Goal: Information Seeking & Learning: Compare options

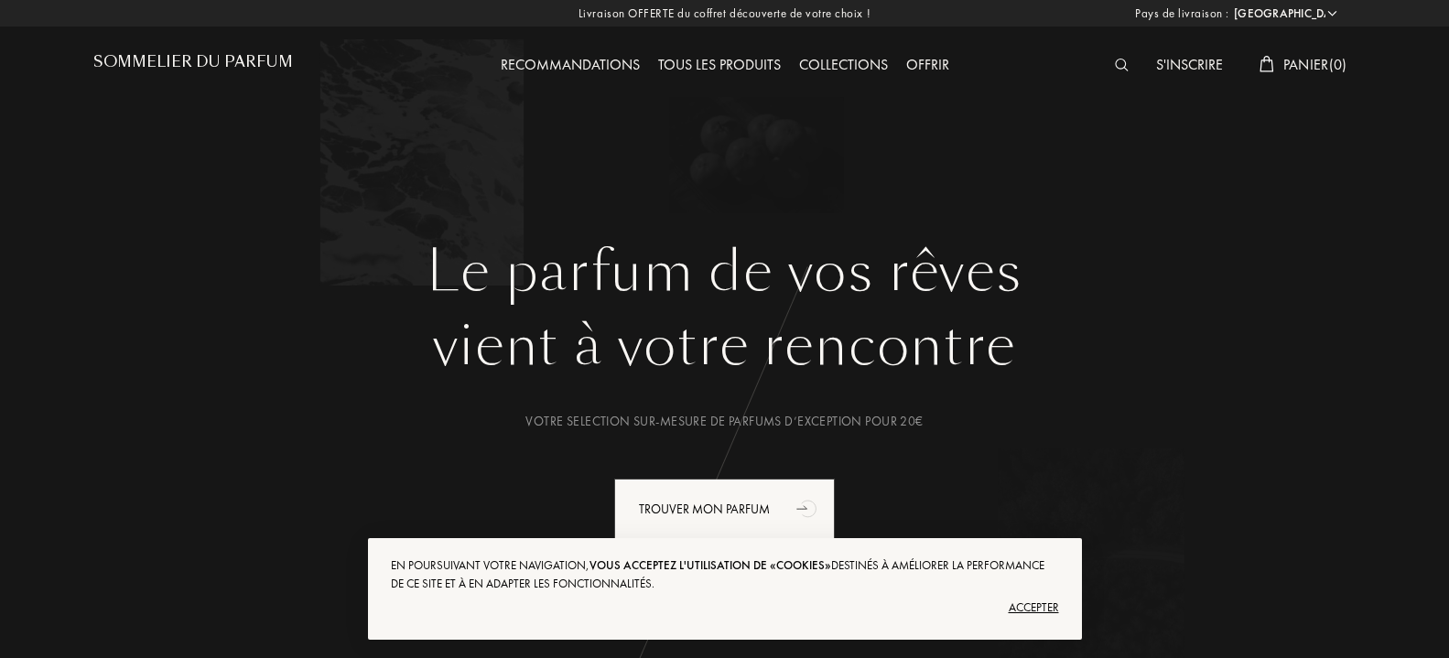
select select "FR"
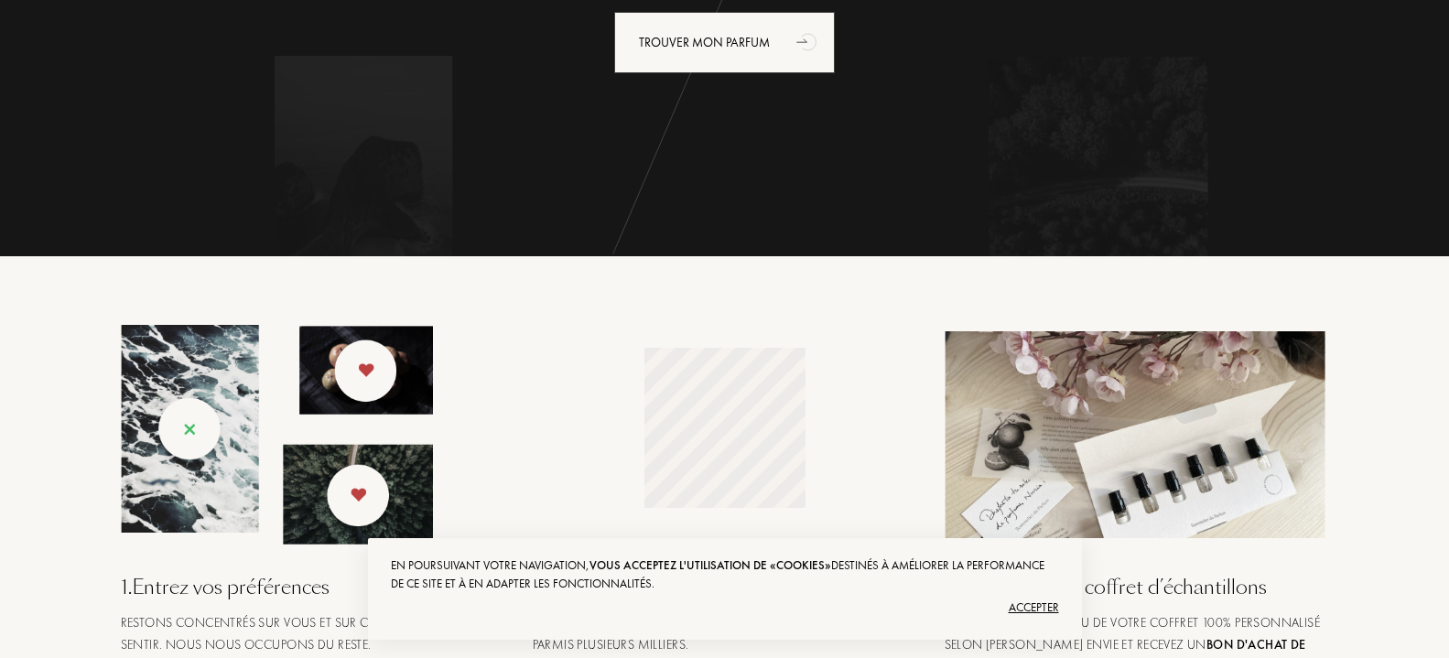
click at [1032, 604] on div "Accepter" at bounding box center [725, 607] width 668 height 29
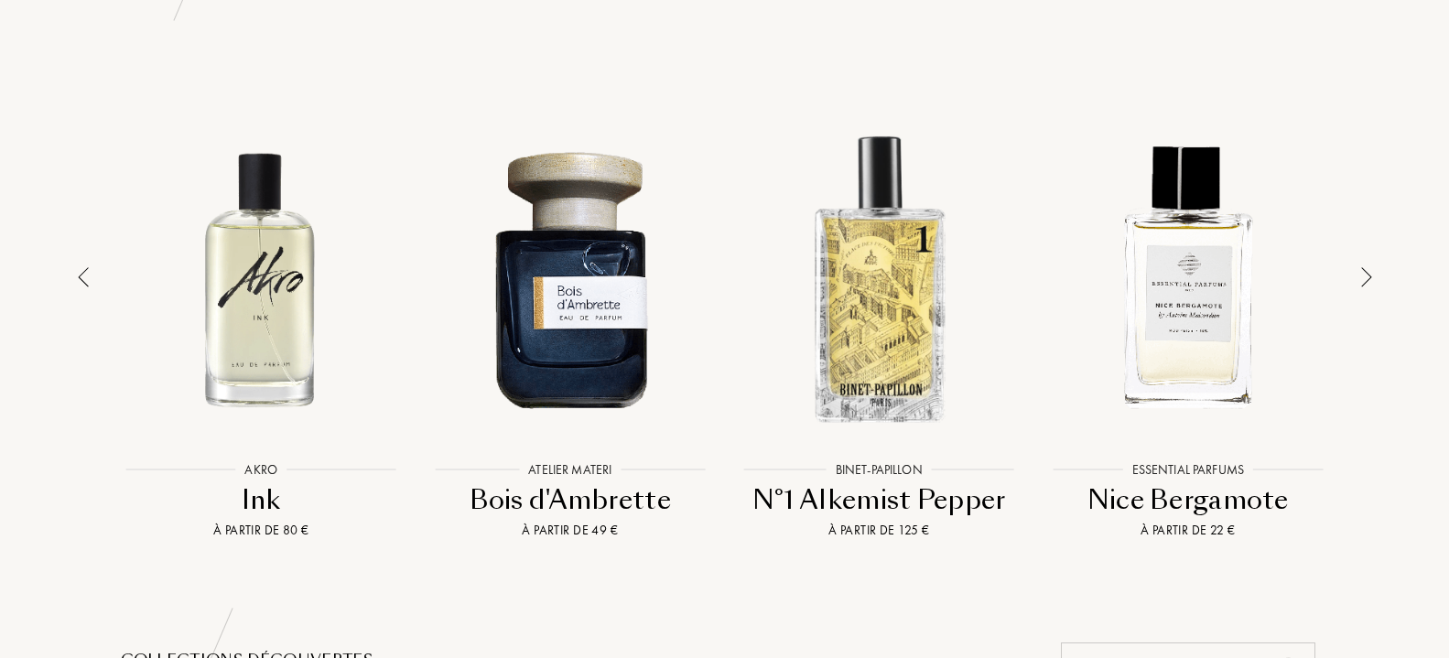
scroll to position [1307, 0]
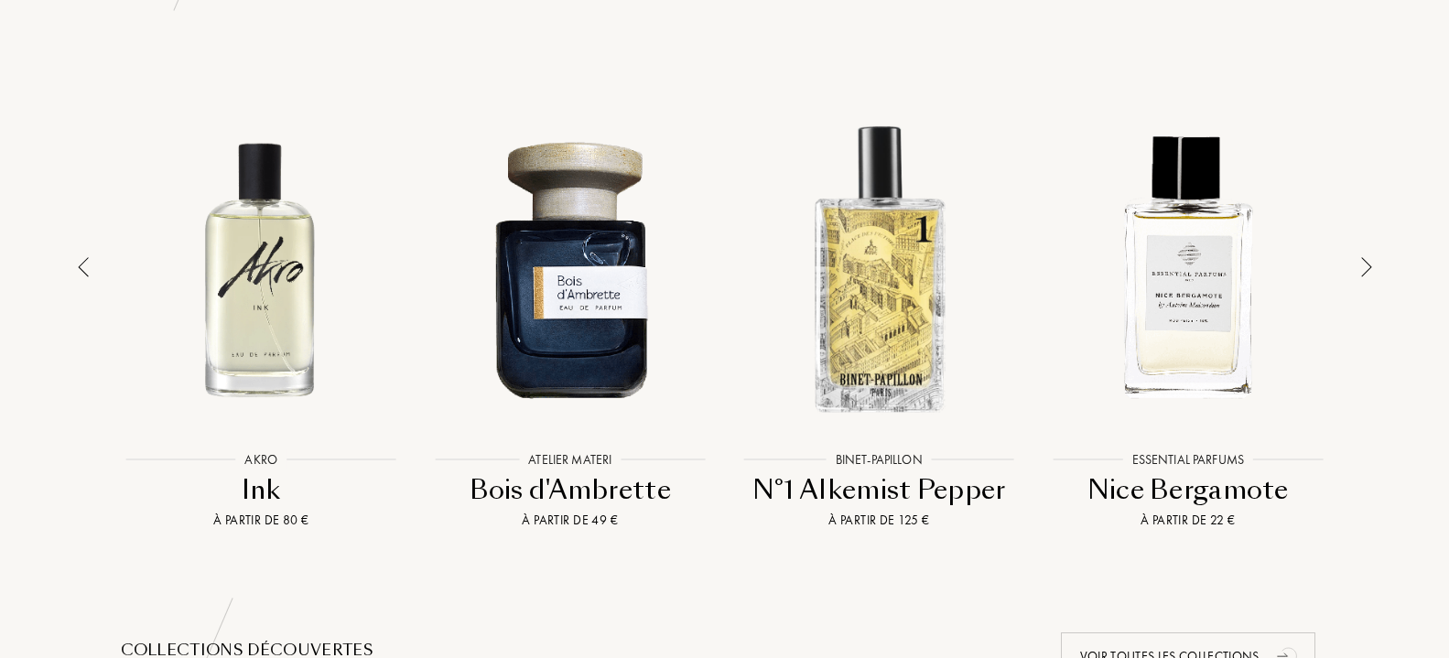
click at [1352, 265] on div "Jacques Fath Jacques Fath Vetiver Gris À partir de 134 € Olibanum Olibanum Iris…" at bounding box center [724, 304] width 1263 height 451
click at [1369, 267] on img at bounding box center [1366, 267] width 11 height 20
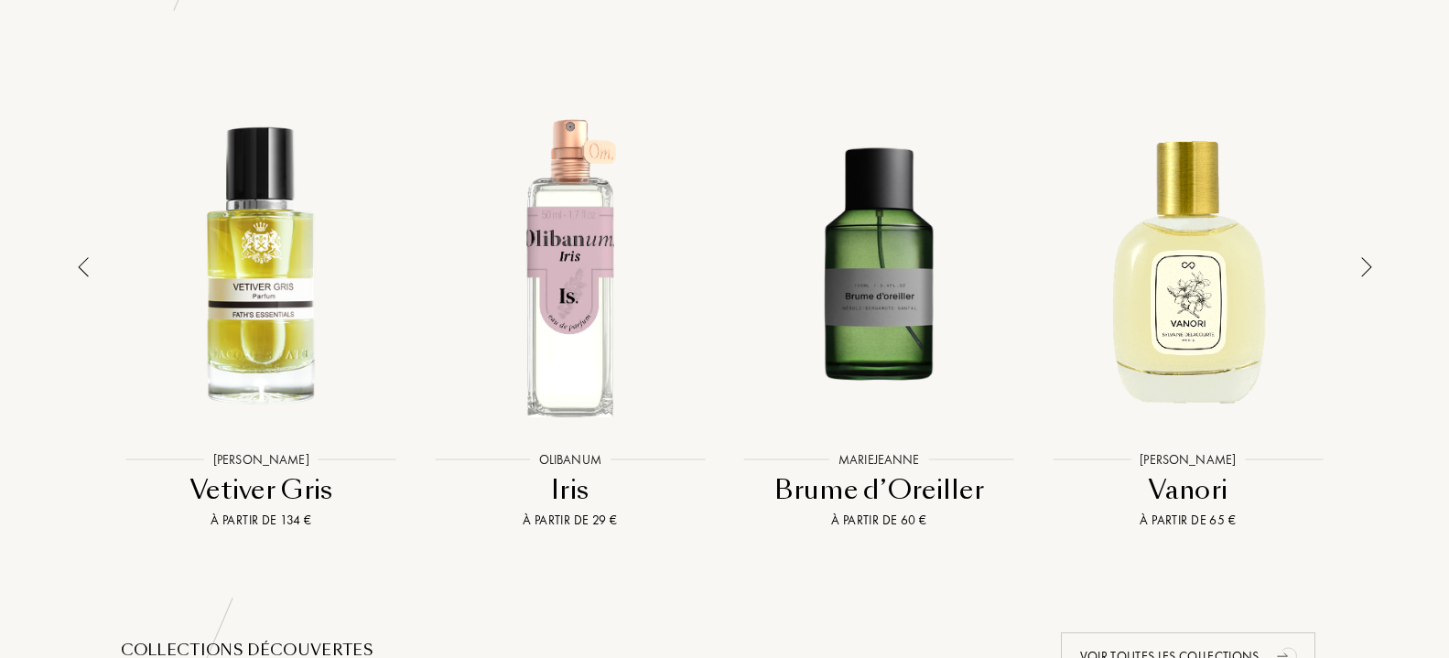
click at [1369, 267] on img at bounding box center [1366, 267] width 11 height 20
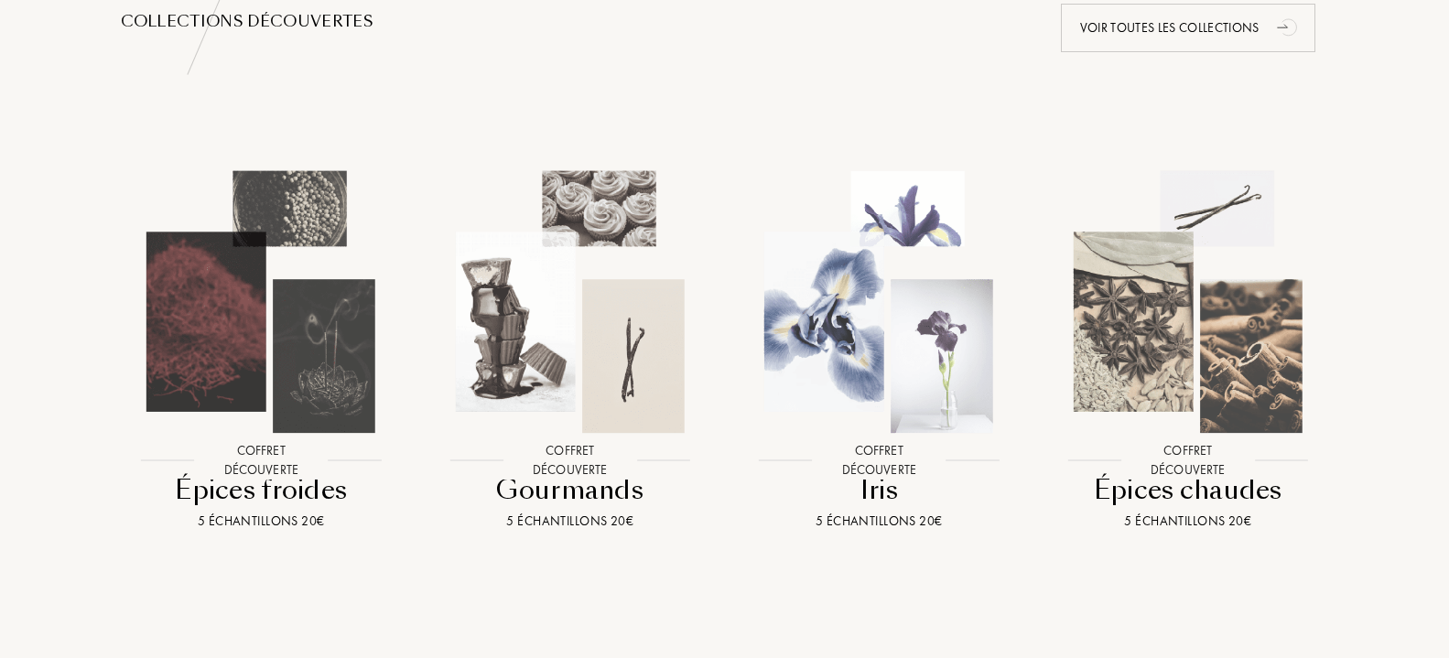
scroll to position [1960, 0]
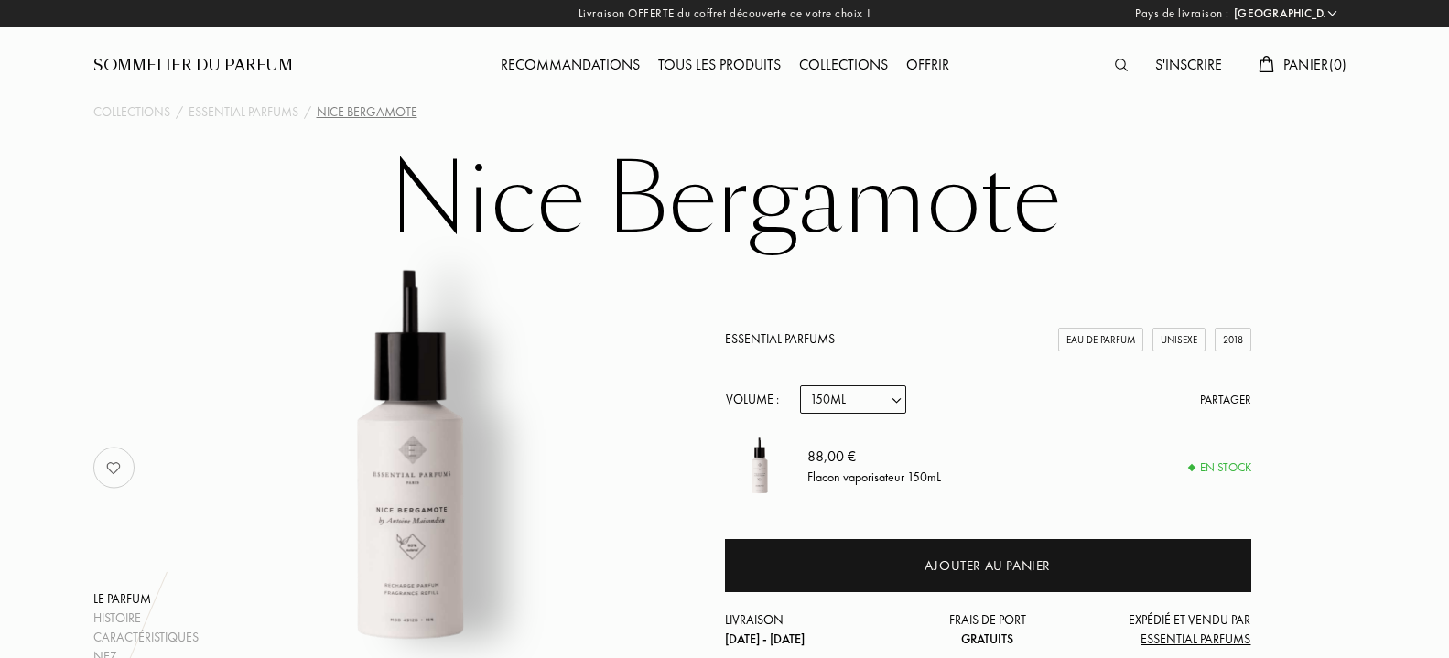
select select "FR"
select select "3"
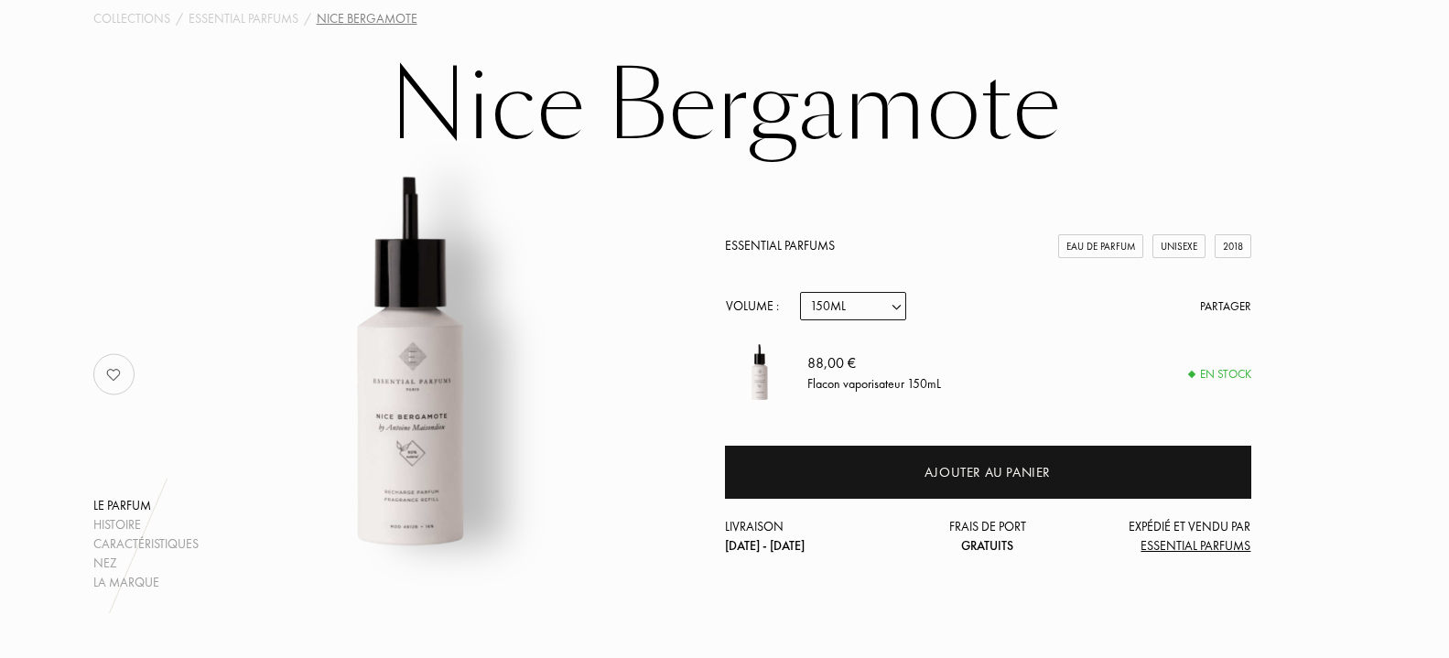
scroll to position [187, 0]
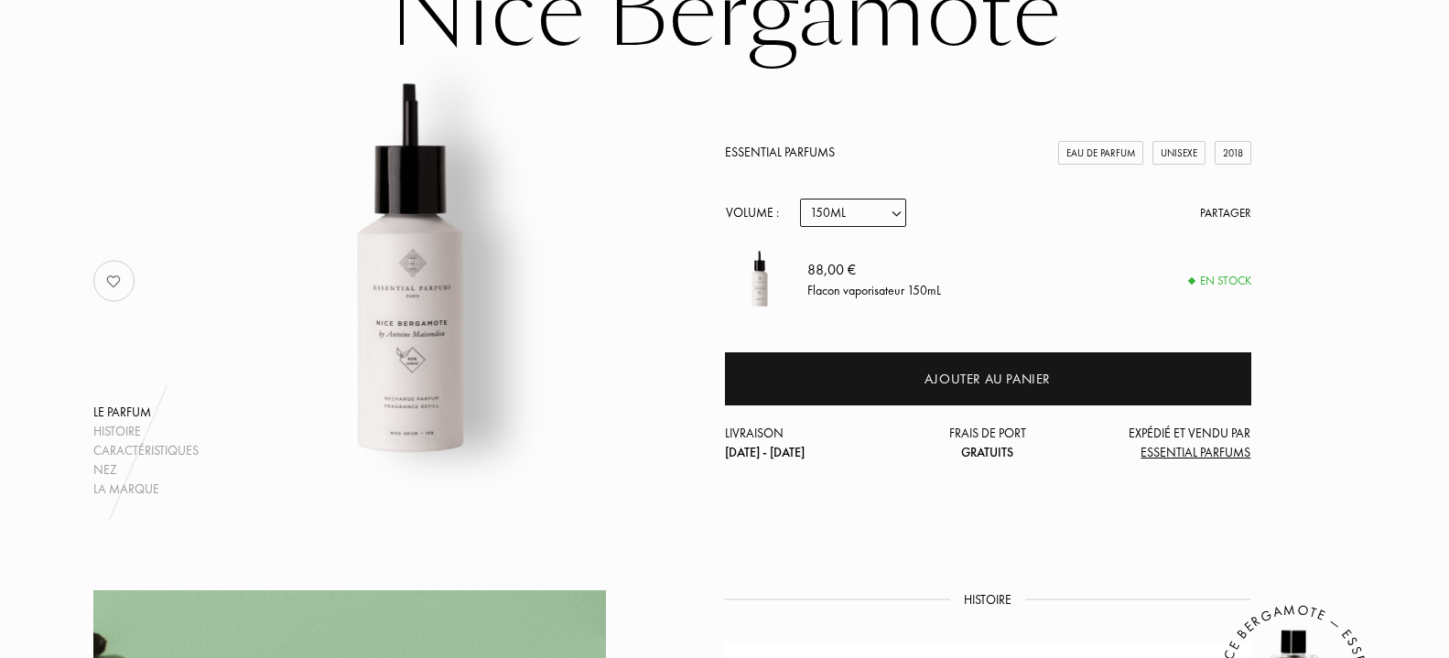
click at [800, 199] on select "Echantillon 10mL 100mL 150mL" at bounding box center [853, 213] width 106 height 28
select select "1"
click option "10mL" at bounding box center [0, 0] width 0 height 0
select select "1"
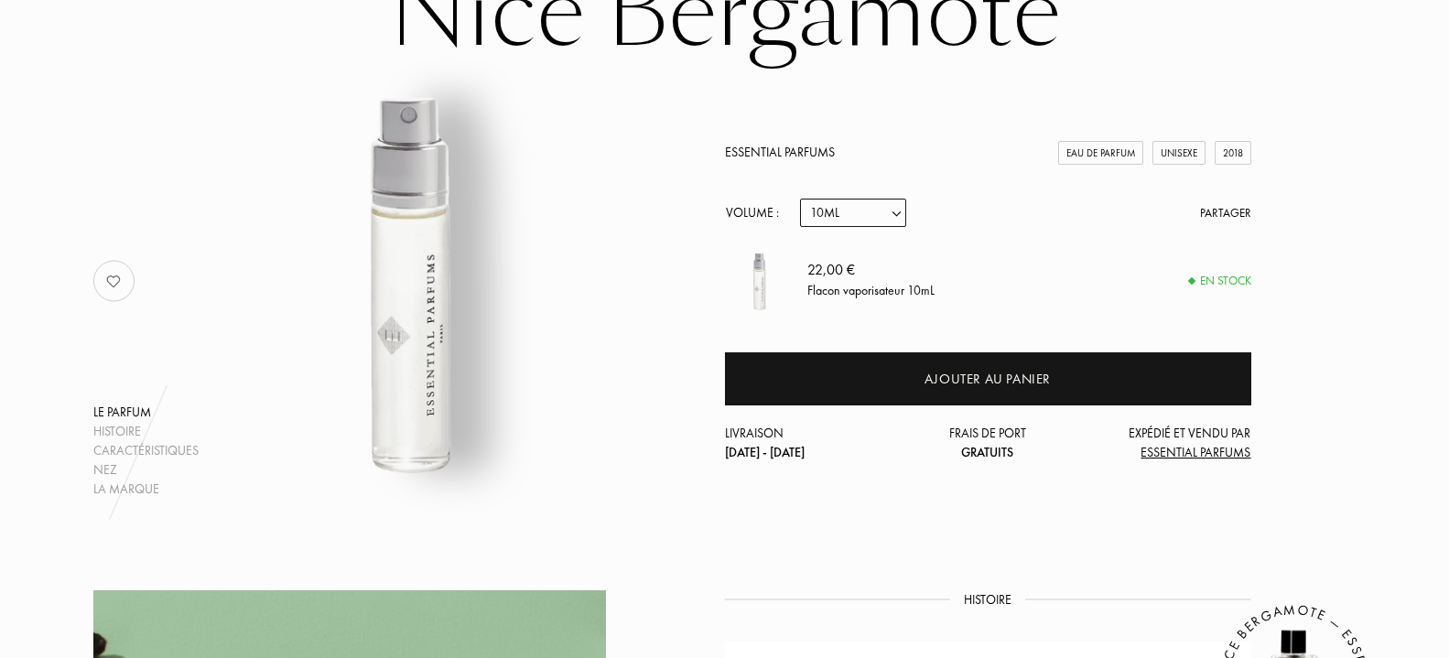
click at [800, 199] on select "Echantillon 10mL 100mL 150mL" at bounding box center [853, 213] width 106 height 28
select select "0"
click option "Echantillon" at bounding box center [0, 0] width 0 height 0
select select "0"
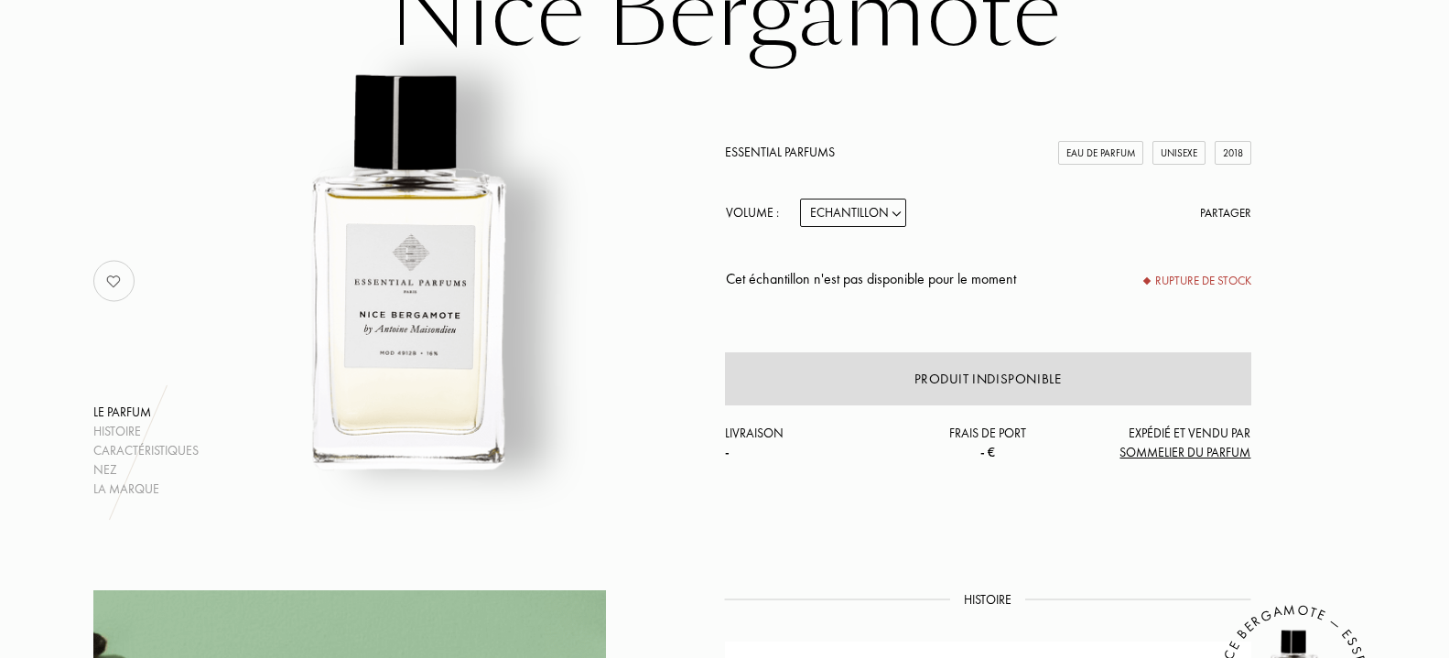
click at [800, 199] on select "Echantillon 10mL 100mL 150mL" at bounding box center [853, 213] width 106 height 28
select select "1"
click option "10mL" at bounding box center [0, 0] width 0 height 0
select select "1"
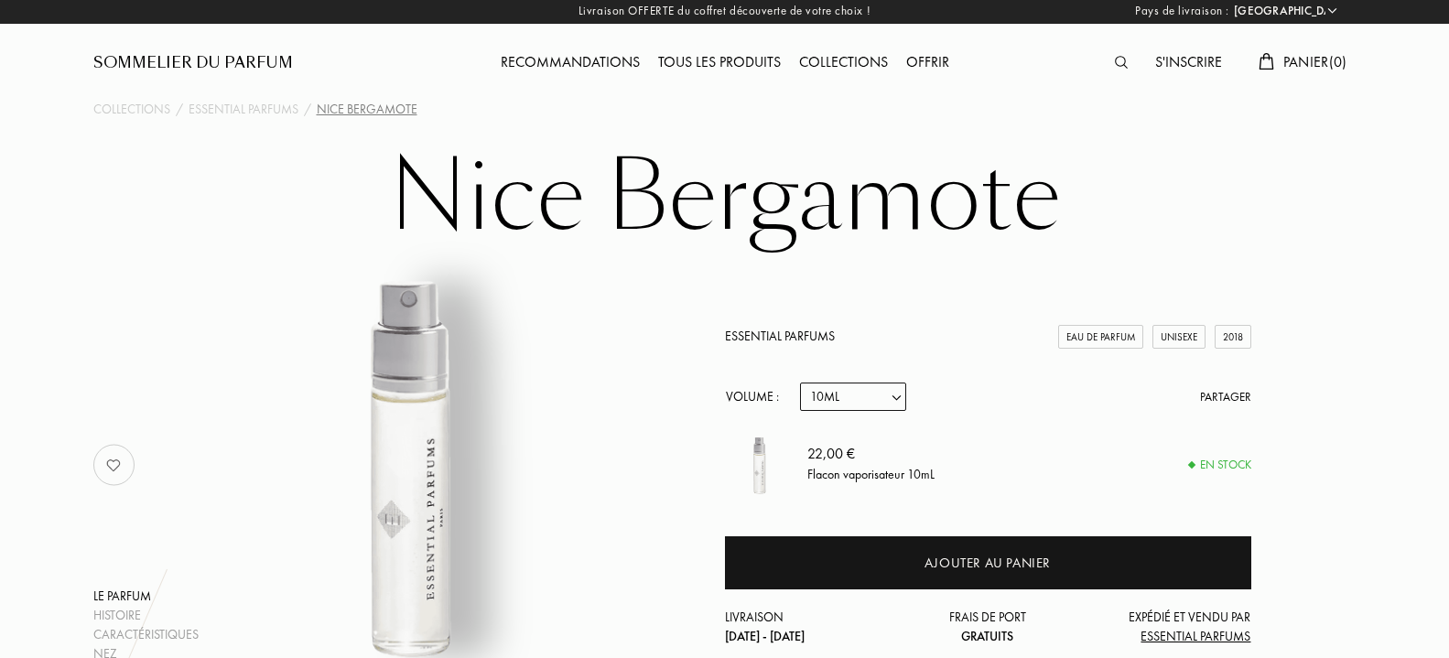
scroll to position [0, 0]
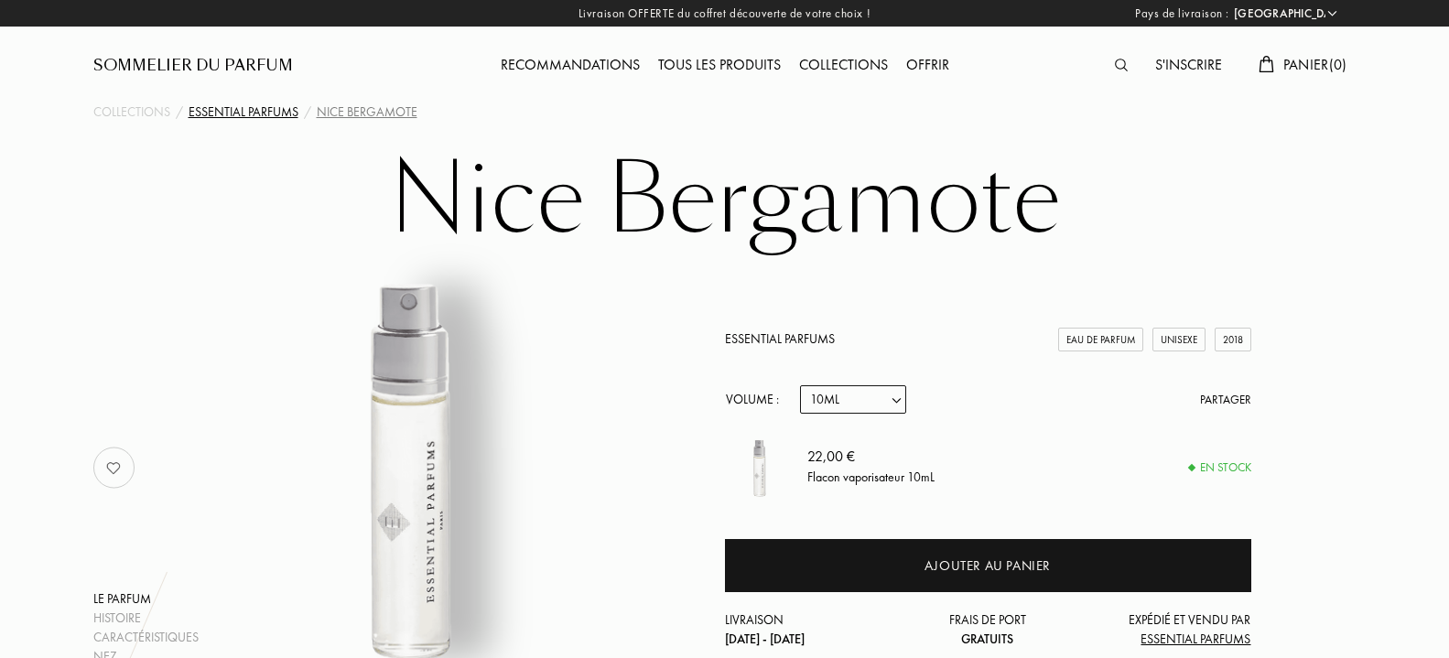
click at [229, 109] on div "Essential Parfums" at bounding box center [244, 112] width 110 height 19
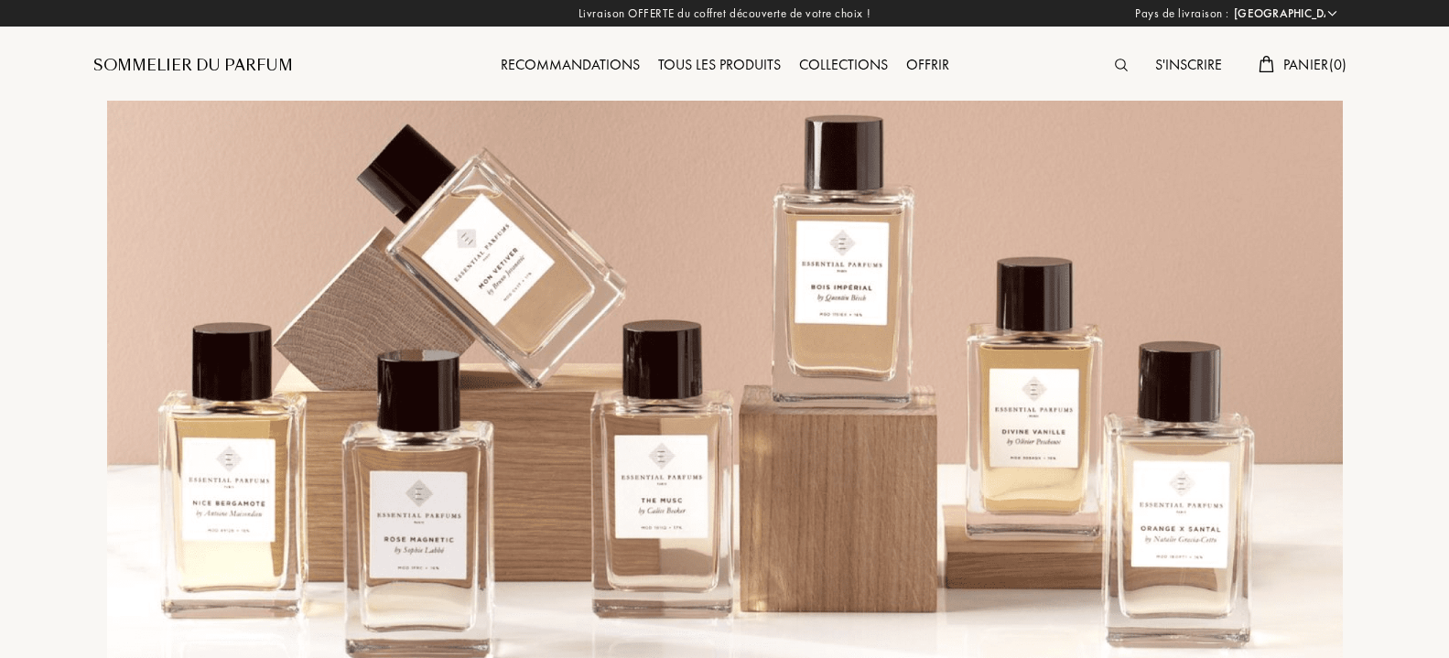
select select "FR"
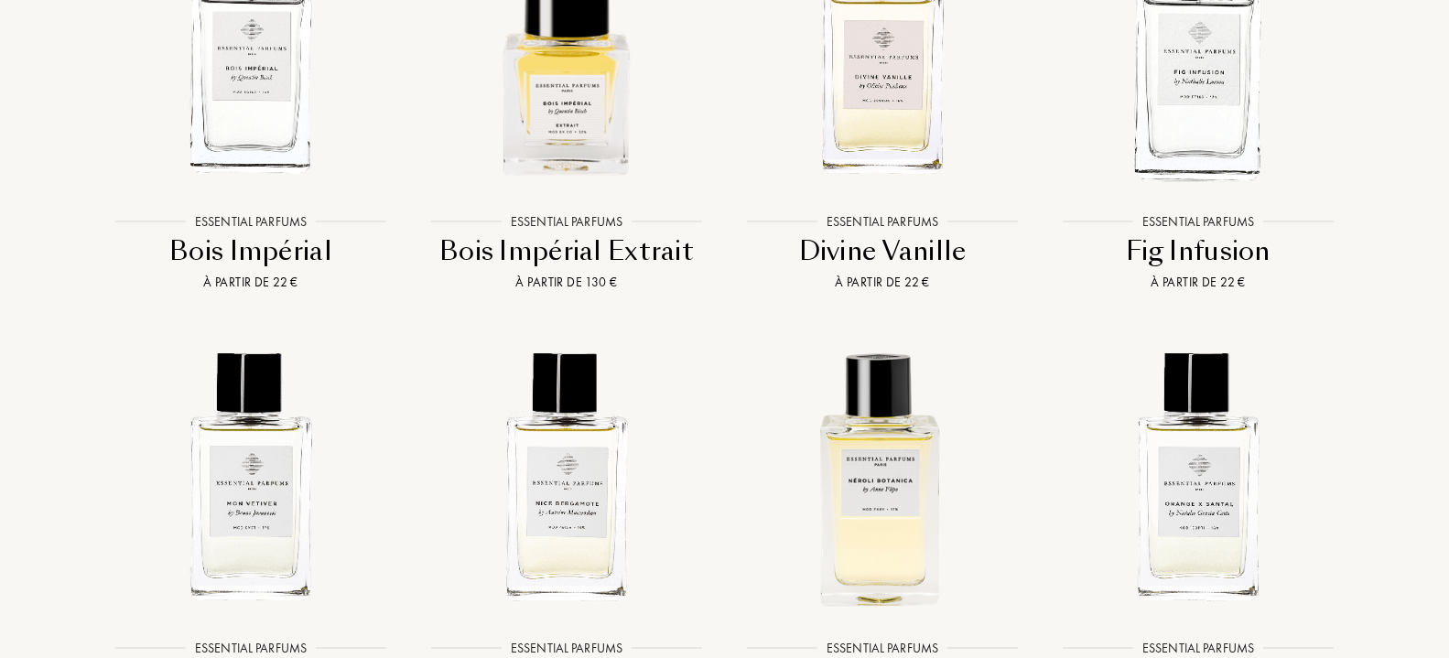
scroll to position [2427, 0]
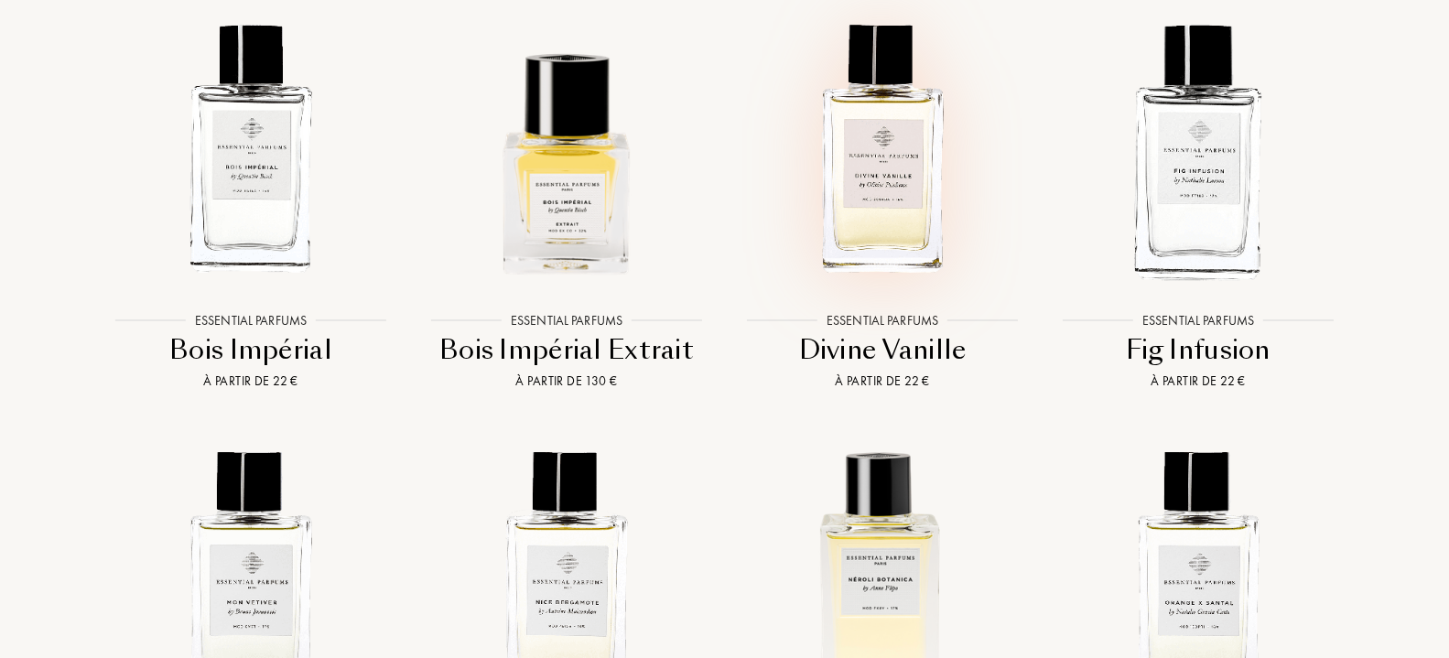
click at [858, 228] on img at bounding box center [882, 148] width 285 height 285
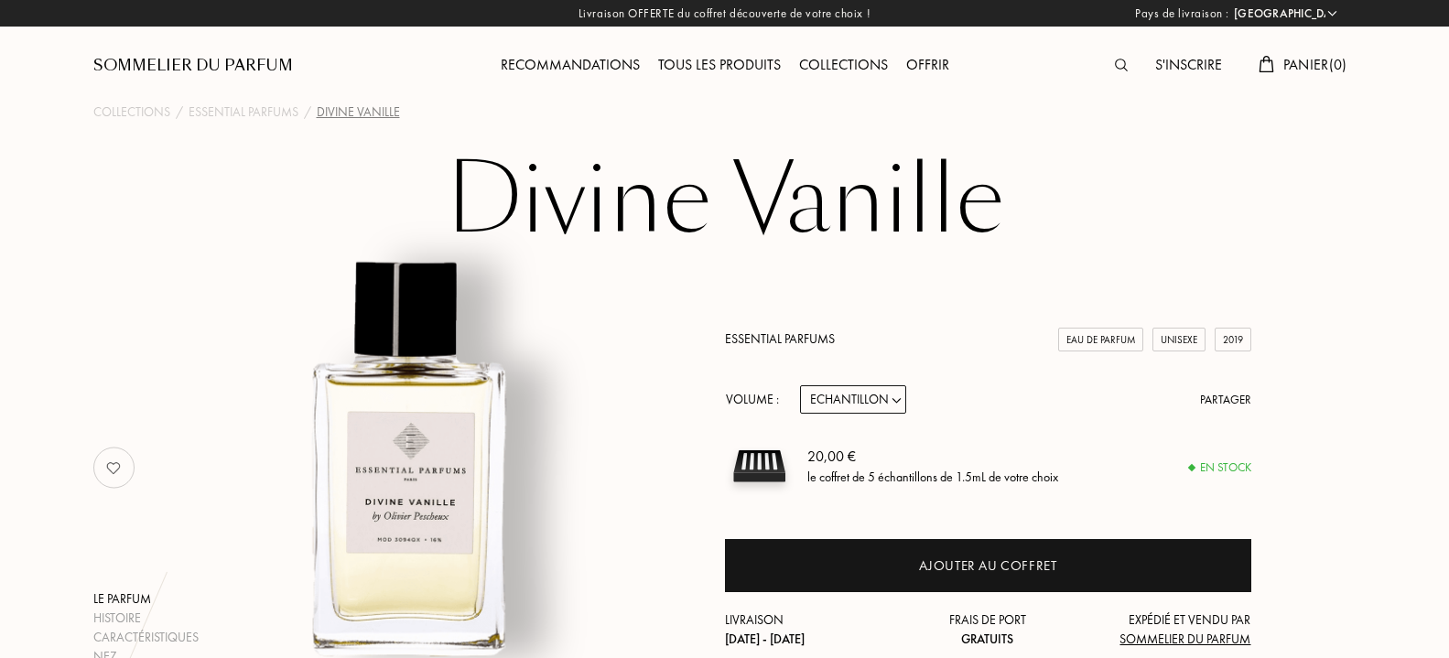
select select "FR"
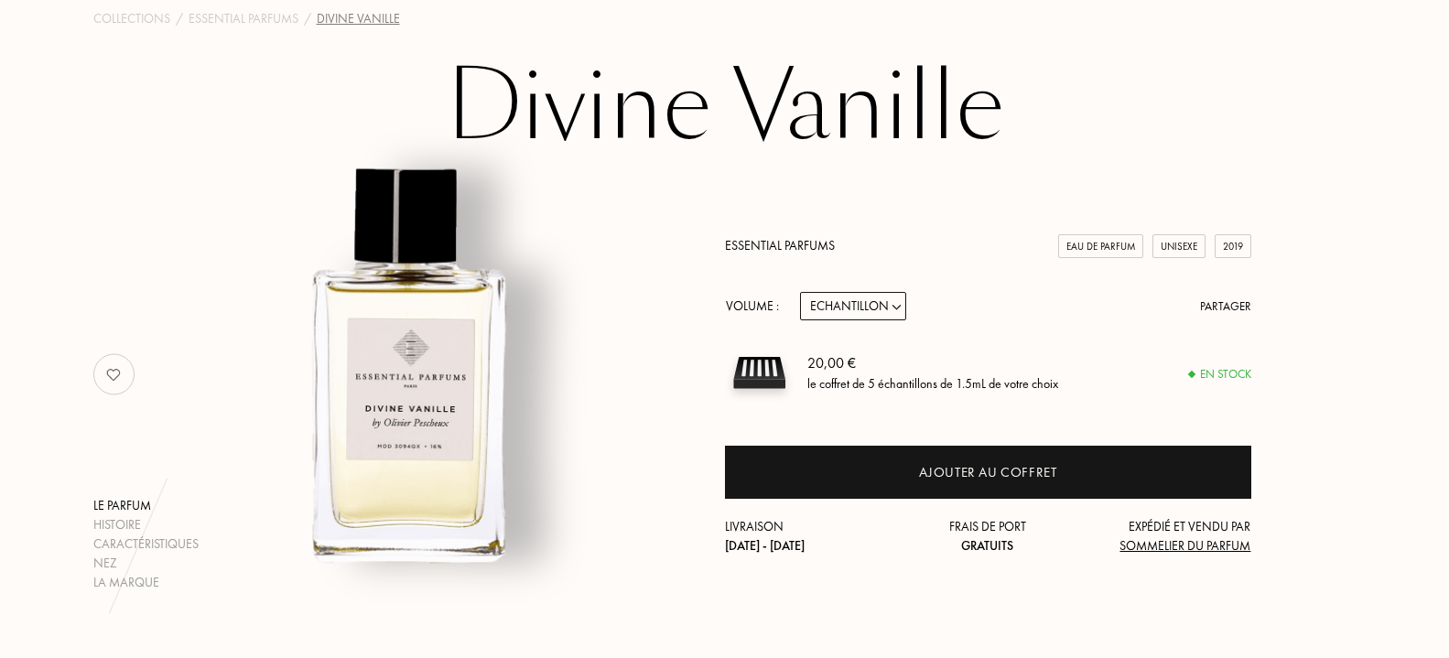
scroll to position [93, 0]
click at [800, 292] on select "Echantillon 10mL 100mL 150mL" at bounding box center [853, 306] width 106 height 28
click option "Echantillon" at bounding box center [0, 0] width 0 height 0
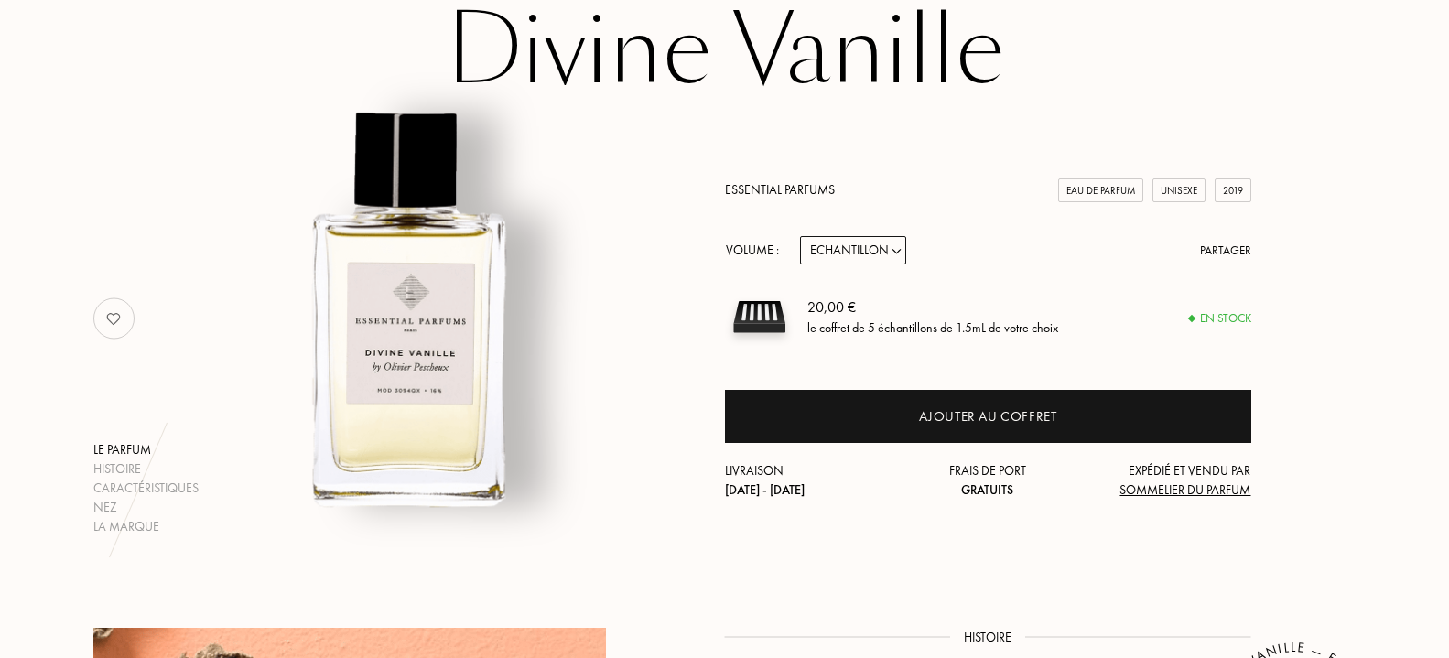
scroll to position [187, 0]
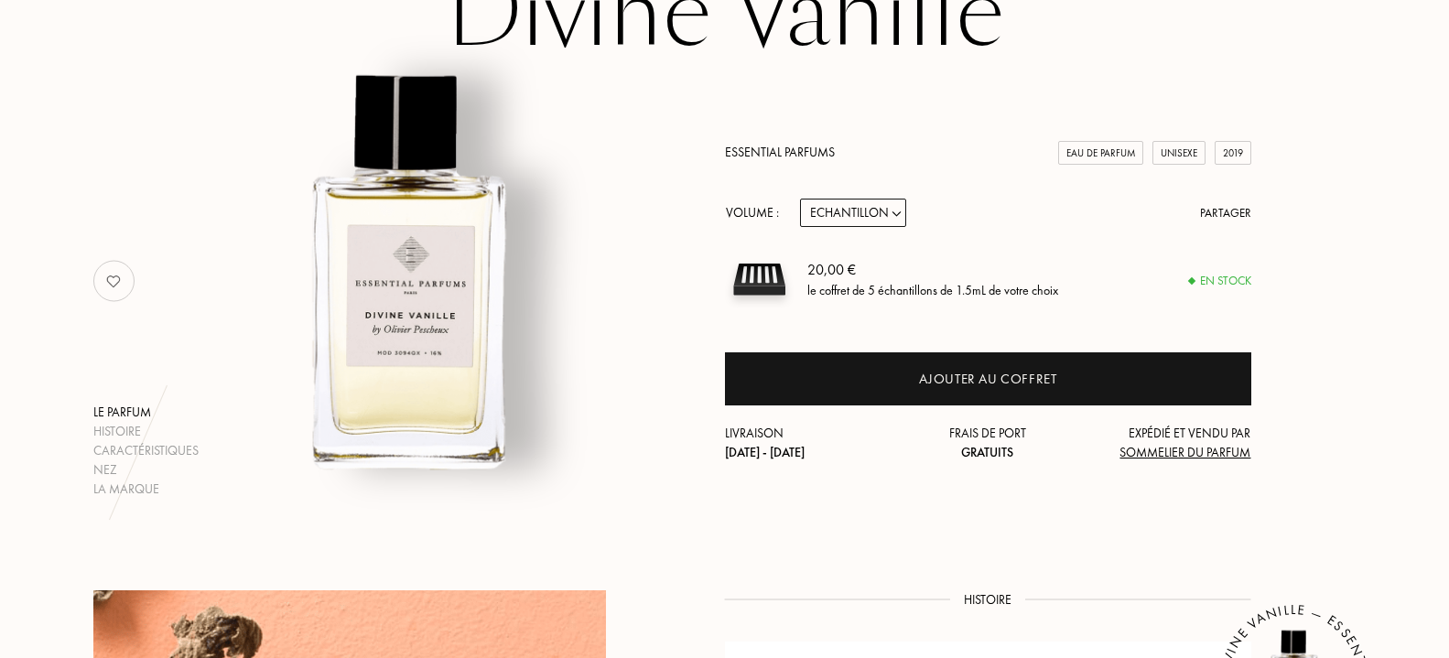
click at [800, 199] on select "Echantillon 10mL 100mL 150mL" at bounding box center [853, 213] width 106 height 28
select select "1"
click option "10mL" at bounding box center [0, 0] width 0 height 0
select select "1"
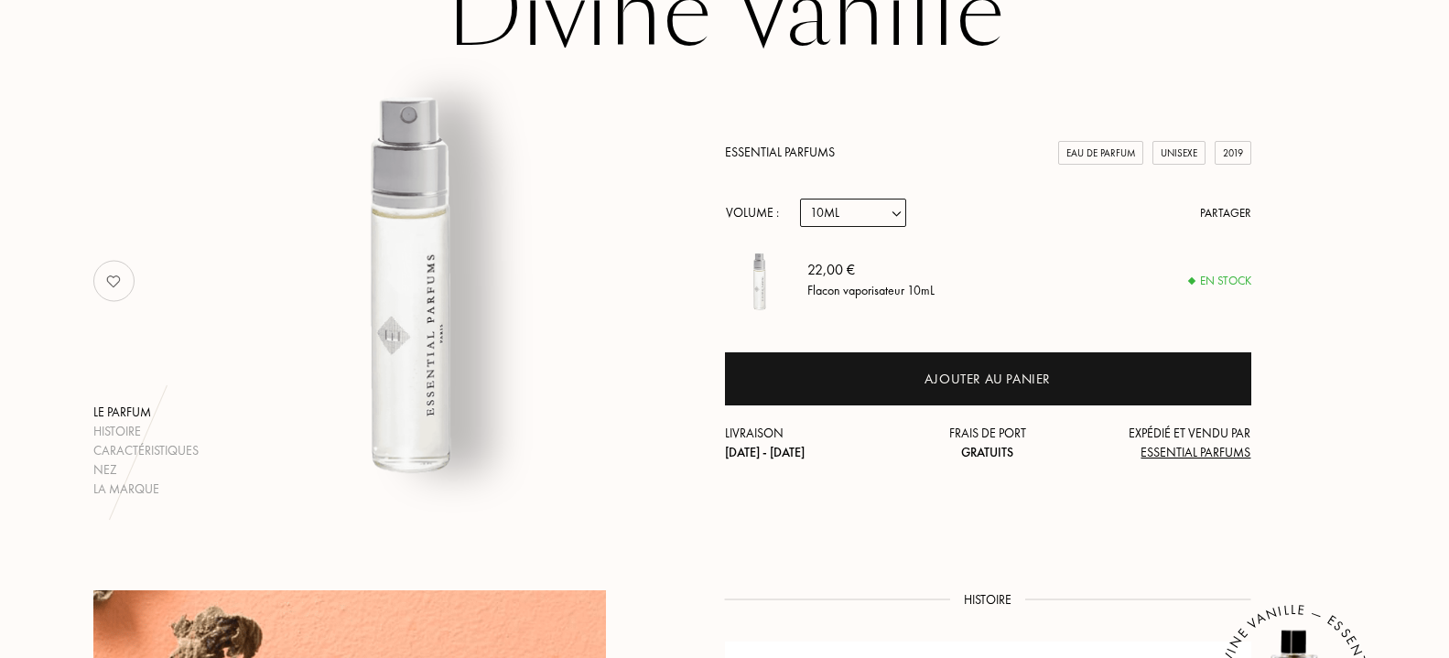
click at [800, 199] on select "Echantillon 10mL 100mL 150mL" at bounding box center [853, 213] width 106 height 28
select select "0"
click option "Echantillon" at bounding box center [0, 0] width 0 height 0
select select "0"
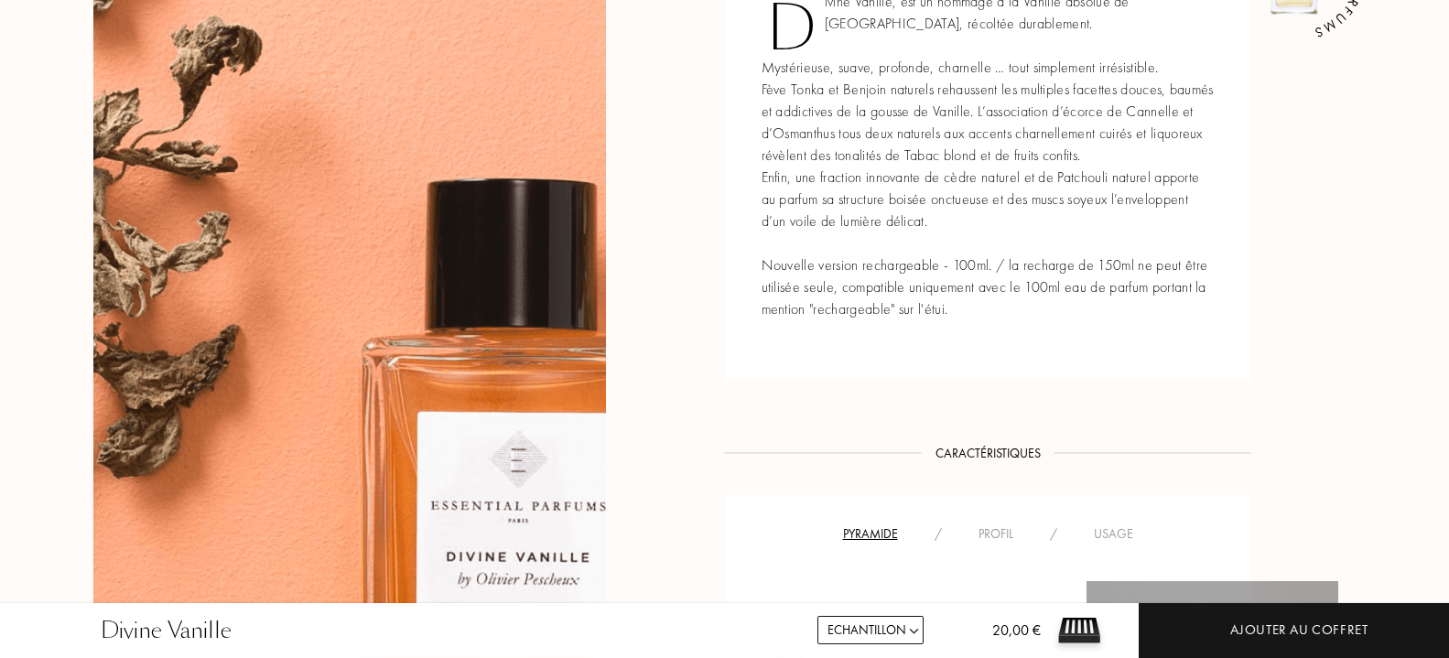
scroll to position [934, 0]
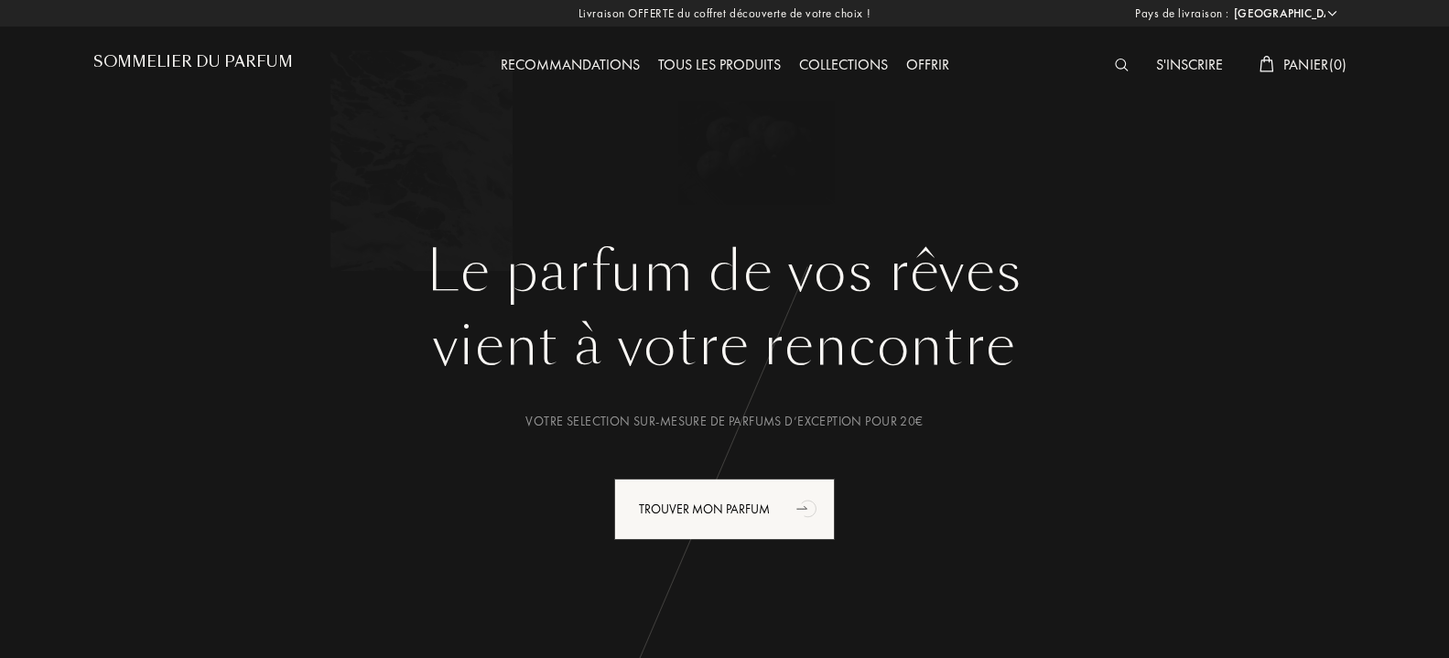
select select "FR"
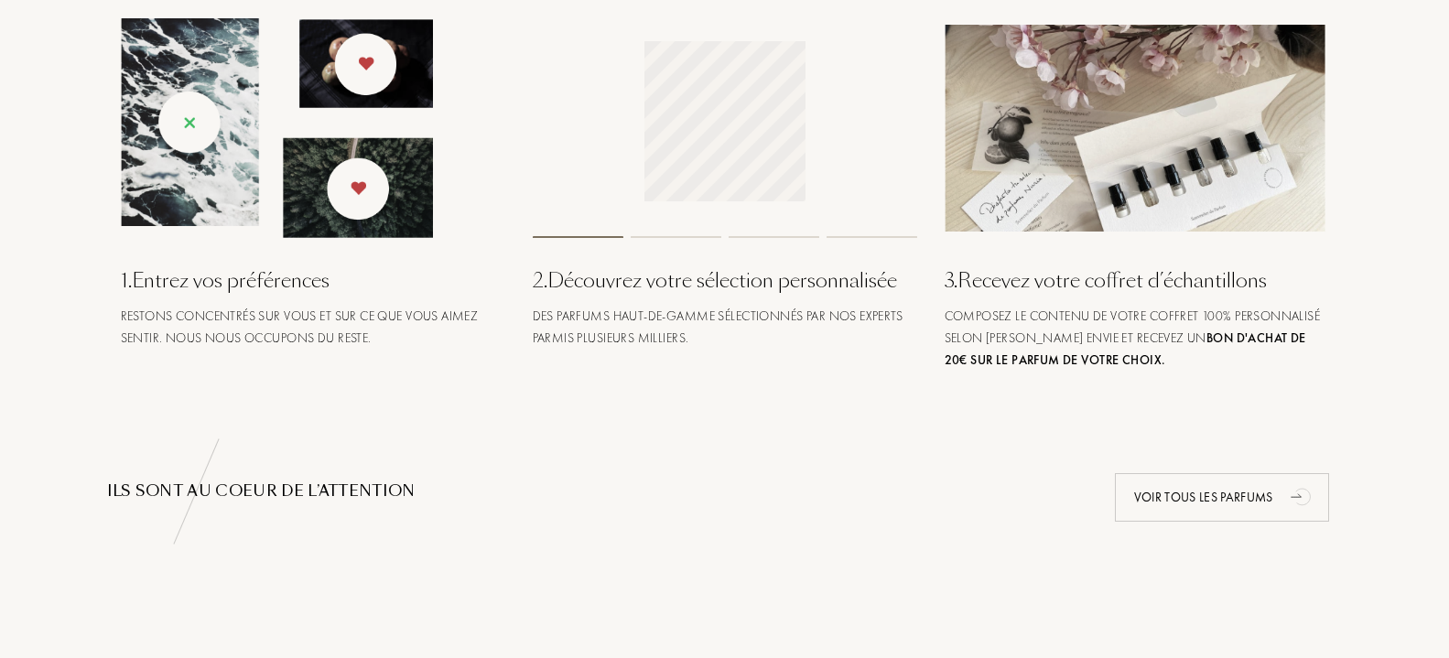
scroll to position [747, 0]
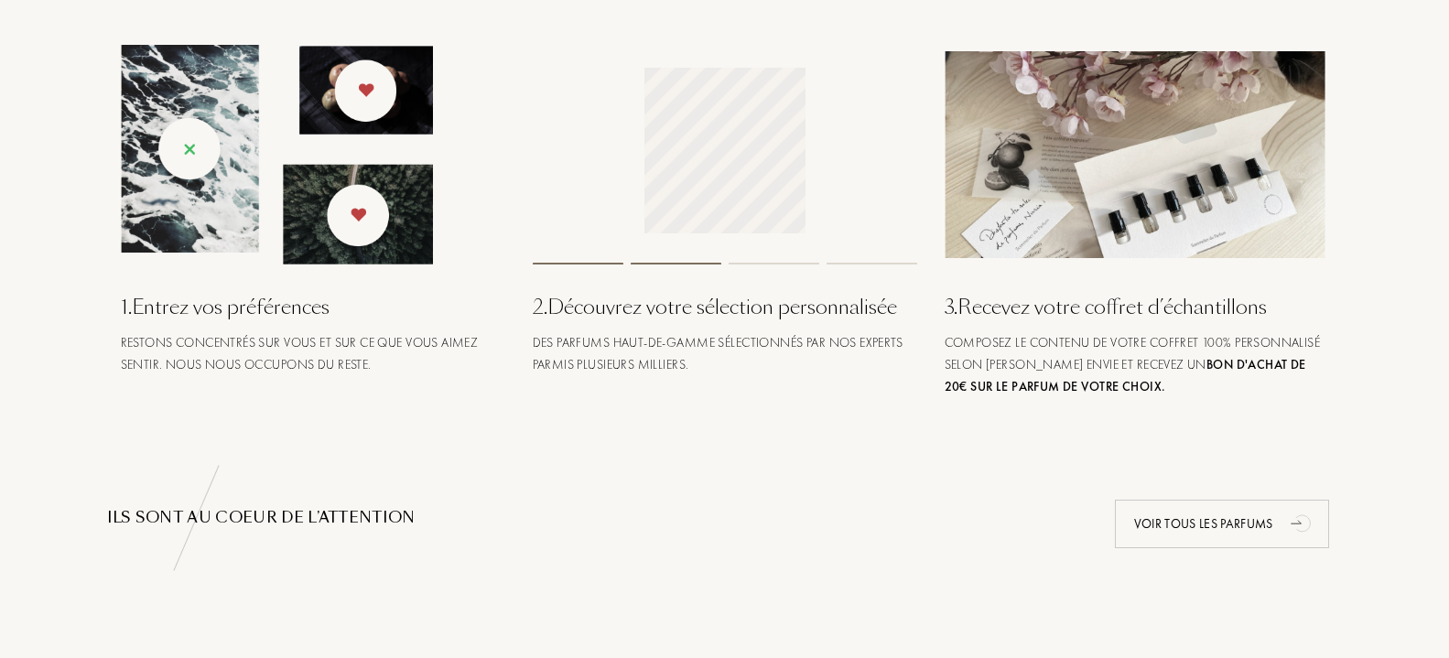
click at [1141, 298] on div "3 . Recevez votre coffret d’échantillons" at bounding box center [1137, 307] width 384 height 30
click at [1122, 194] on img at bounding box center [1137, 154] width 384 height 207
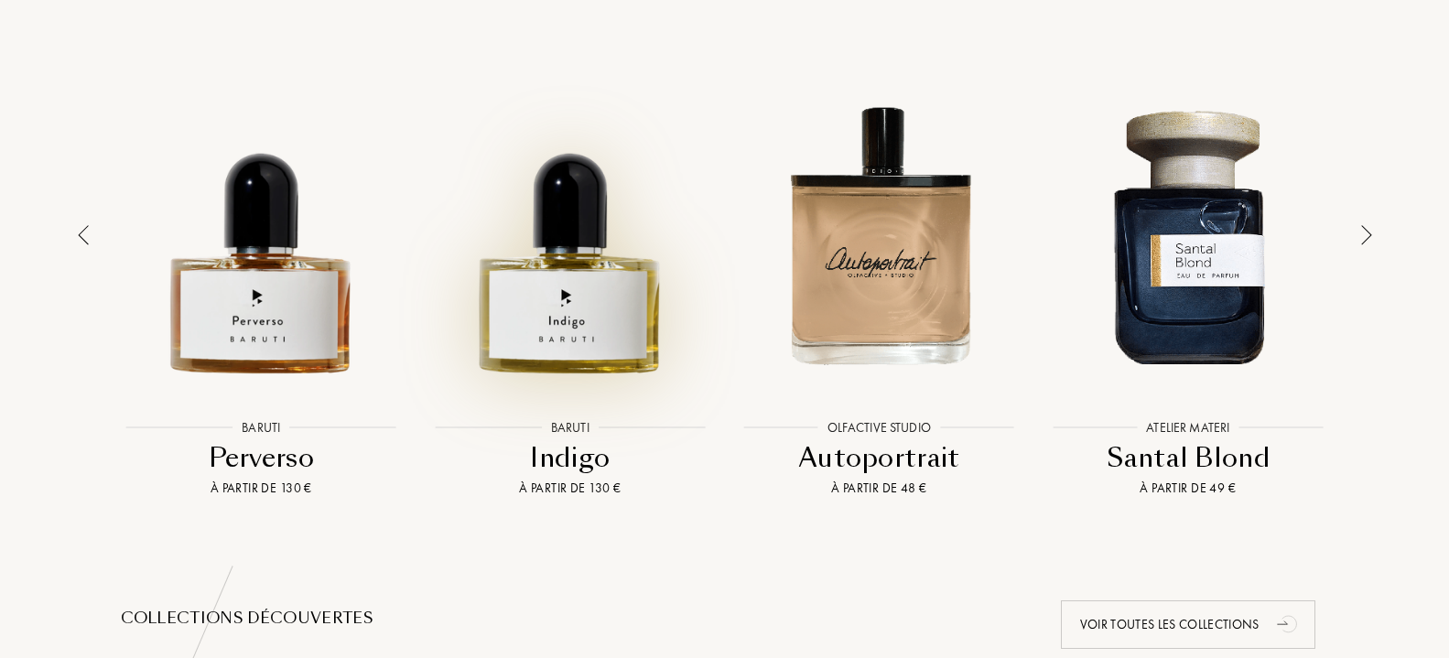
scroll to position [1307, 0]
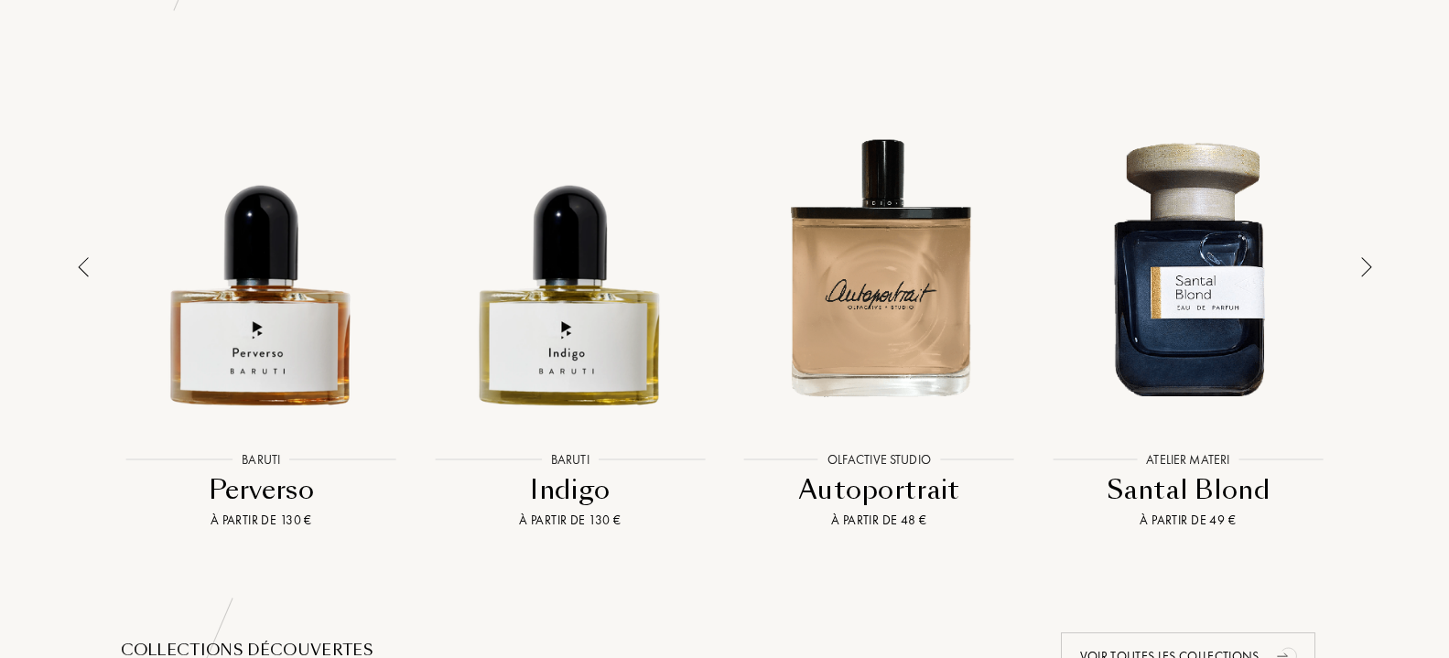
click at [1382, 265] on div "1 . Entrez vos préférences Restons concentrés sur vous et sur ce que vous aimez…" at bounding box center [725, 579] width 1318 height 2327
click at [1369, 260] on img at bounding box center [1366, 267] width 11 height 20
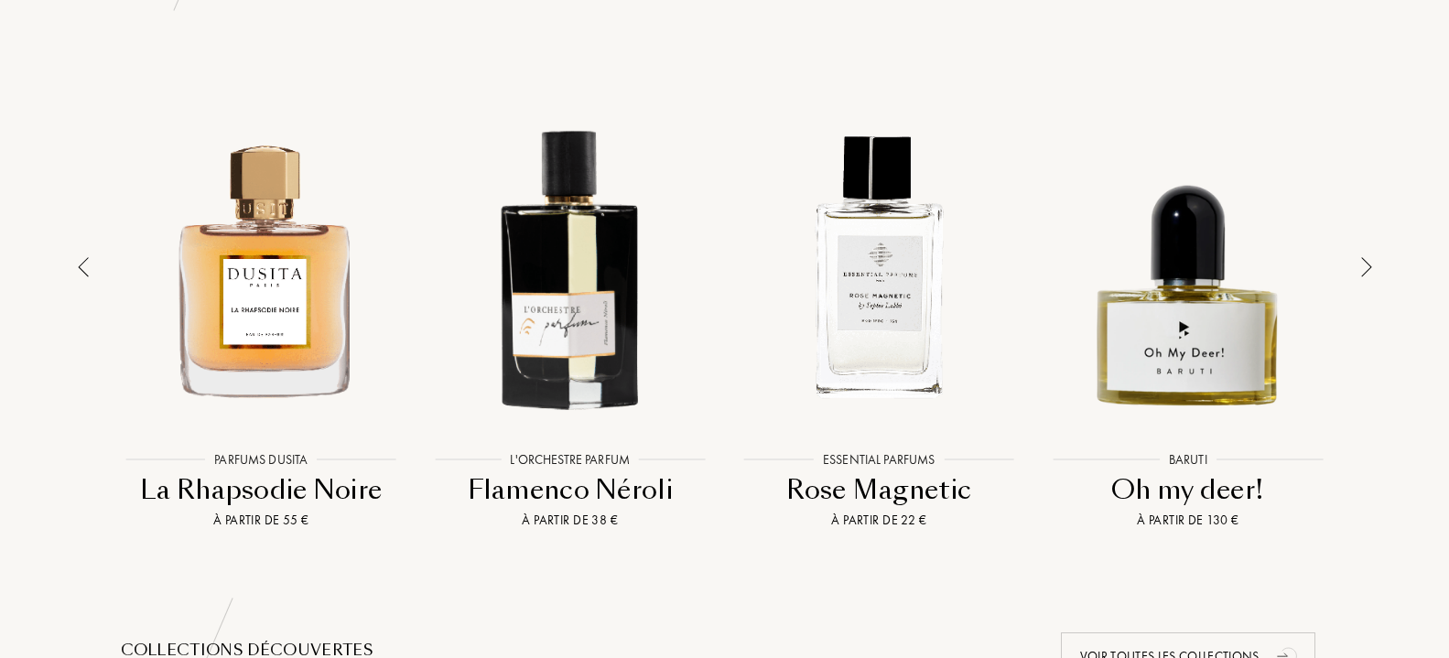
click at [1368, 259] on img at bounding box center [1366, 267] width 11 height 20
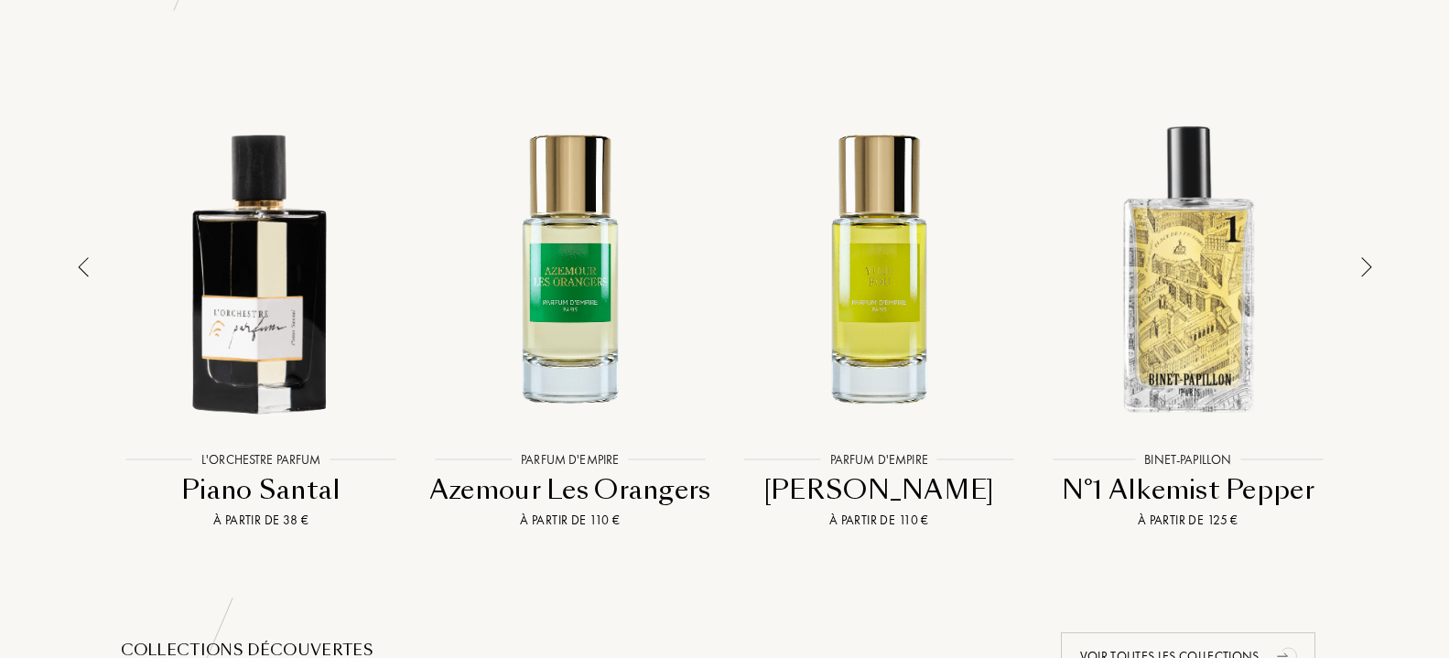
click at [1368, 259] on img at bounding box center [1366, 267] width 11 height 20
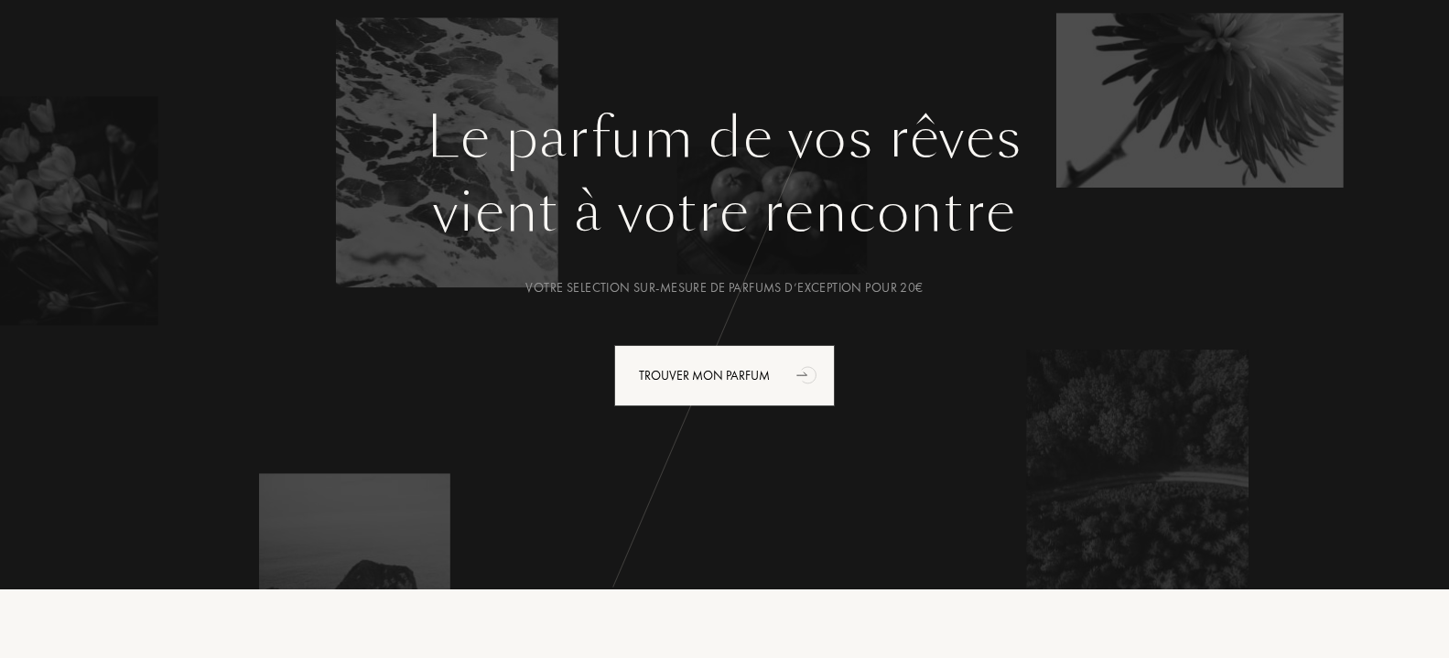
scroll to position [0, 0]
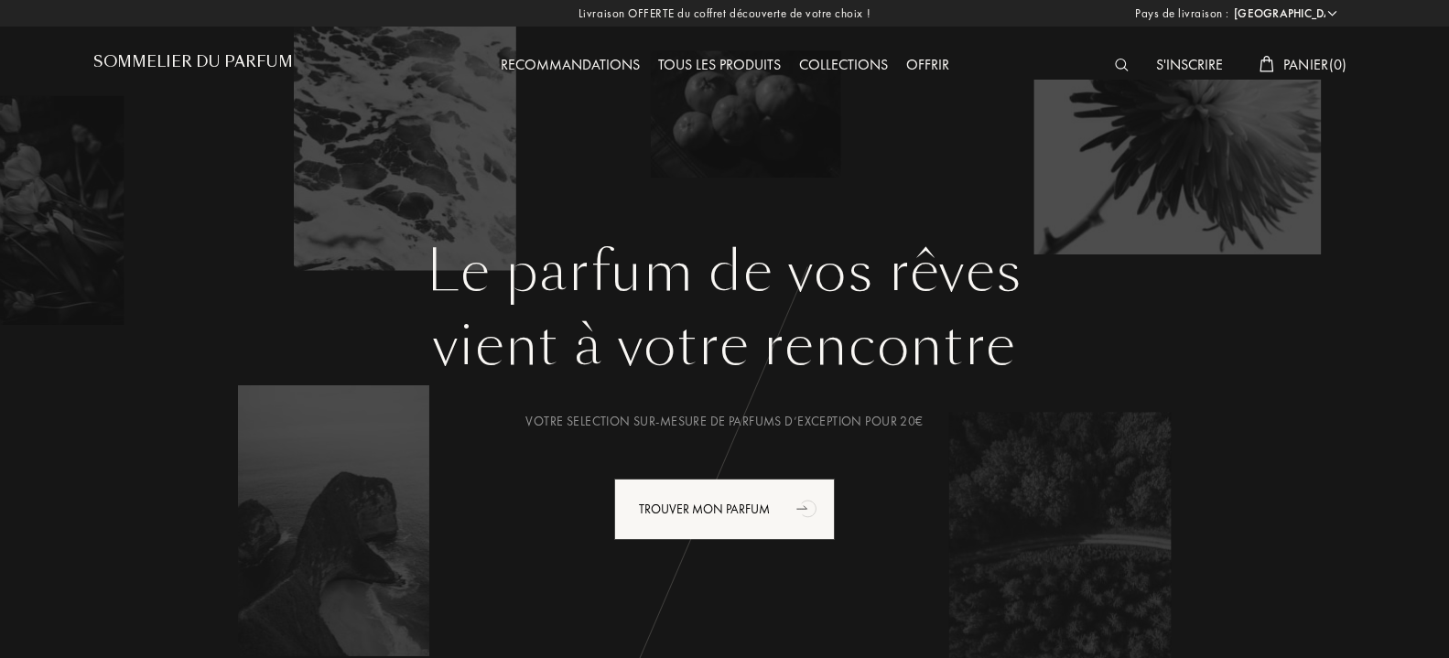
click at [259, 63] on h1 "Sommelier du Parfum" at bounding box center [193, 61] width 200 height 17
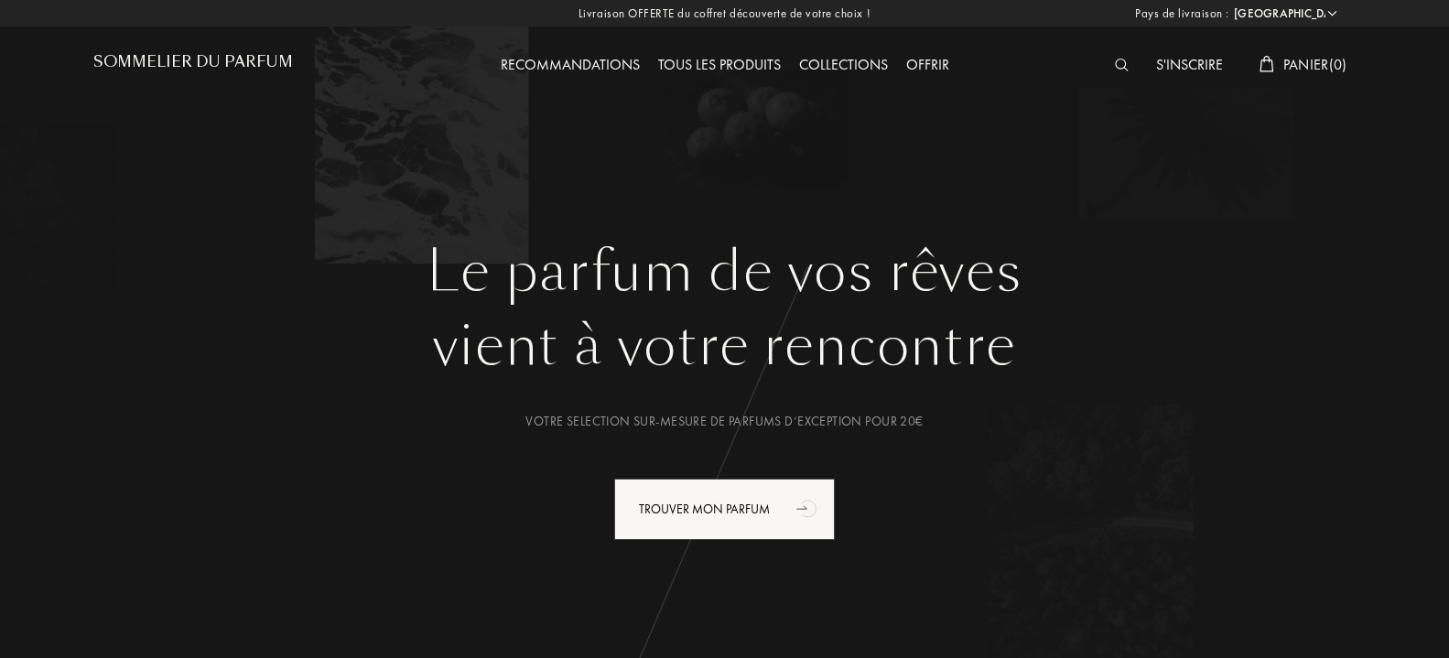
select select "FR"
click at [739, 74] on div "Tous les produits" at bounding box center [719, 66] width 141 height 24
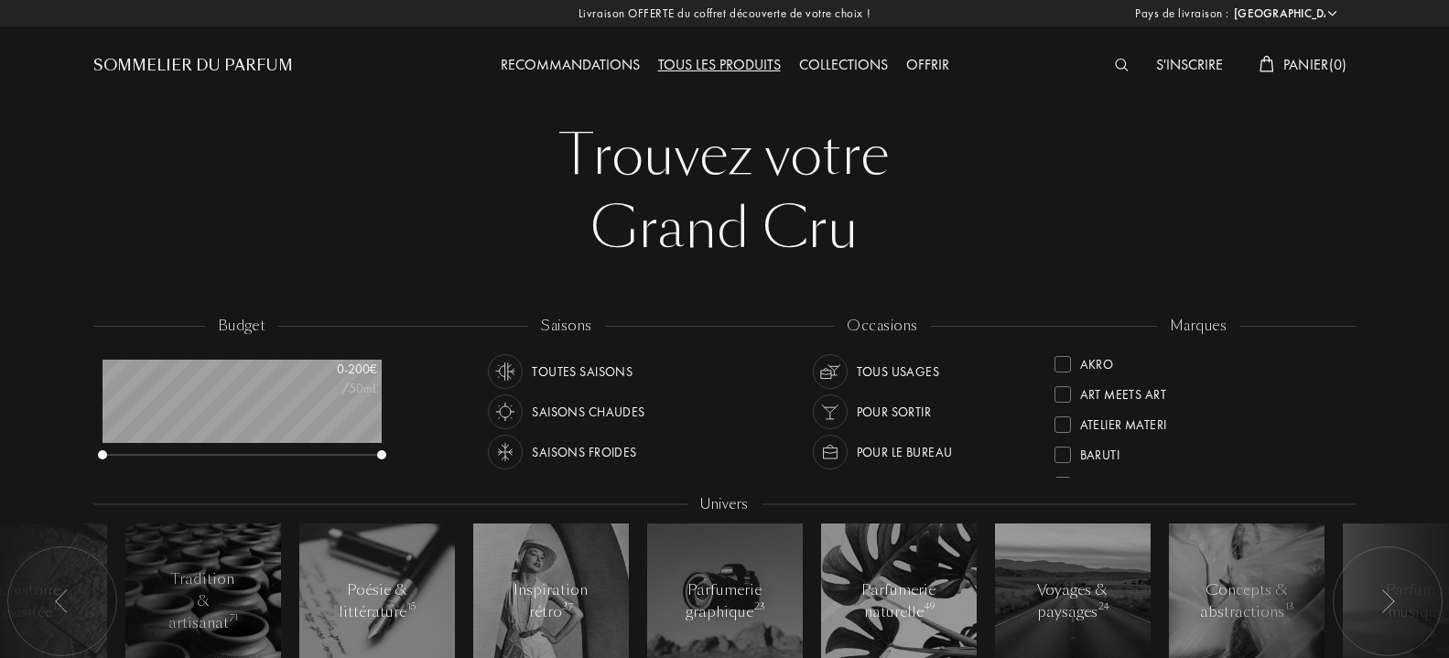
select select "FR"
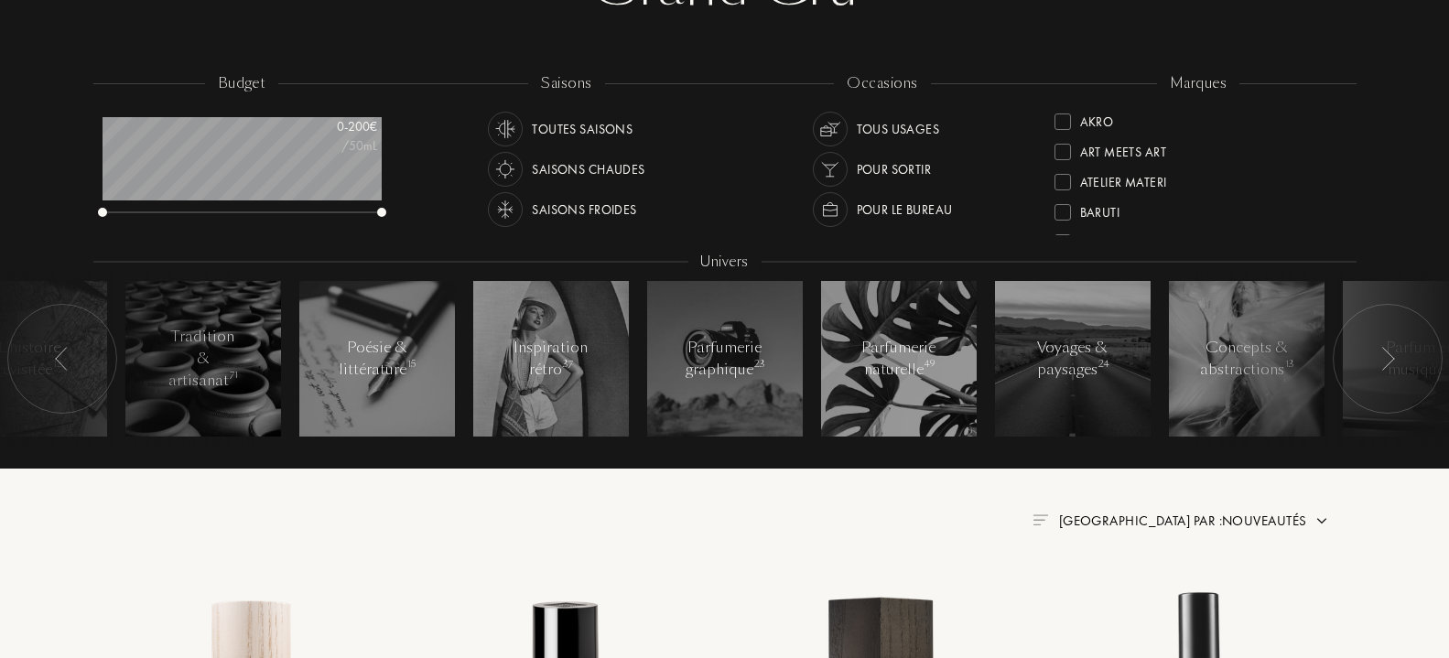
scroll to position [280, 0]
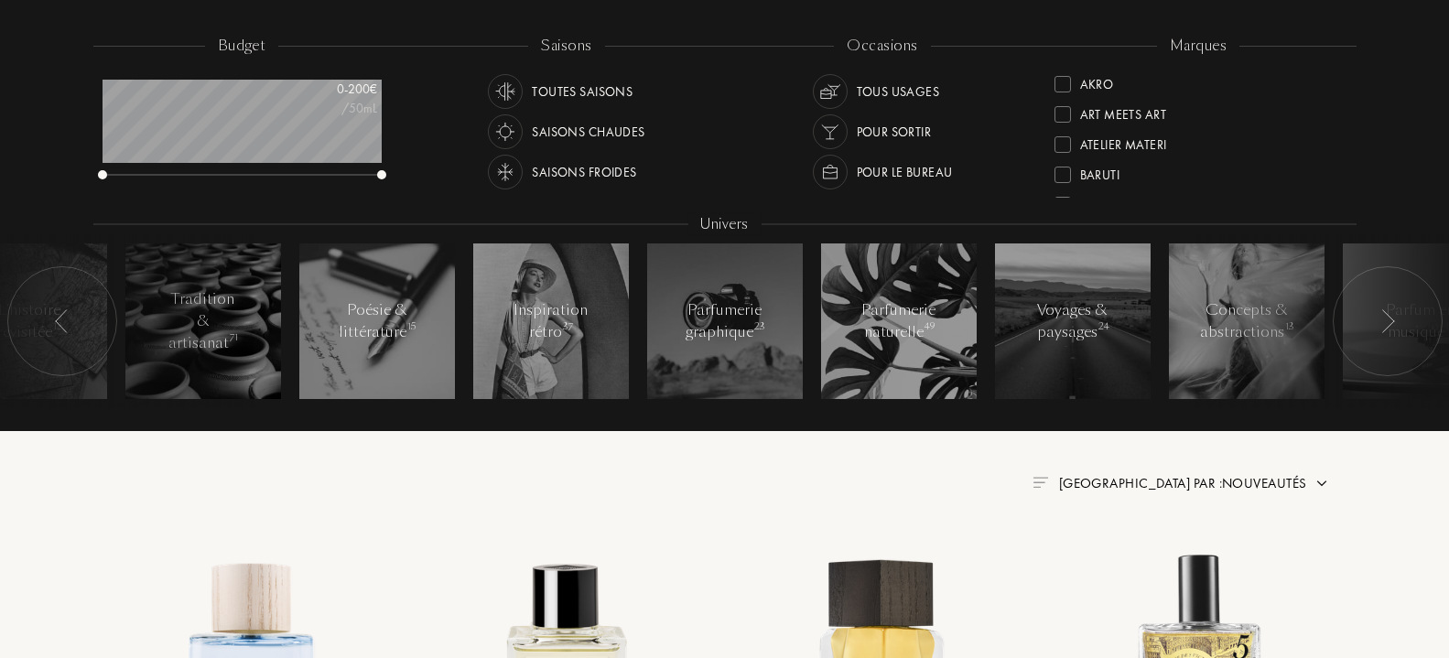
click at [824, 167] on img at bounding box center [830, 172] width 26 height 26
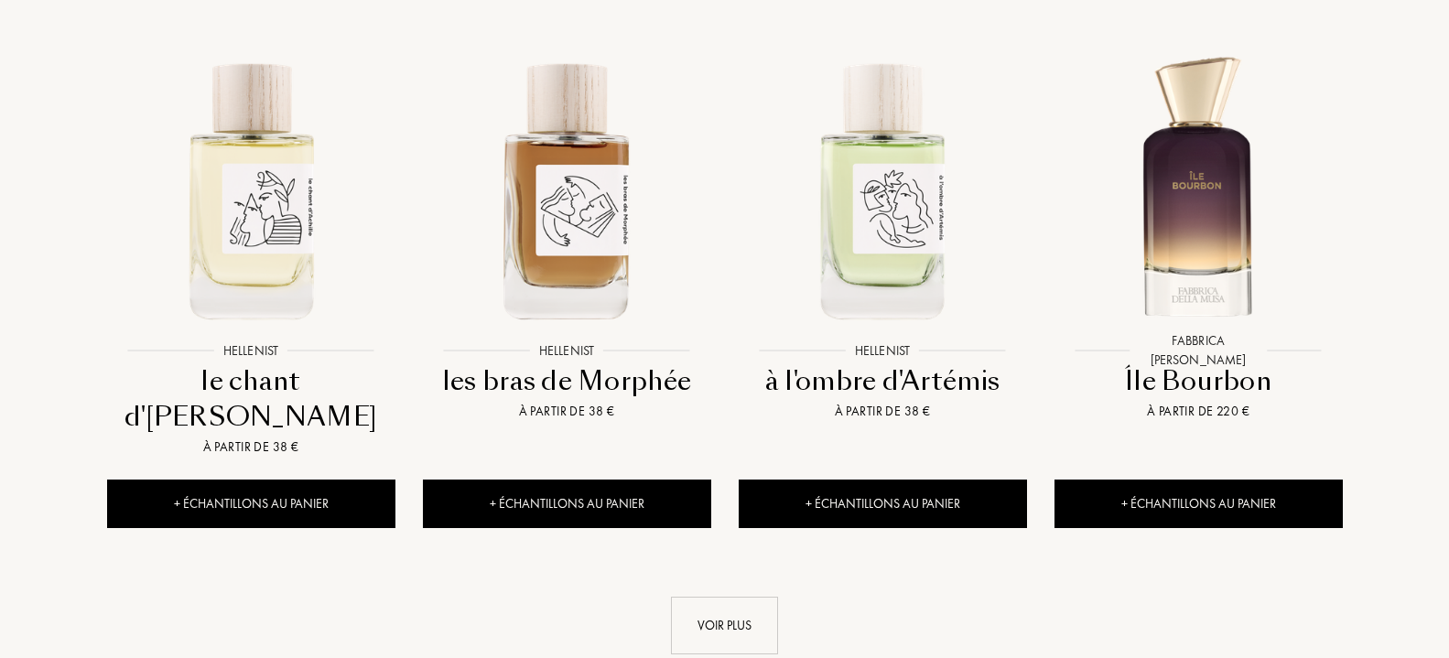
scroll to position [1960, 0]
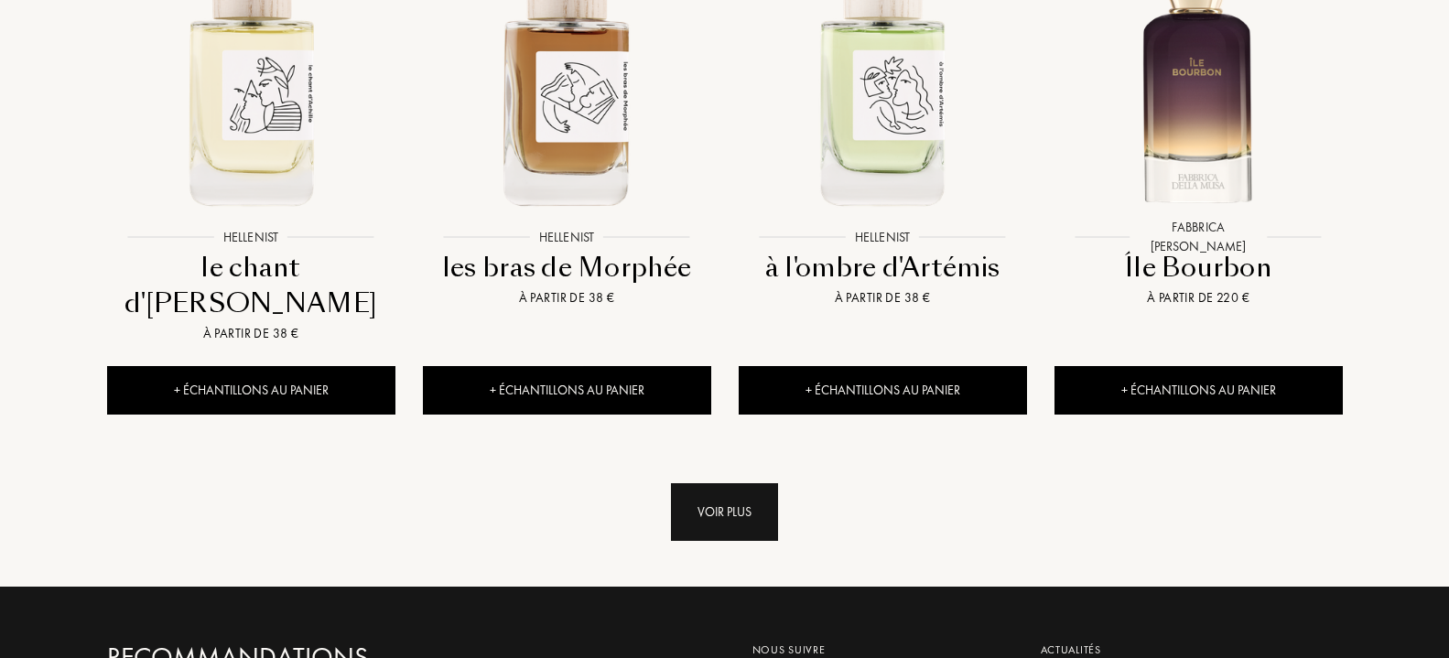
click at [771, 483] on div "Voir plus" at bounding box center [724, 512] width 107 height 58
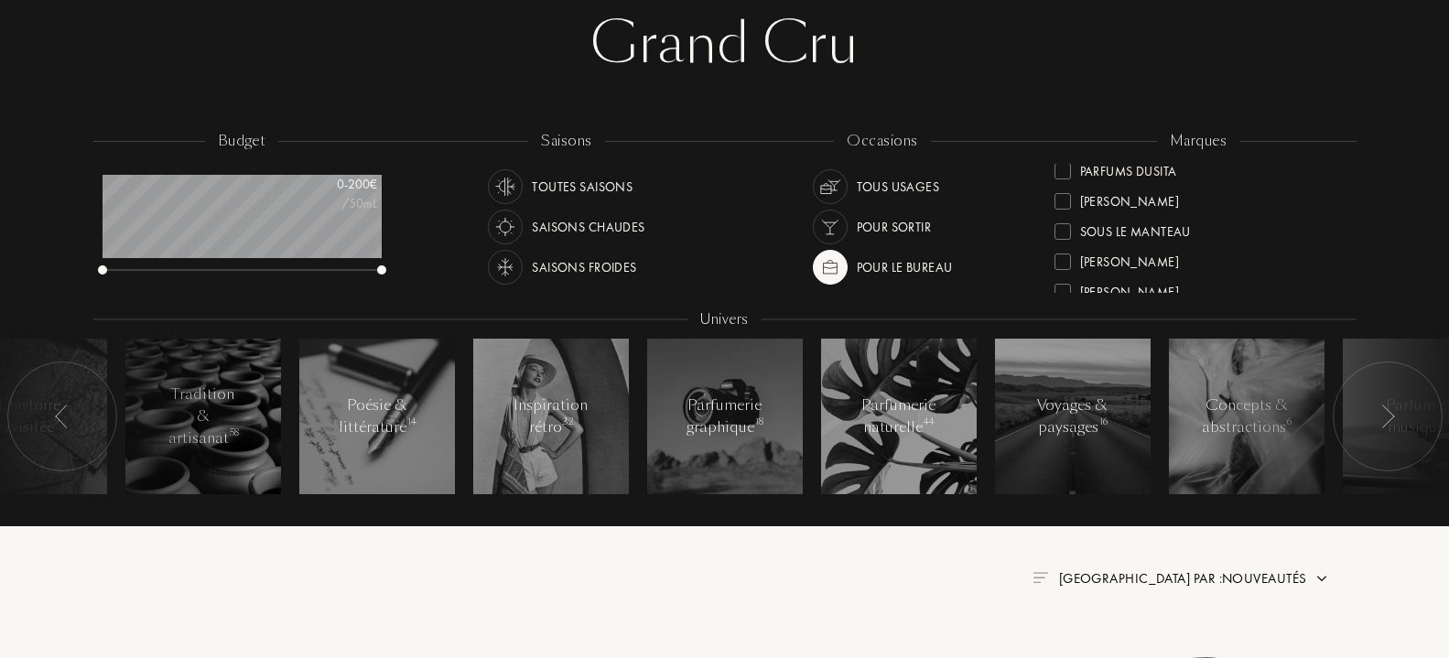
scroll to position [664, 0]
click at [1064, 239] on div at bounding box center [1062, 240] width 16 height 16
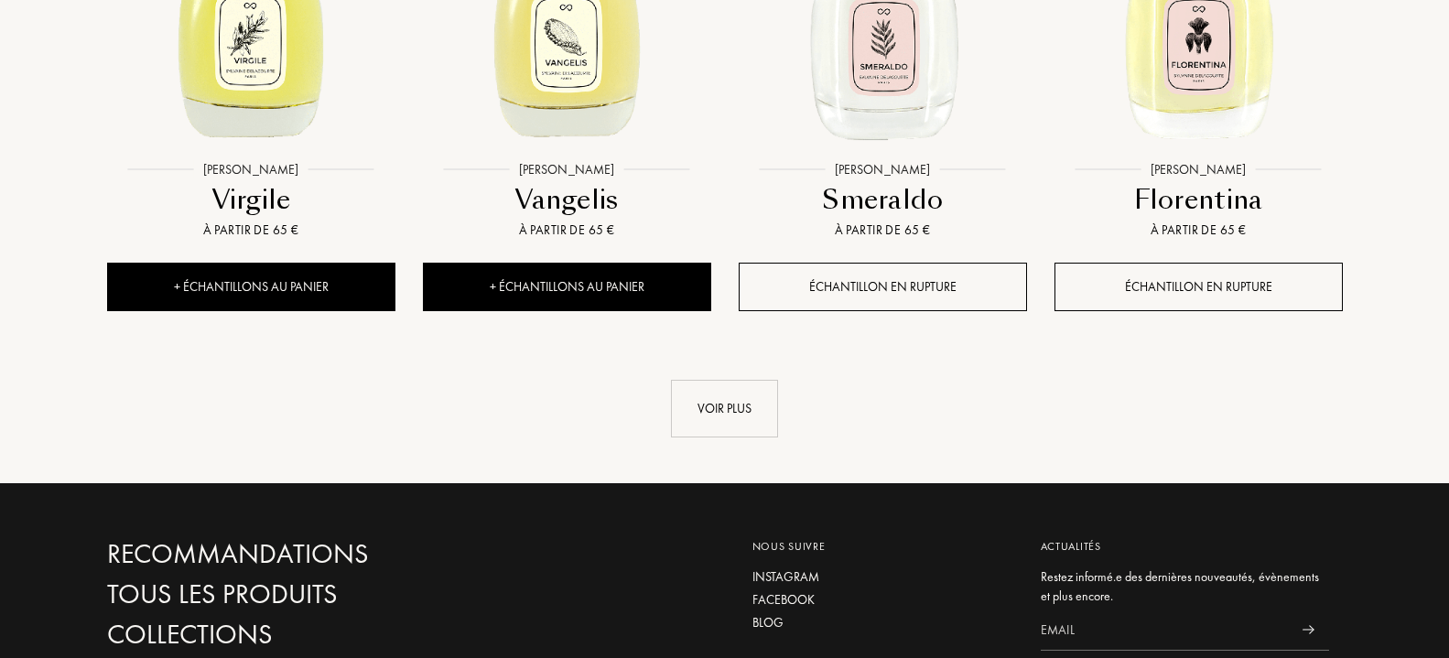
scroll to position [1959, 0]
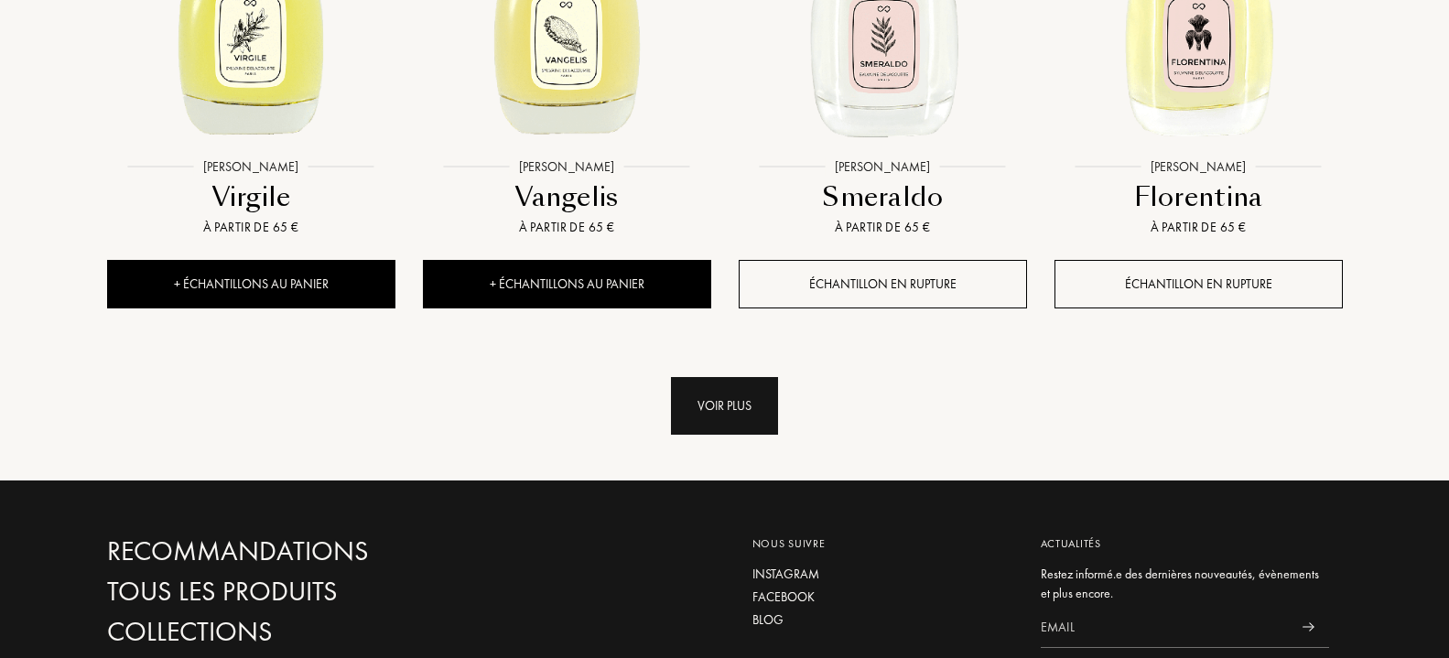
click at [775, 416] on div "Voir plus" at bounding box center [724, 406] width 107 height 58
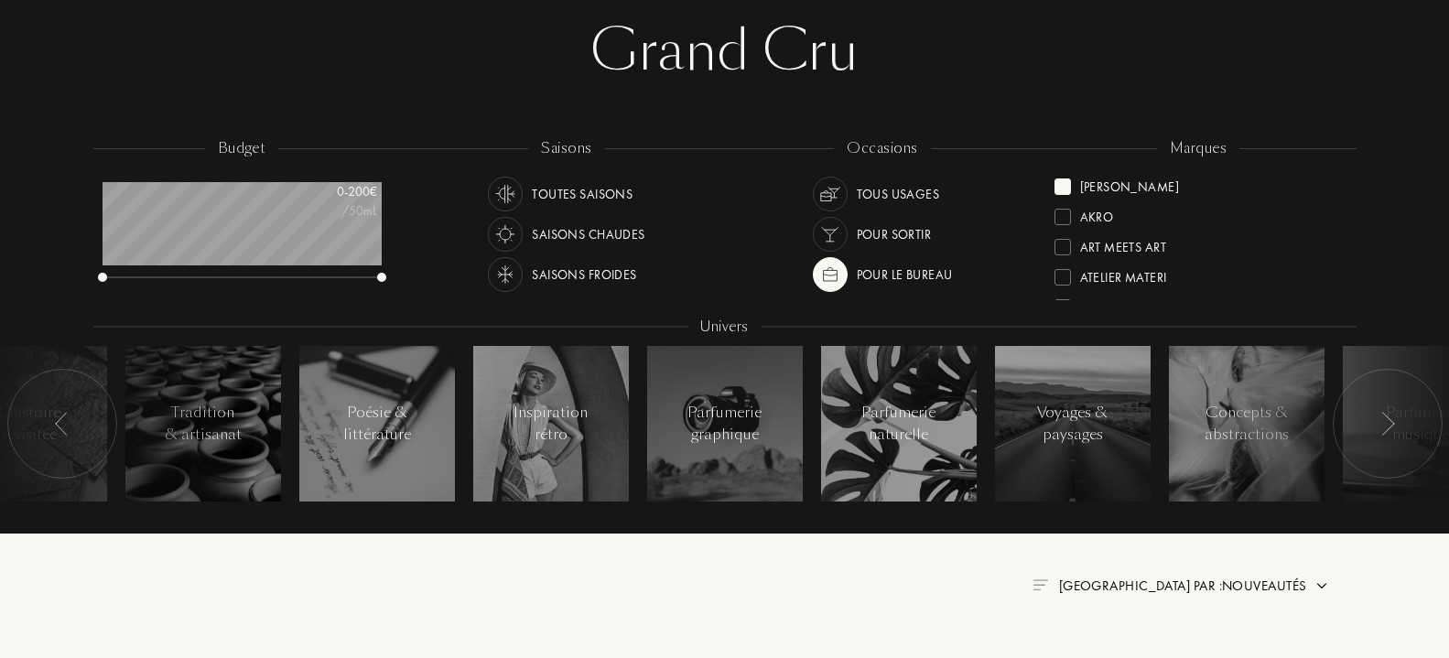
scroll to position [187, 0]
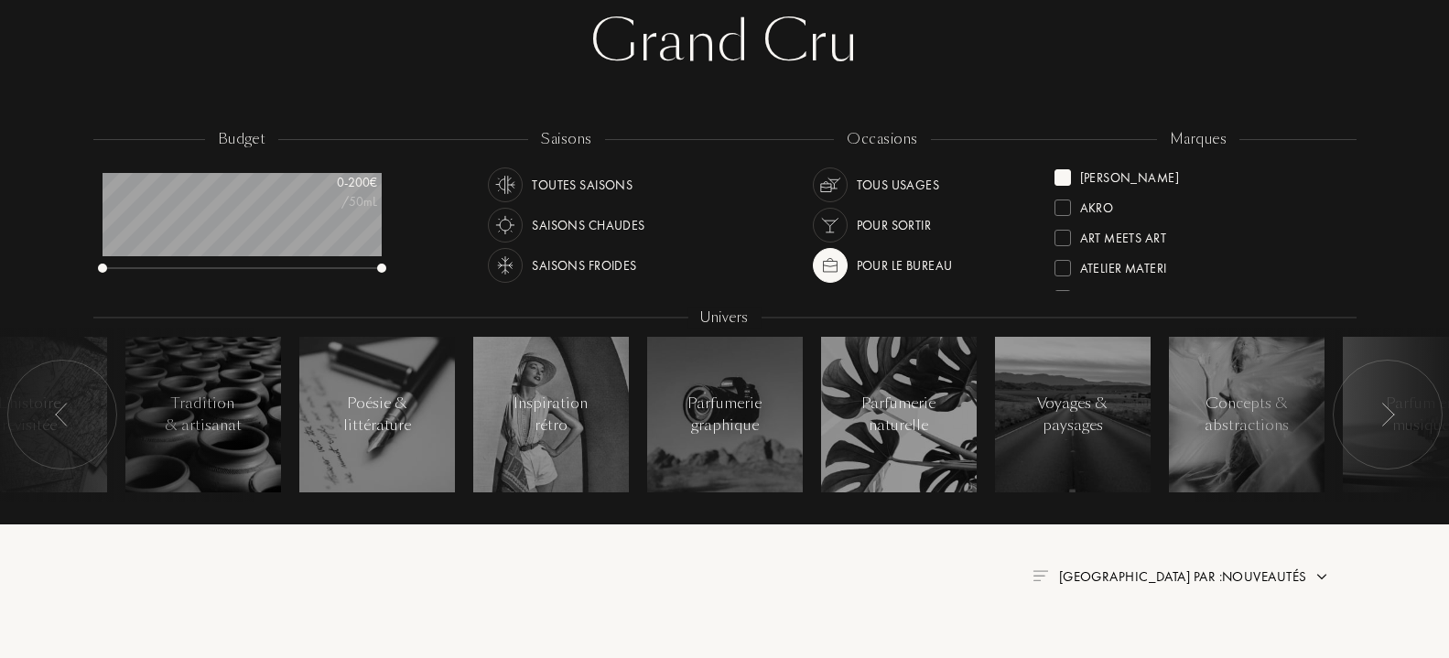
click at [1395, 407] on div at bounding box center [1388, 415] width 110 height 110
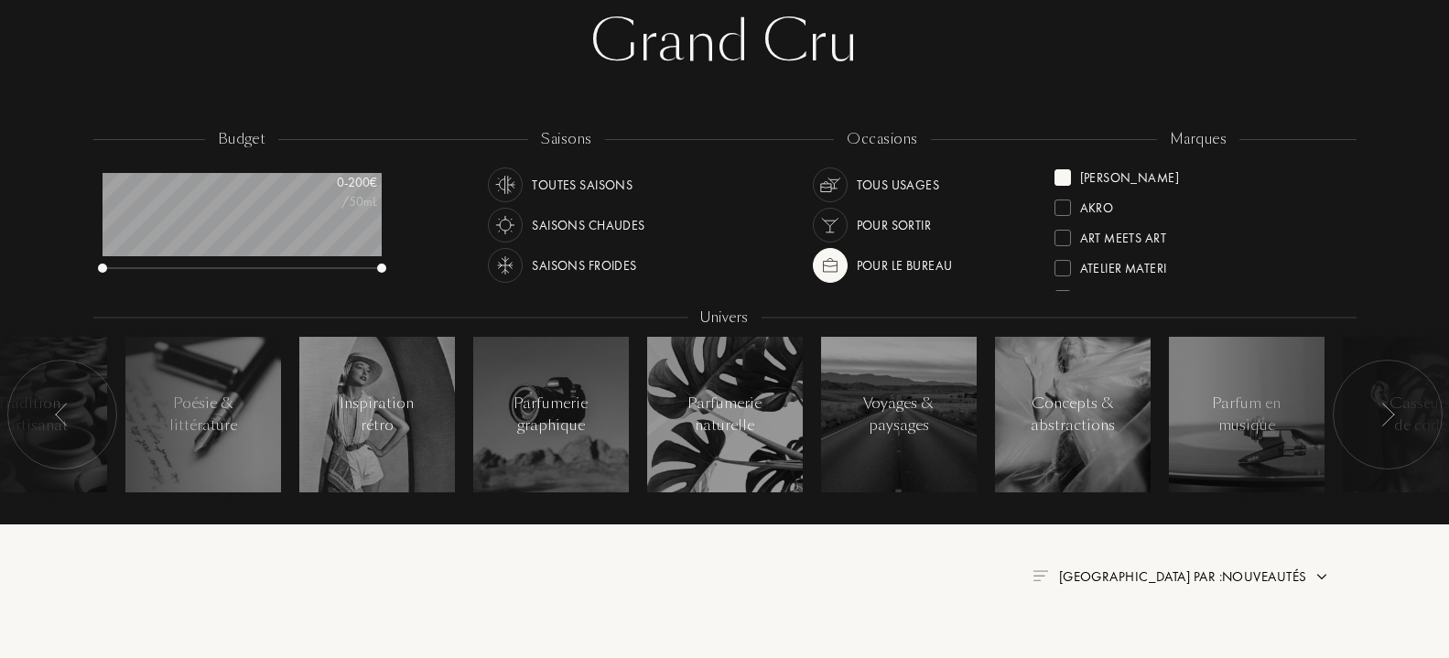
click at [1395, 407] on div at bounding box center [1388, 415] width 110 height 110
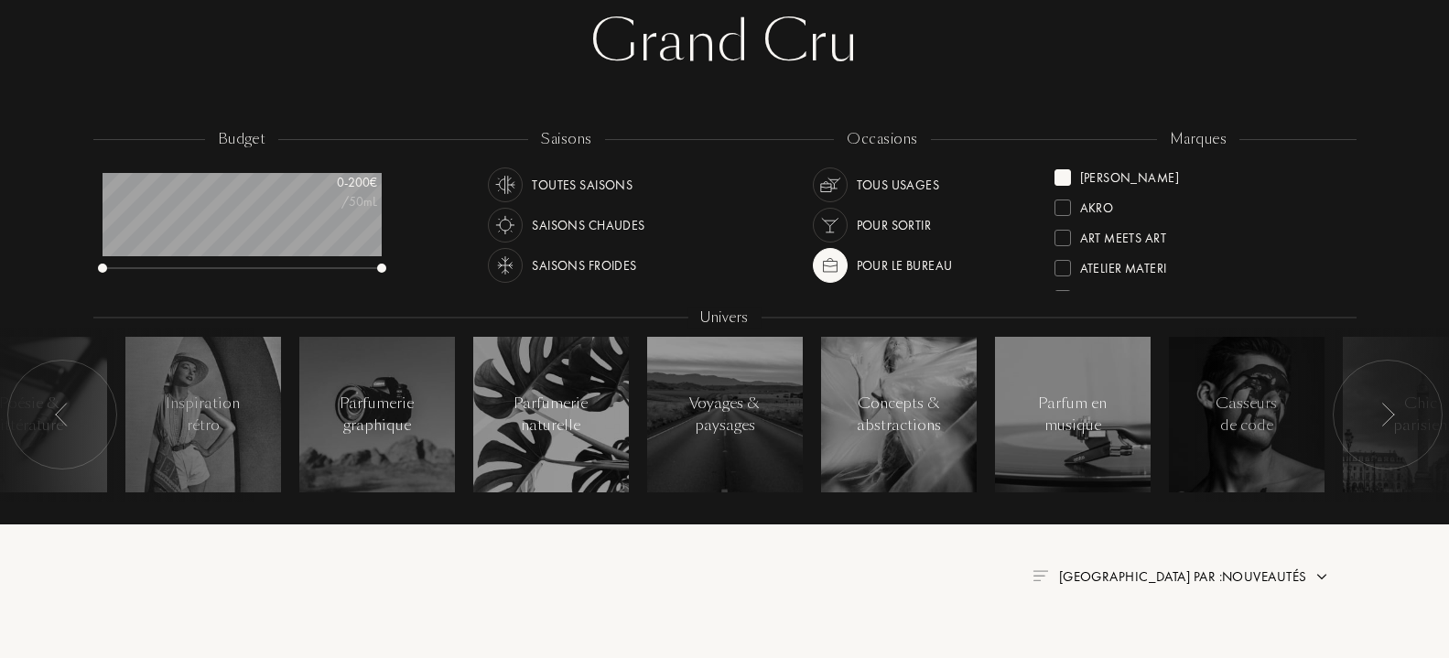
click at [1395, 407] on div at bounding box center [1388, 415] width 110 height 110
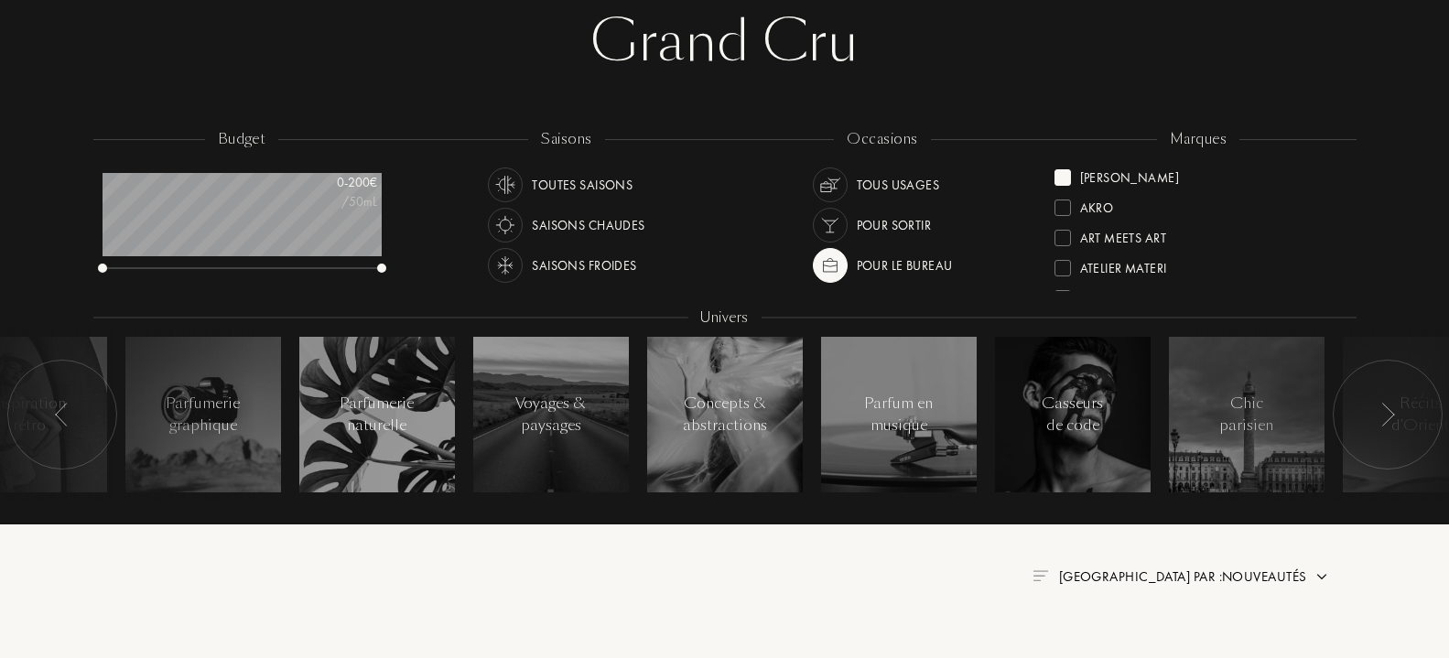
click at [1064, 184] on div at bounding box center [1062, 177] width 16 height 16
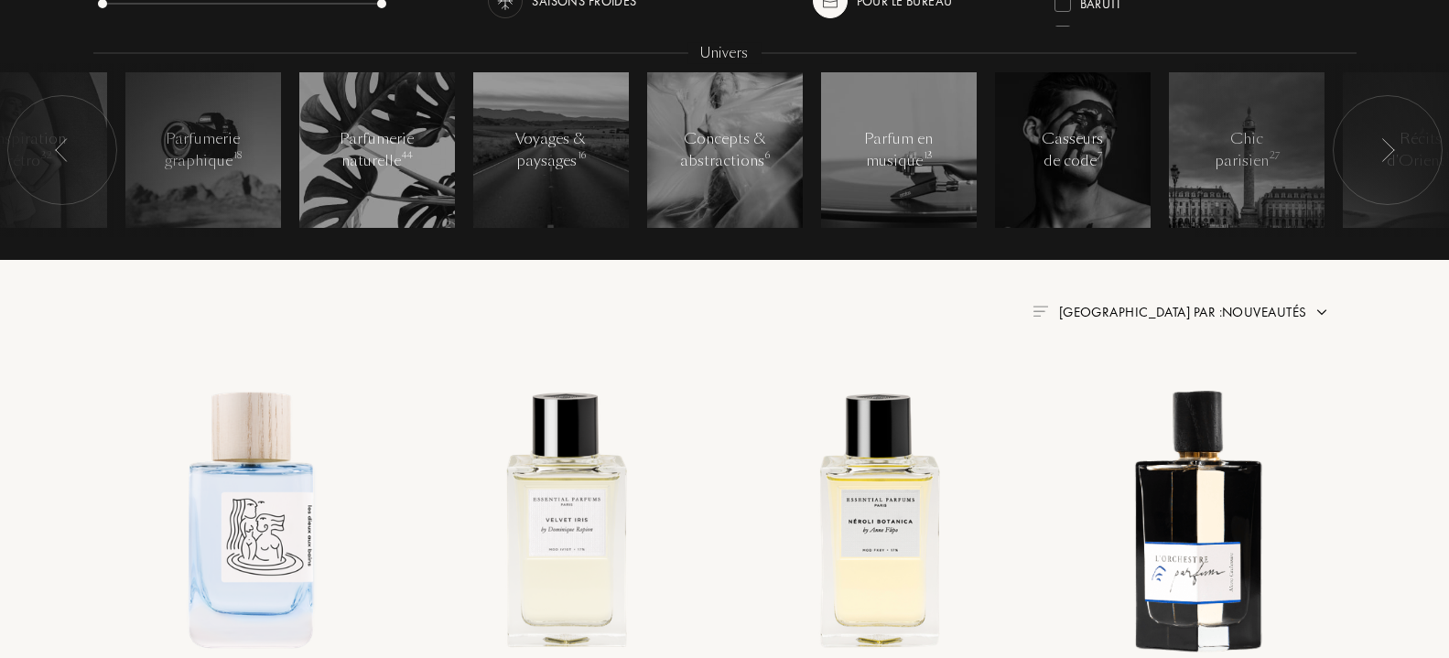
scroll to position [467, 0]
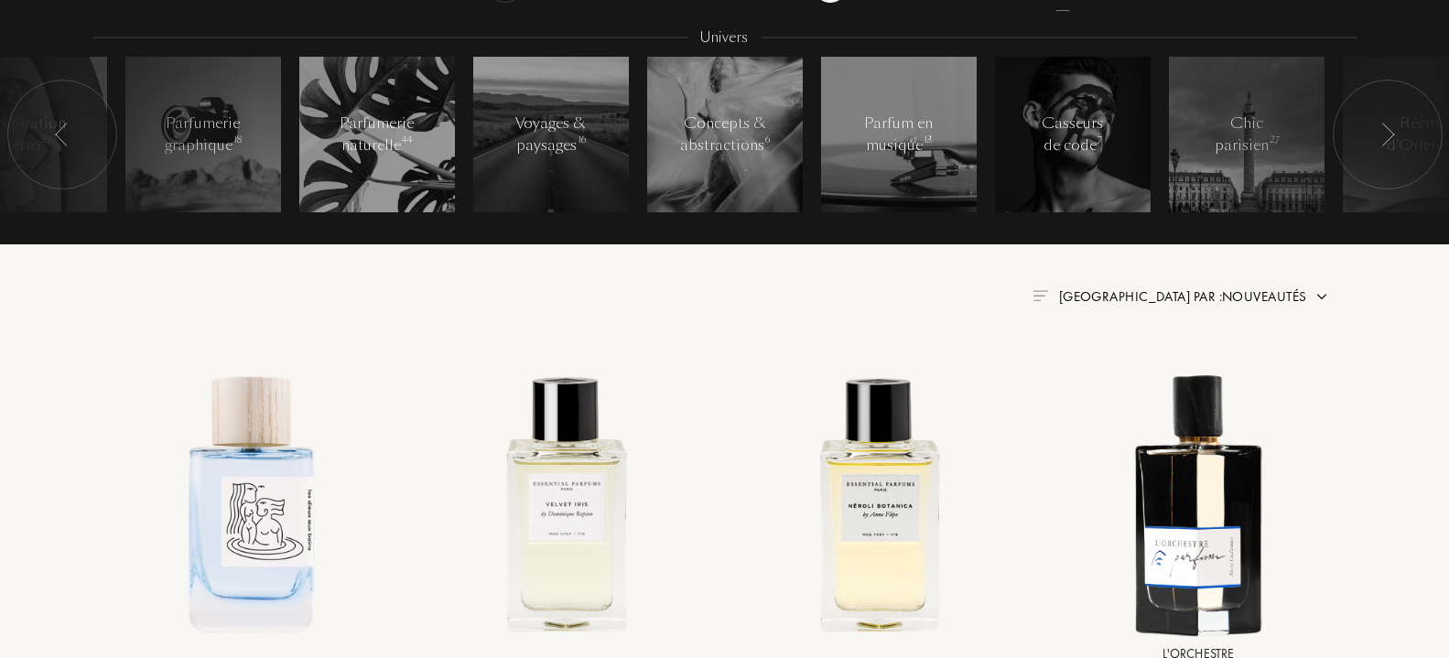
click at [1262, 306] on span "Trier par : Nouveautés" at bounding box center [1183, 296] width 248 height 18
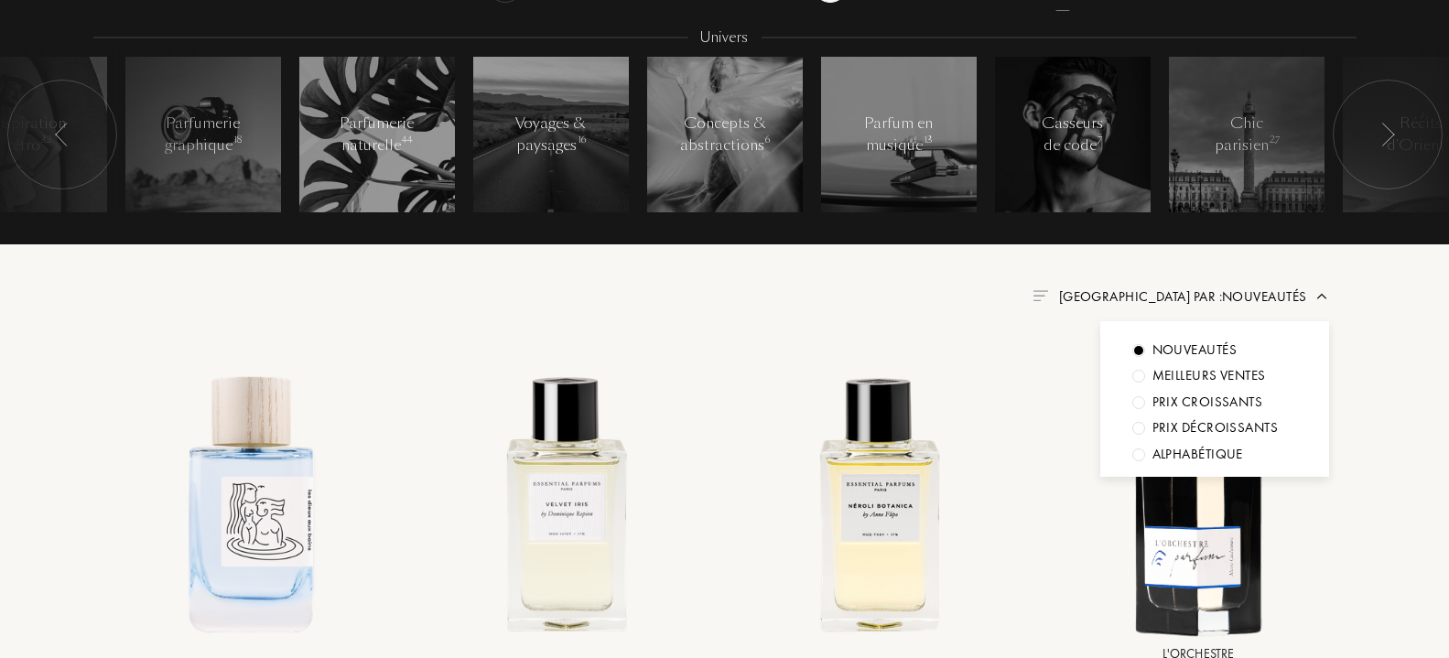
click at [1235, 402] on div "Prix croissants" at bounding box center [1207, 402] width 111 height 21
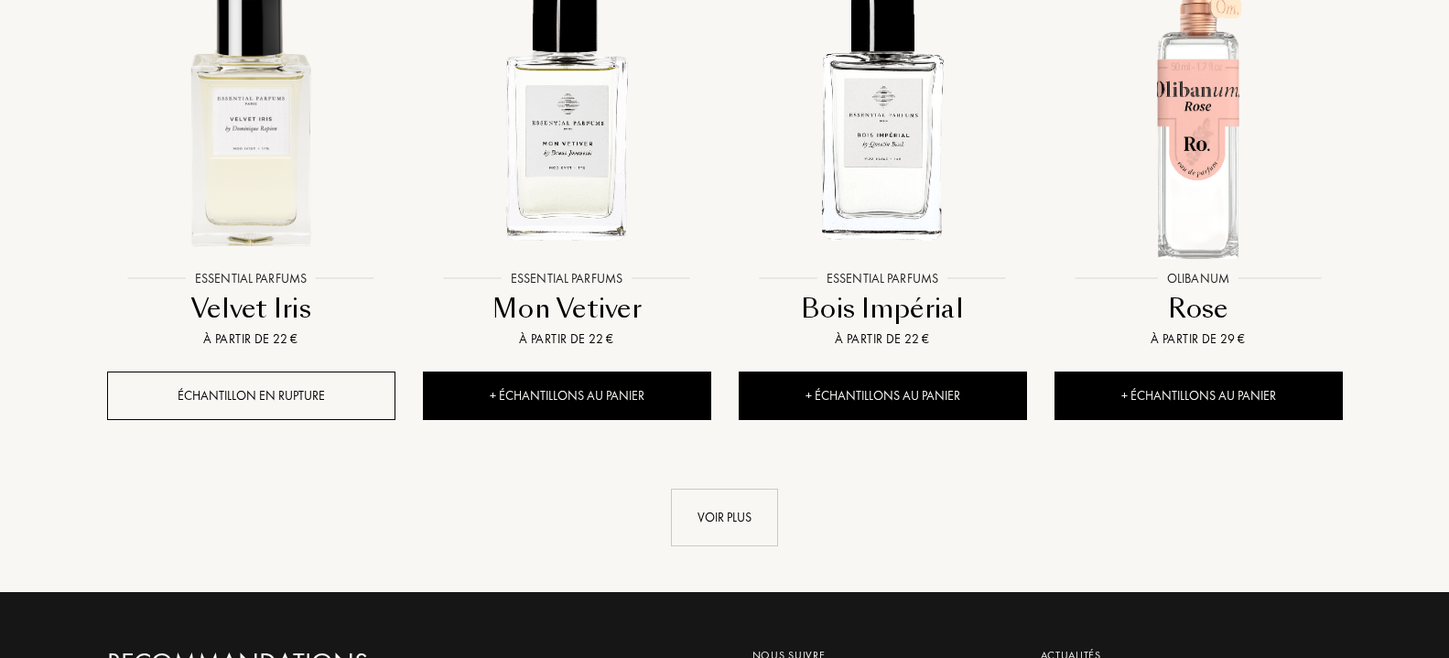
scroll to position [2054, 0]
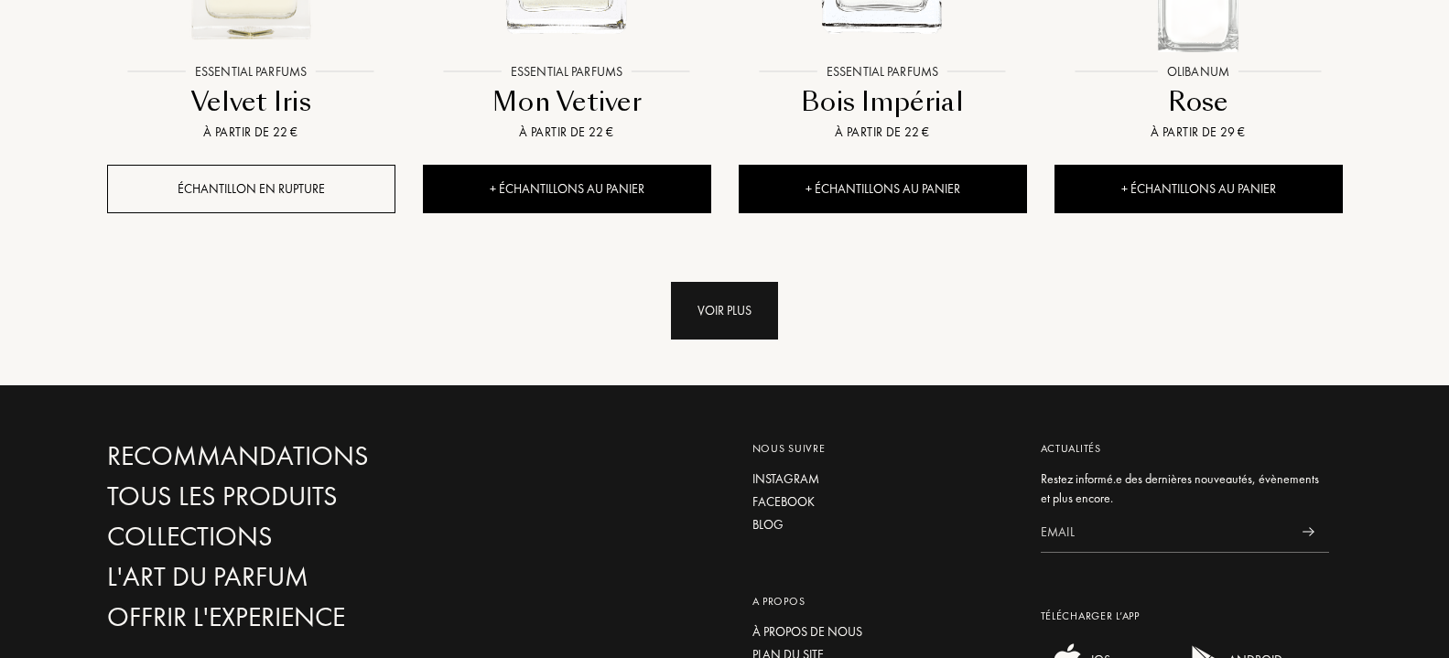
click at [681, 316] on div "Voir plus" at bounding box center [724, 311] width 107 height 58
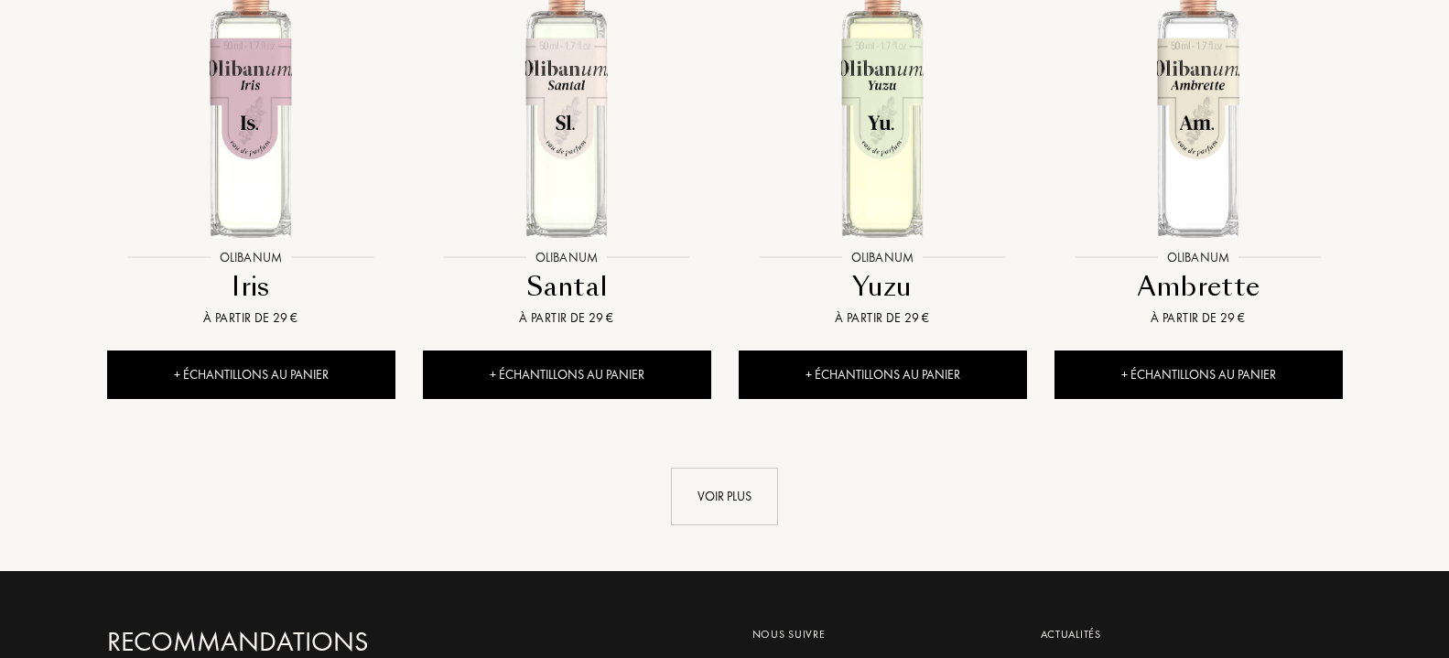
scroll to position [3547, 0]
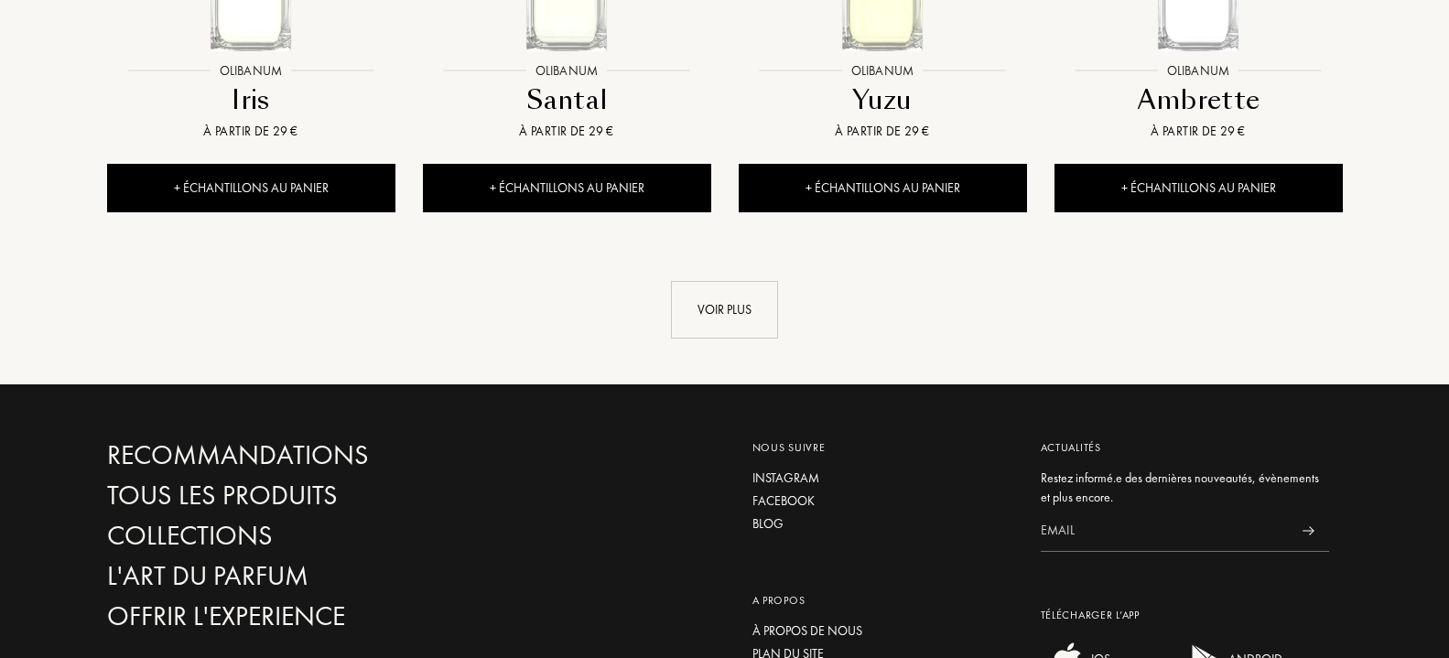
click at [727, 319] on div "Voir plus" at bounding box center [724, 310] width 107 height 58
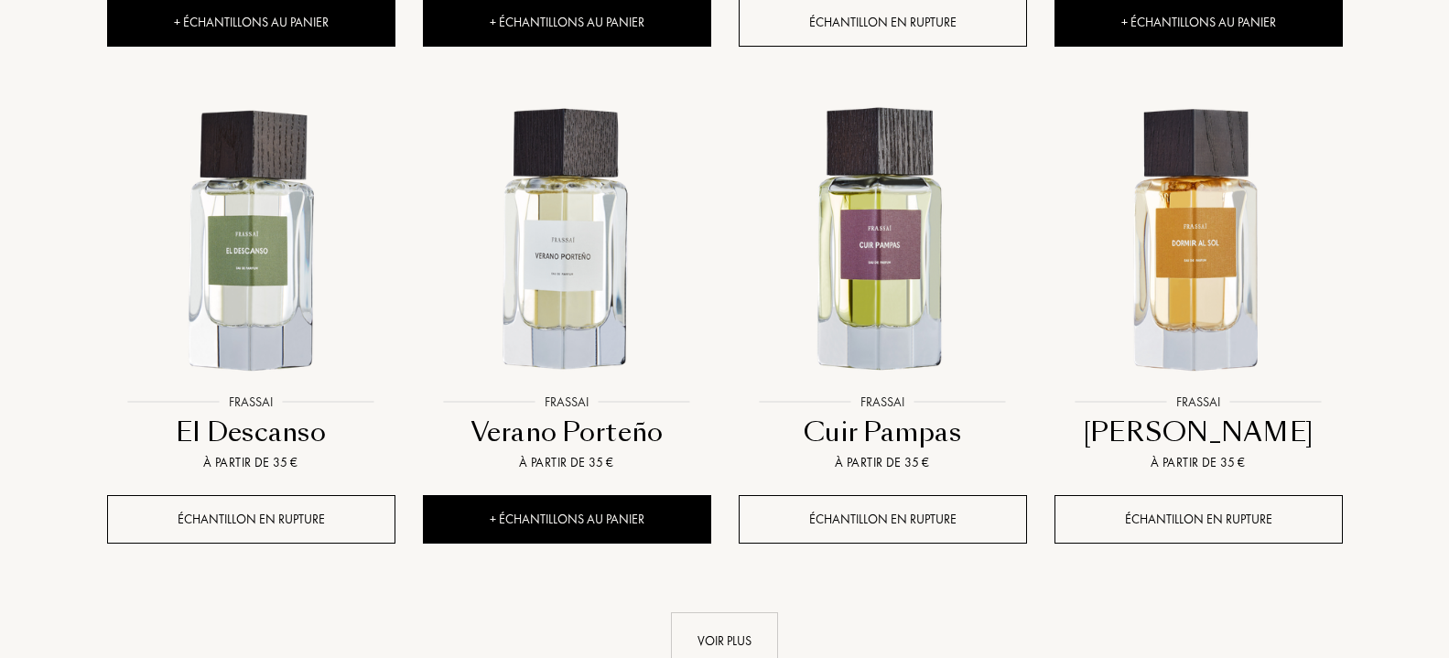
scroll to position [4948, 0]
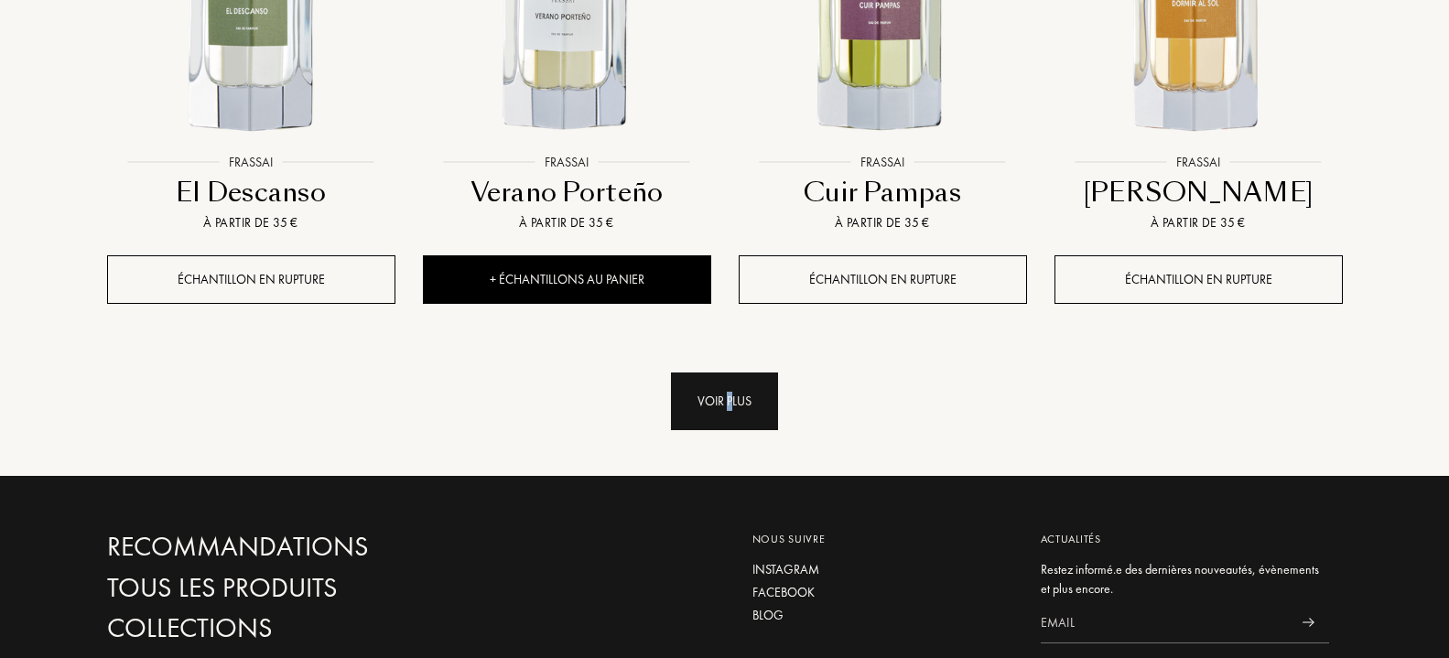
click at [730, 403] on div "Voir plus" at bounding box center [724, 402] width 107 height 58
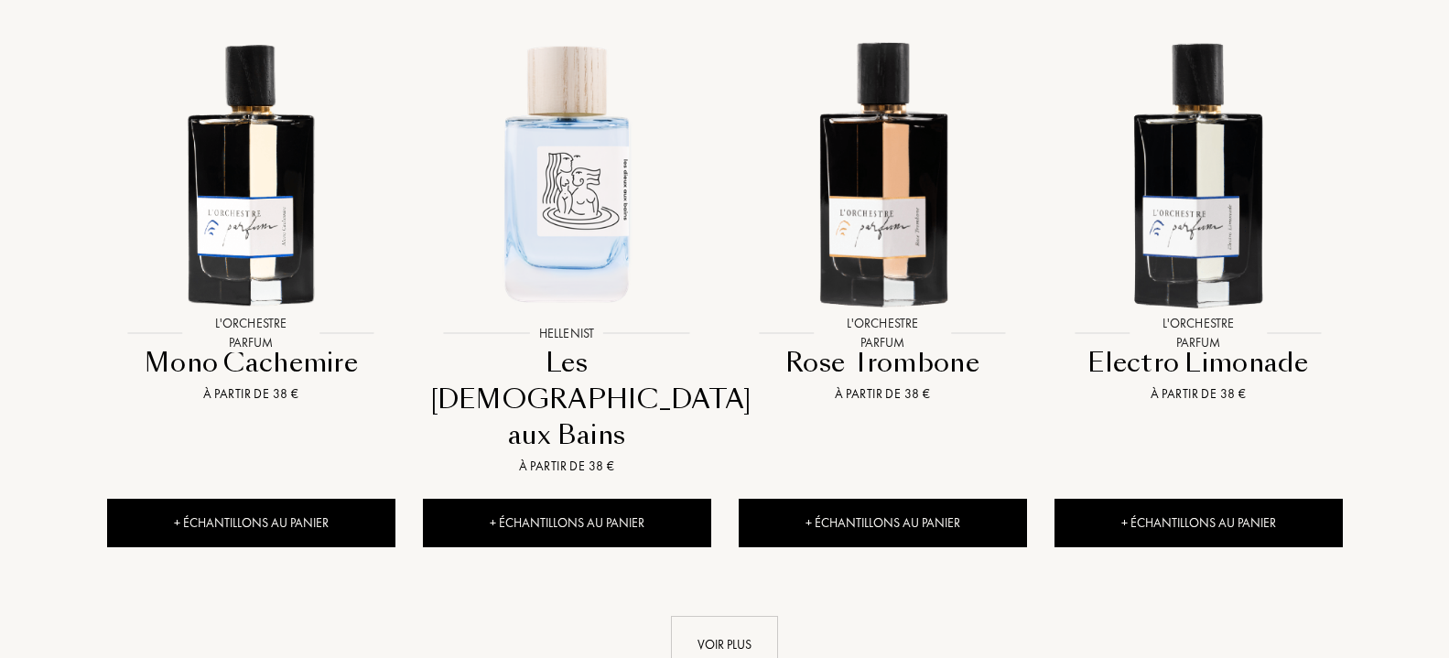
scroll to position [6348, 0]
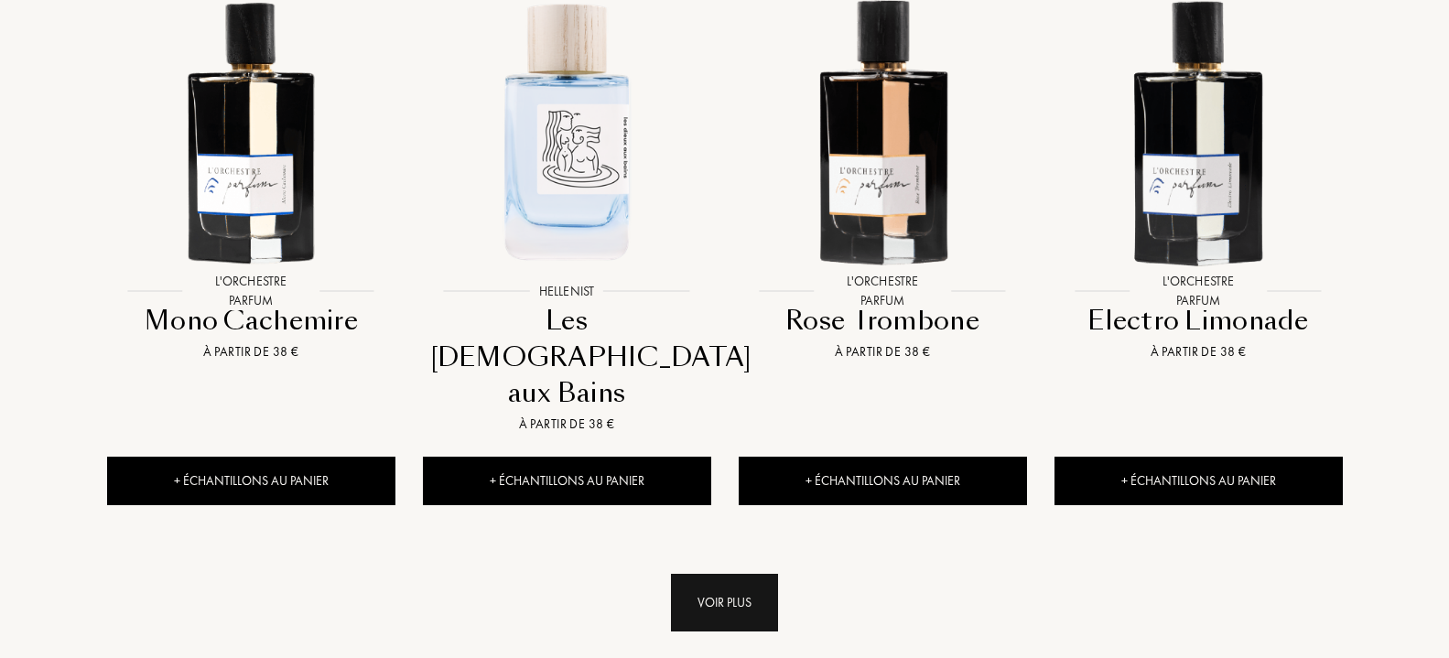
click at [689, 574] on div "Voir plus" at bounding box center [724, 603] width 107 height 58
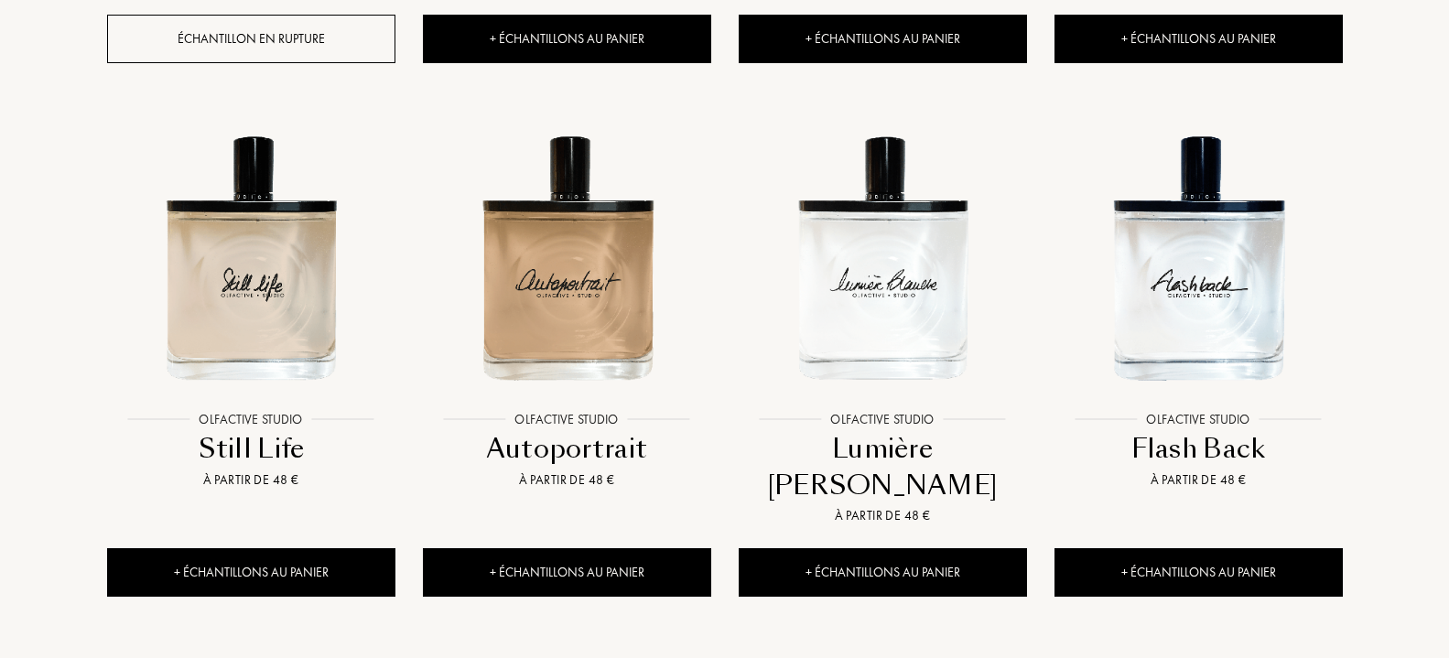
drag, startPoint x: 69, startPoint y: 533, endPoint x: 71, endPoint y: 560, distance: 27.6
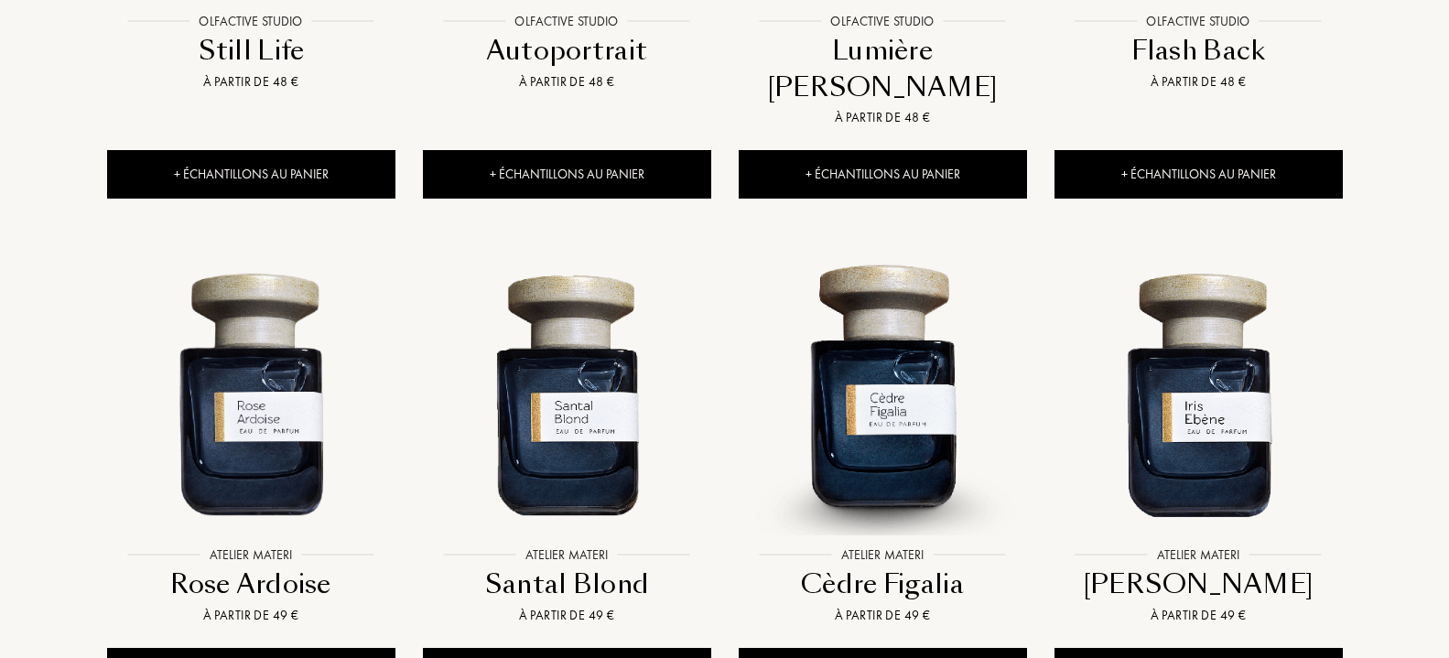
scroll to position [7757, 0]
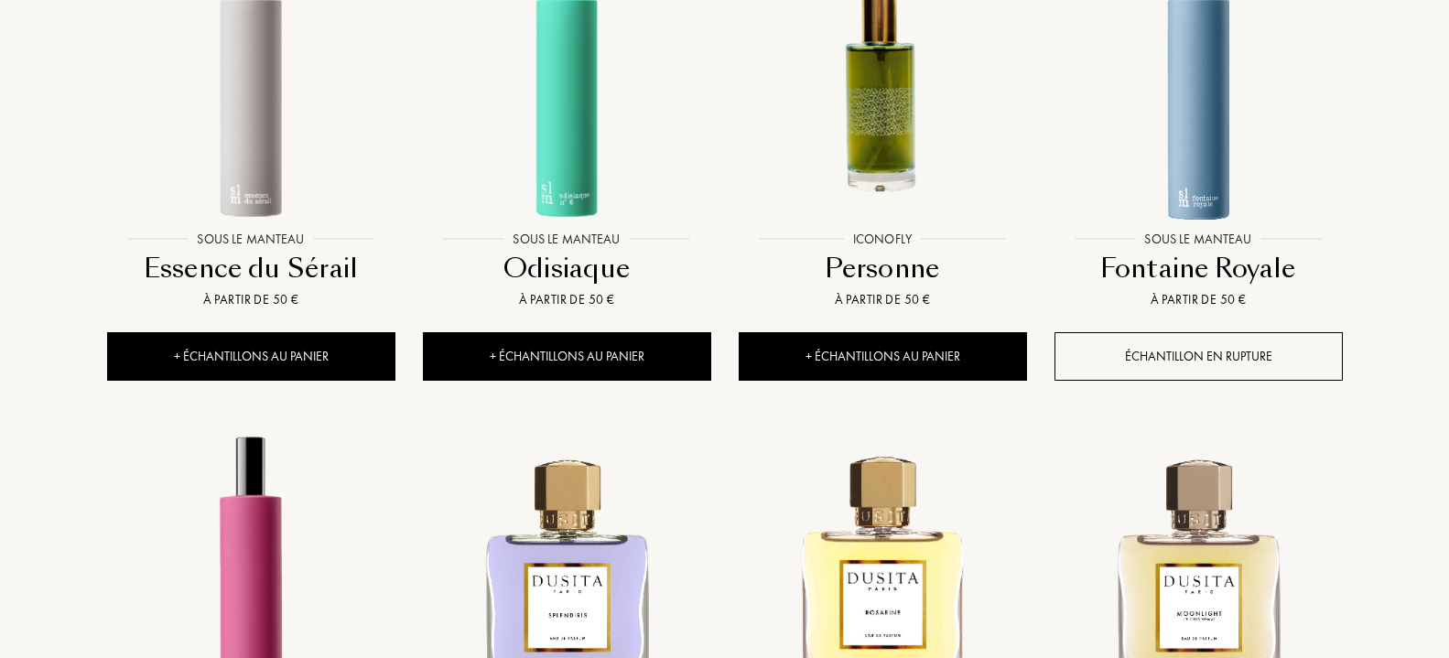
scroll to position [9157, 0]
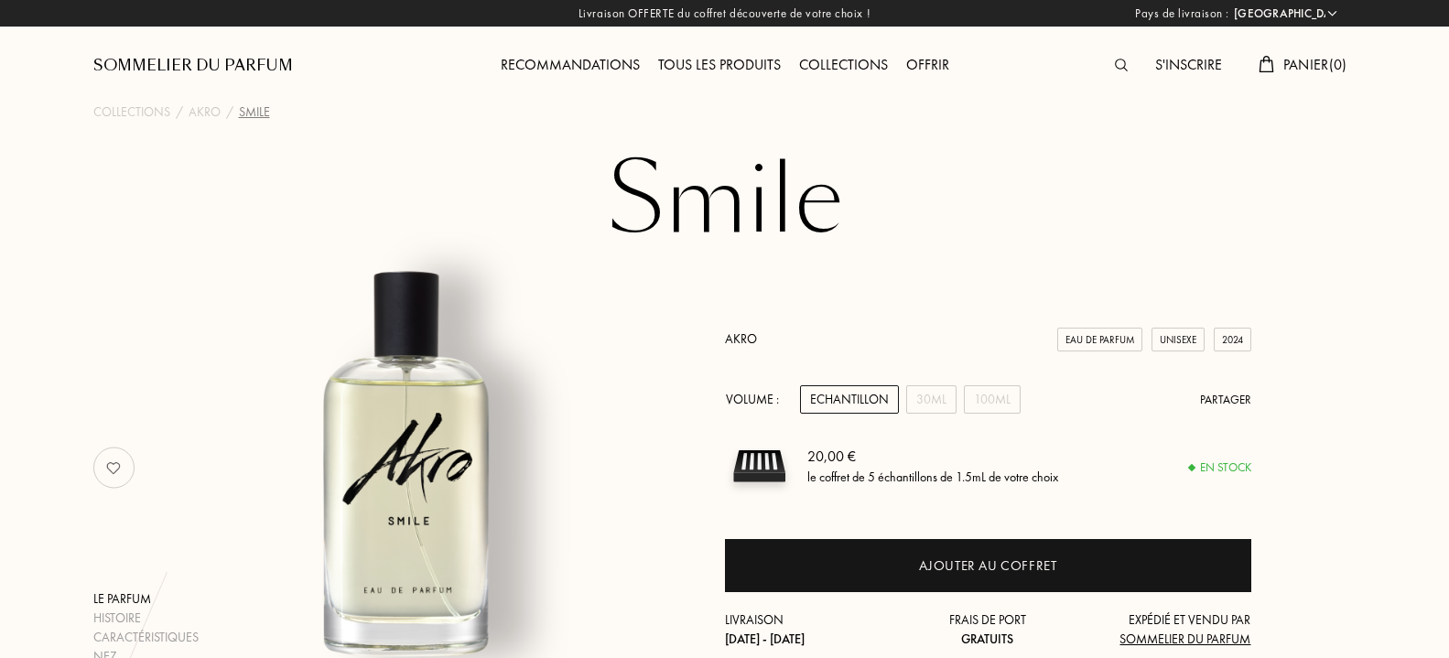
select select "FR"
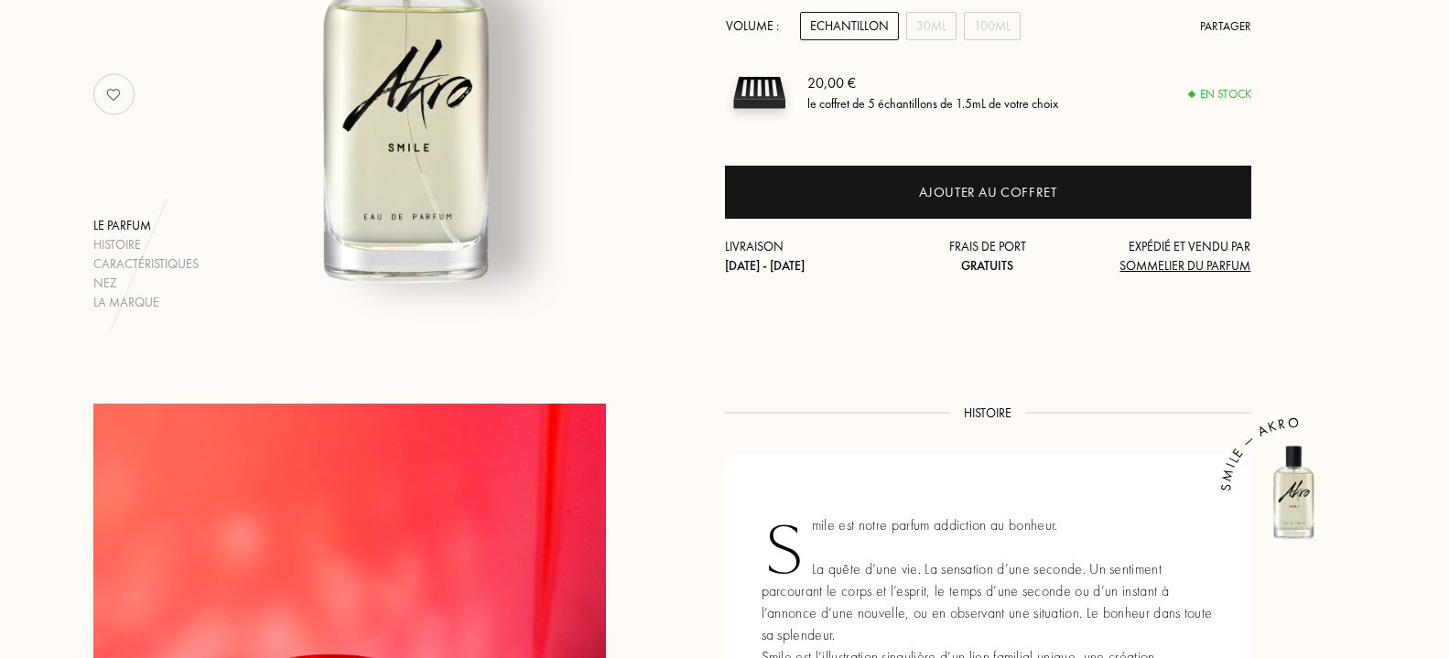
scroll to position [187, 0]
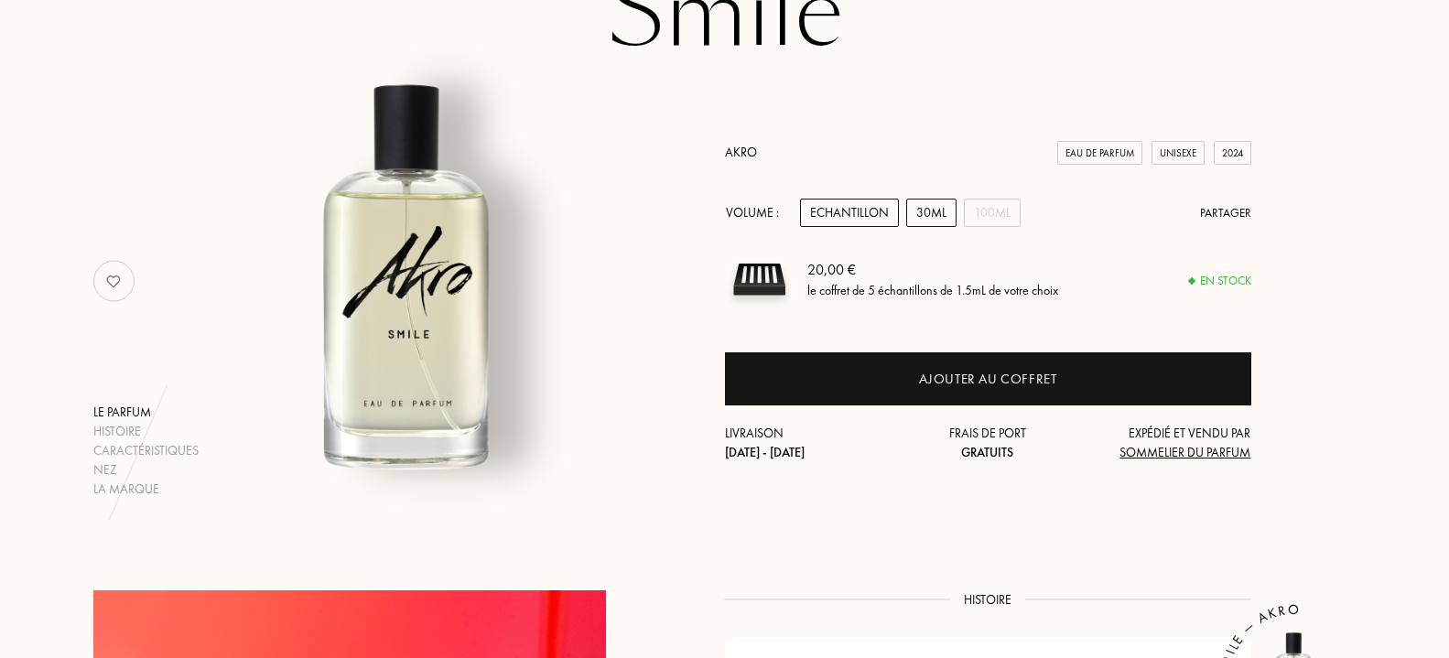
click at [930, 221] on div "30mL" at bounding box center [931, 213] width 50 height 28
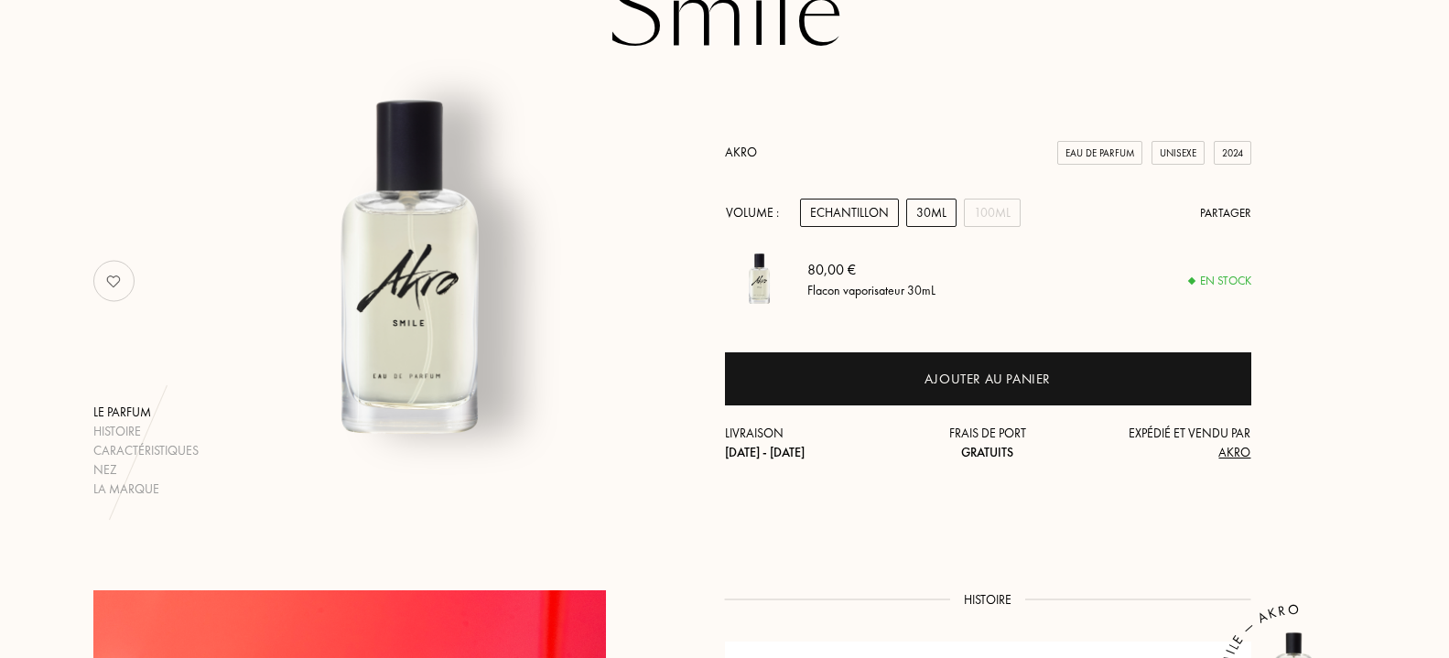
click at [887, 211] on div "Echantillon" at bounding box center [849, 213] width 99 height 28
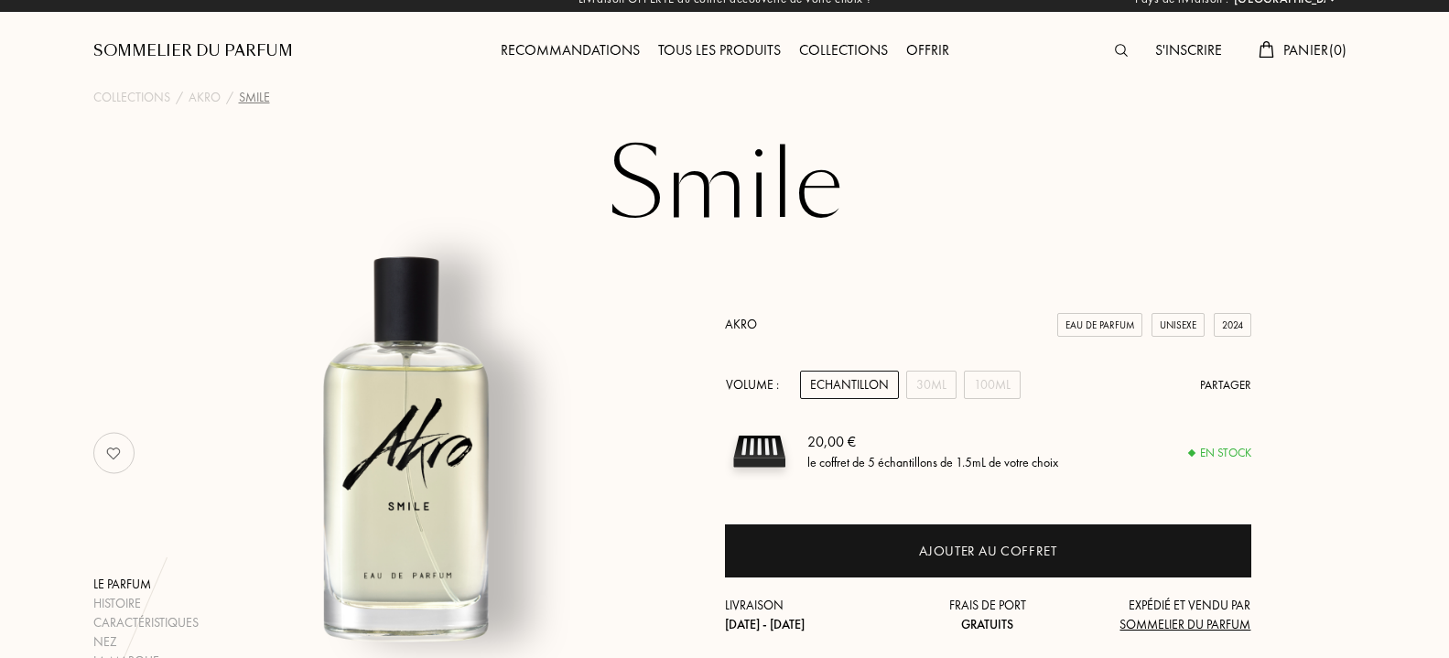
scroll to position [0, 0]
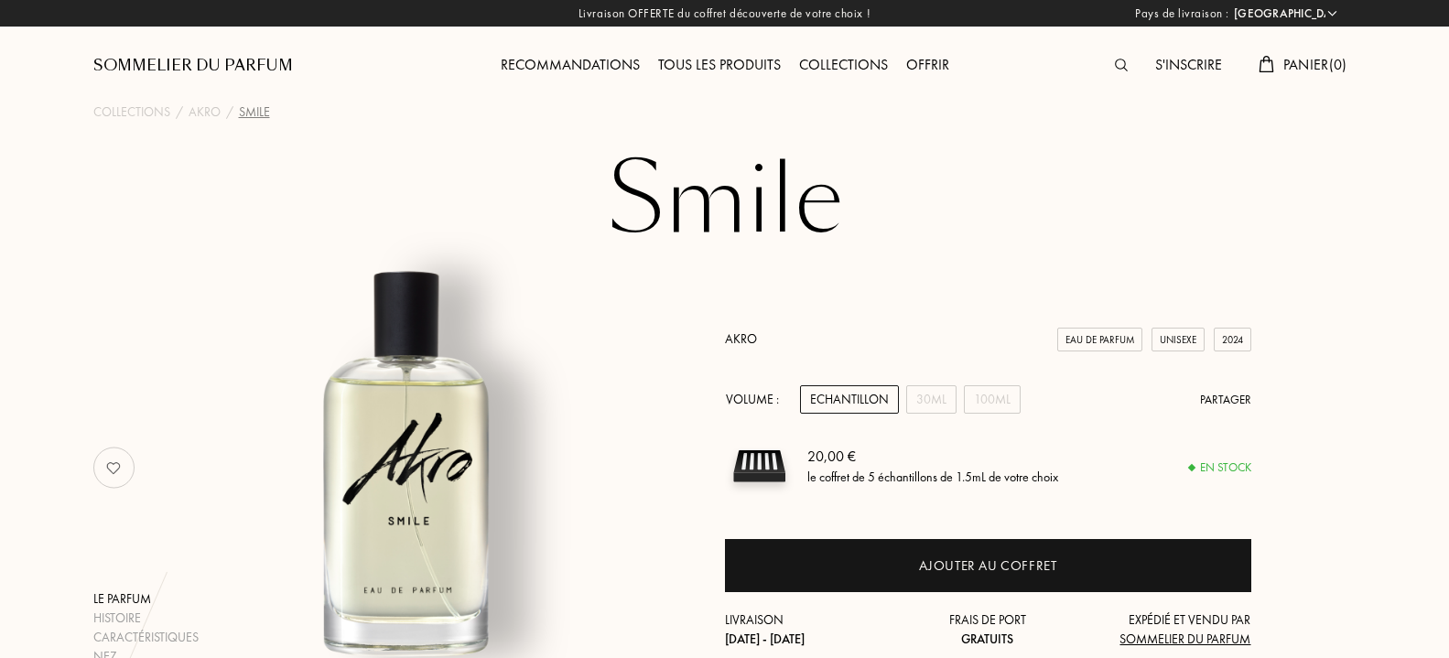
click at [689, 76] on div "Tous les produits" at bounding box center [719, 66] width 141 height 24
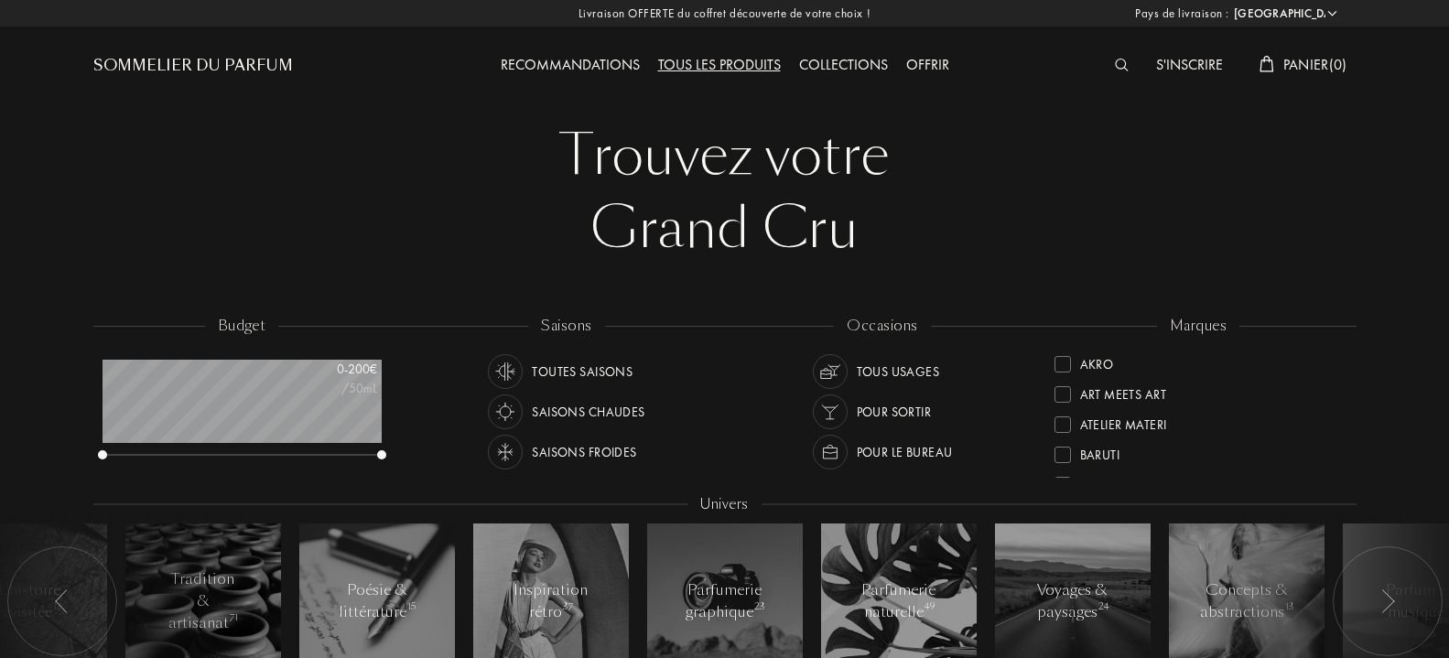
select select "FR"
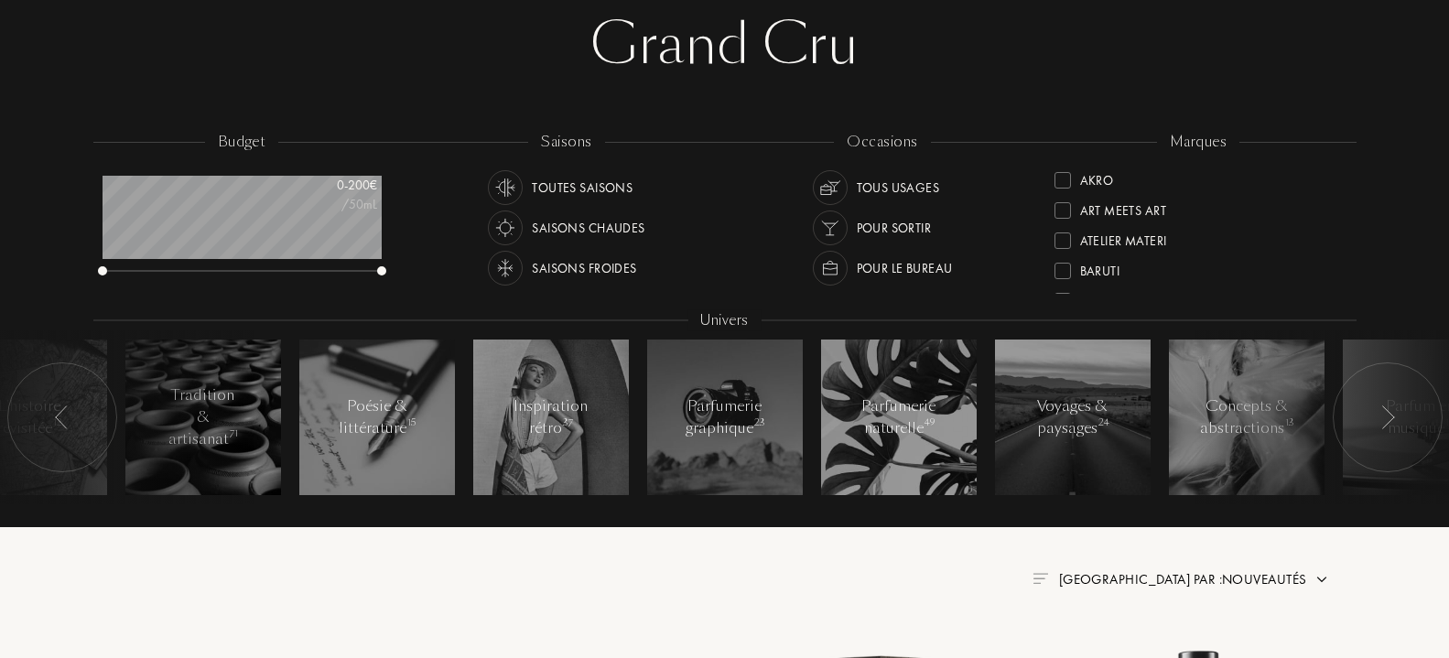
scroll to position [187, 0]
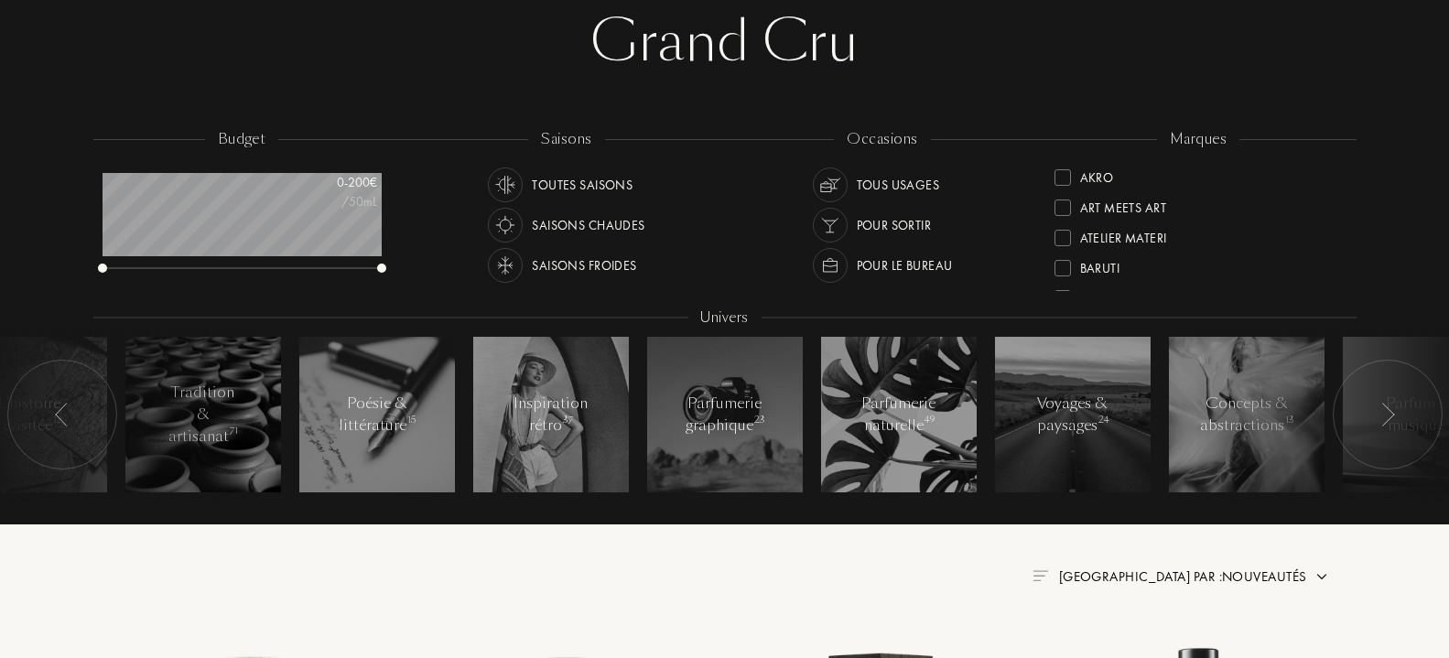
click at [827, 280] on div at bounding box center [830, 265] width 35 height 35
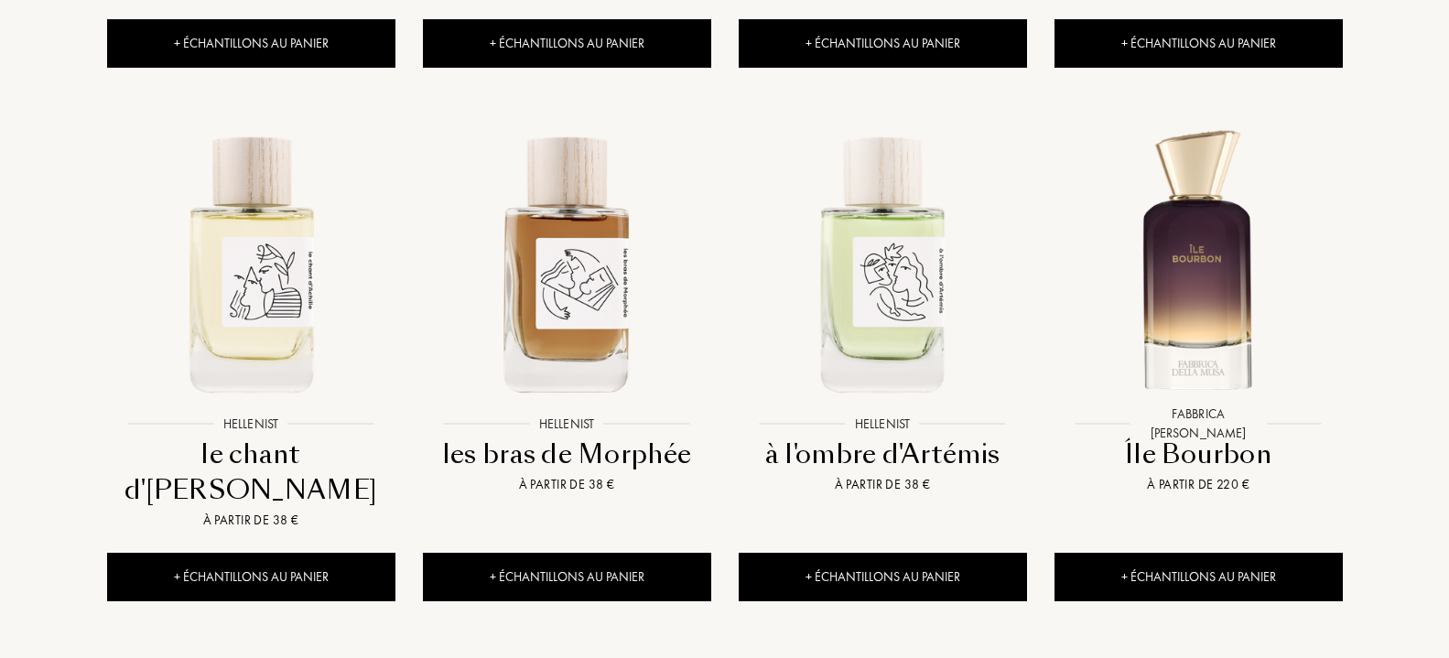
scroll to position [1867, 0]
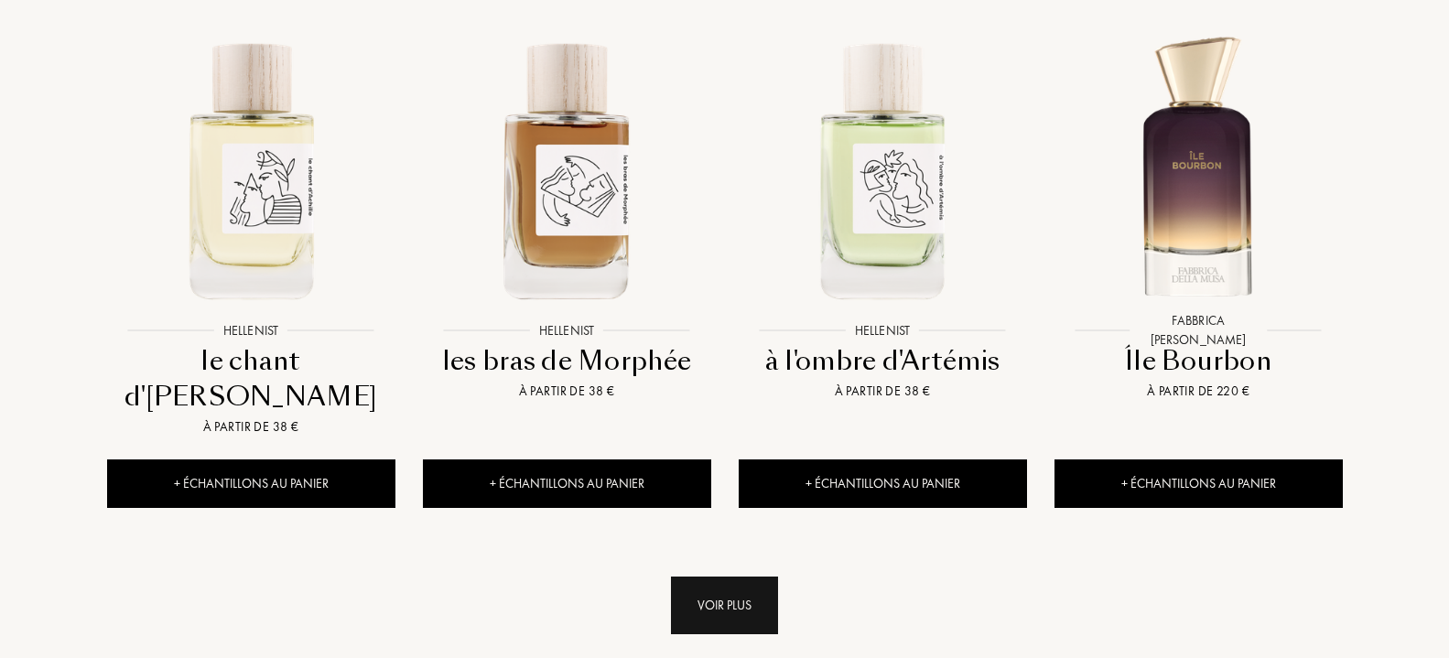
click at [741, 577] on div "Voir plus" at bounding box center [724, 606] width 107 height 58
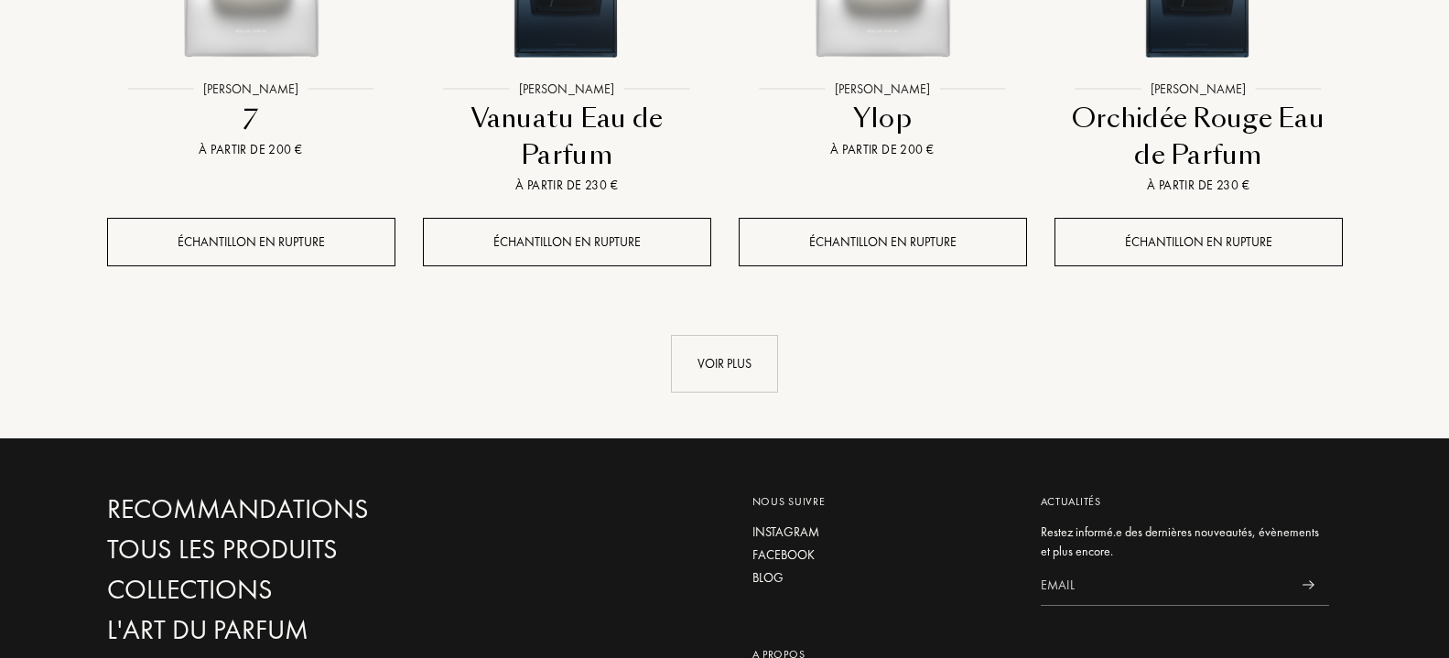
scroll to position [3734, 0]
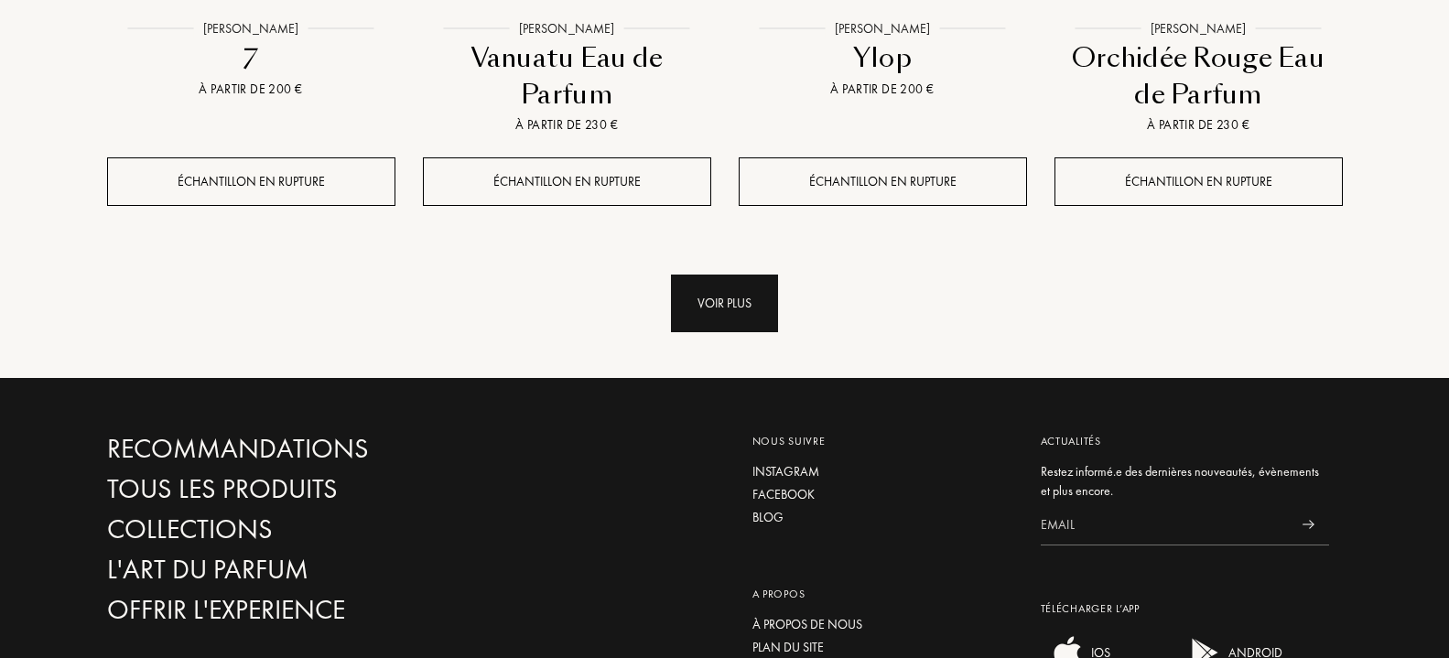
click at [760, 275] on div "Voir plus" at bounding box center [724, 304] width 107 height 58
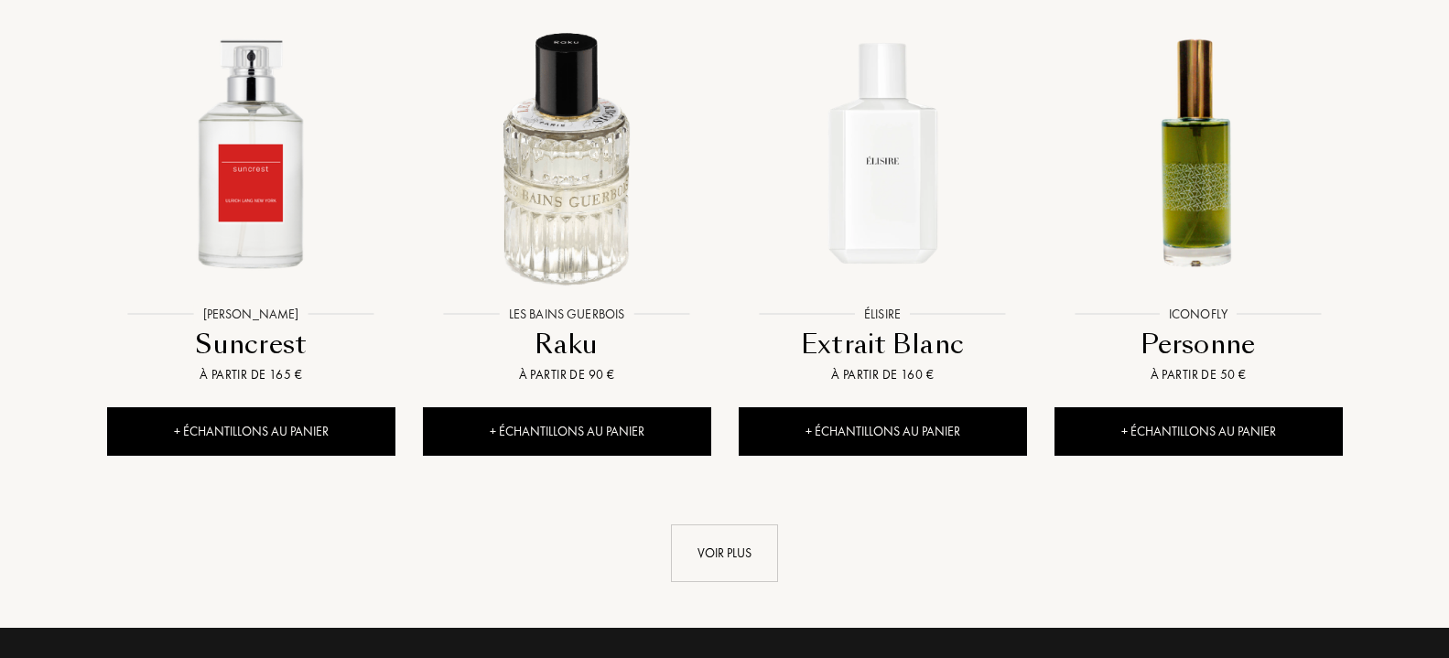
scroll to position [5041, 0]
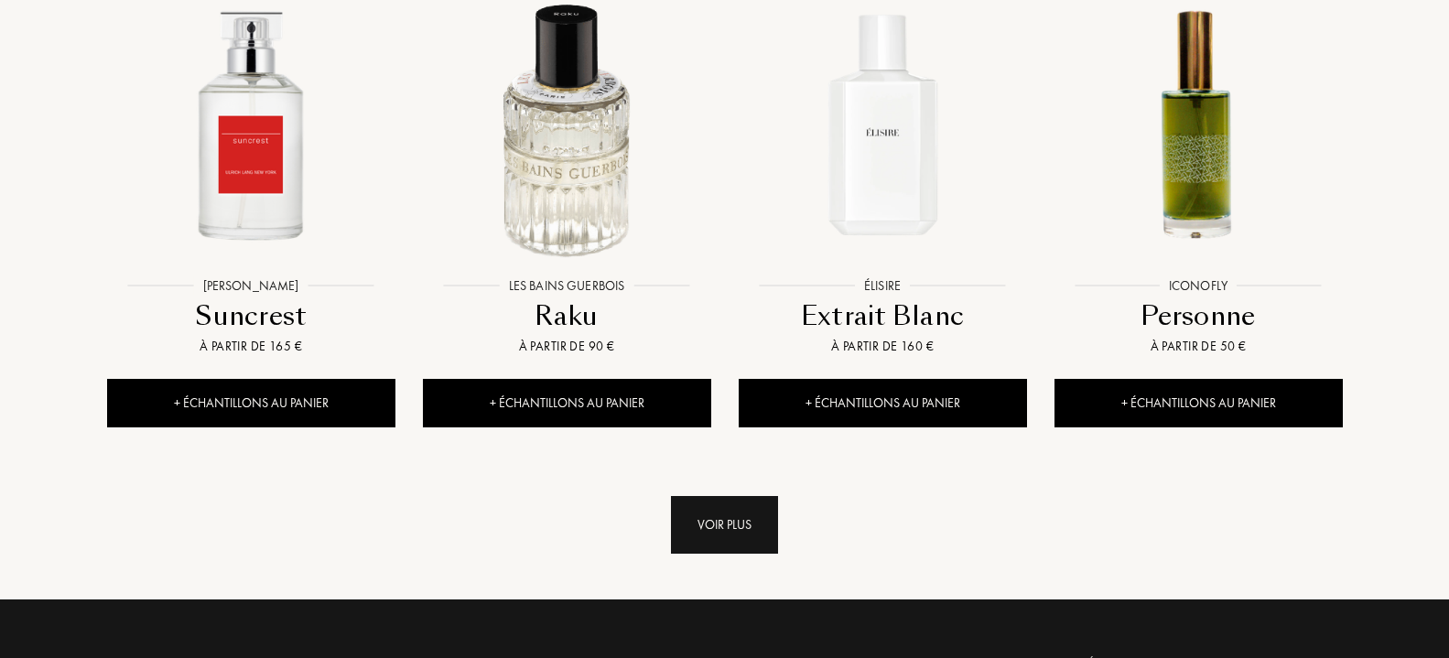
click at [712, 496] on div "Voir plus" at bounding box center [724, 525] width 107 height 58
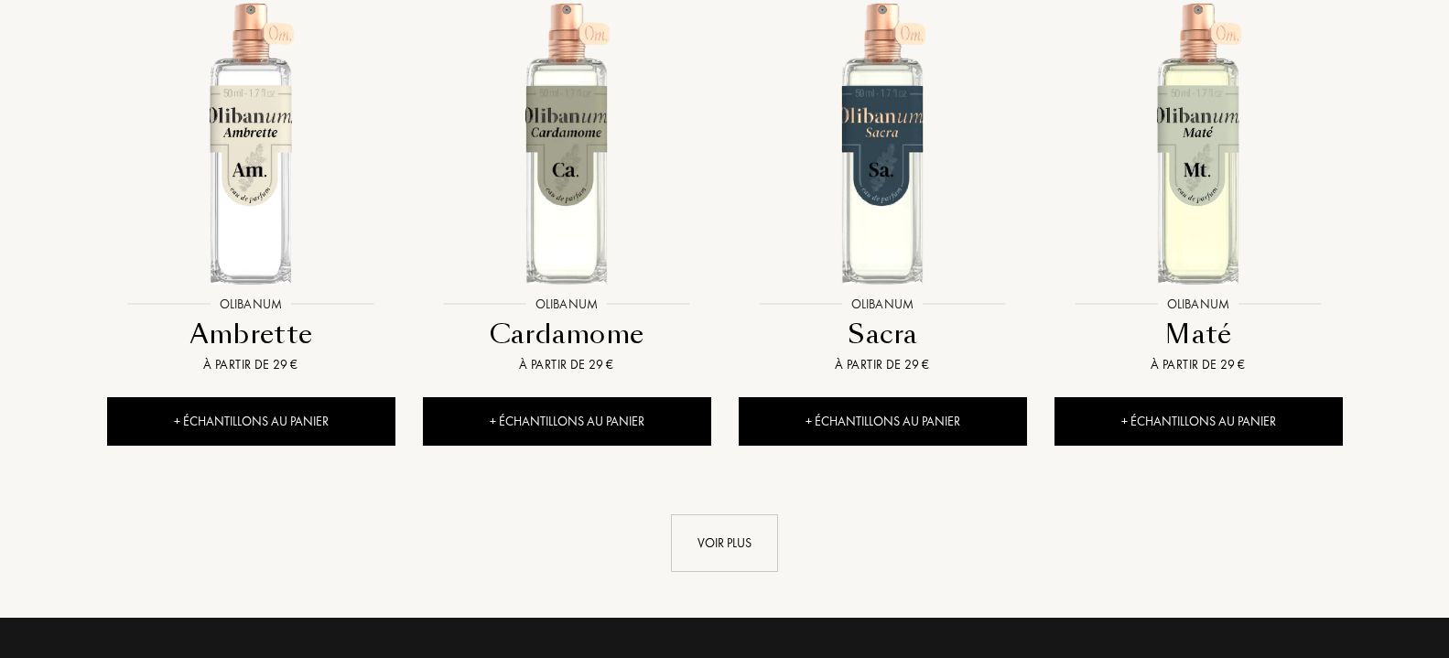
scroll to position [6722, 0]
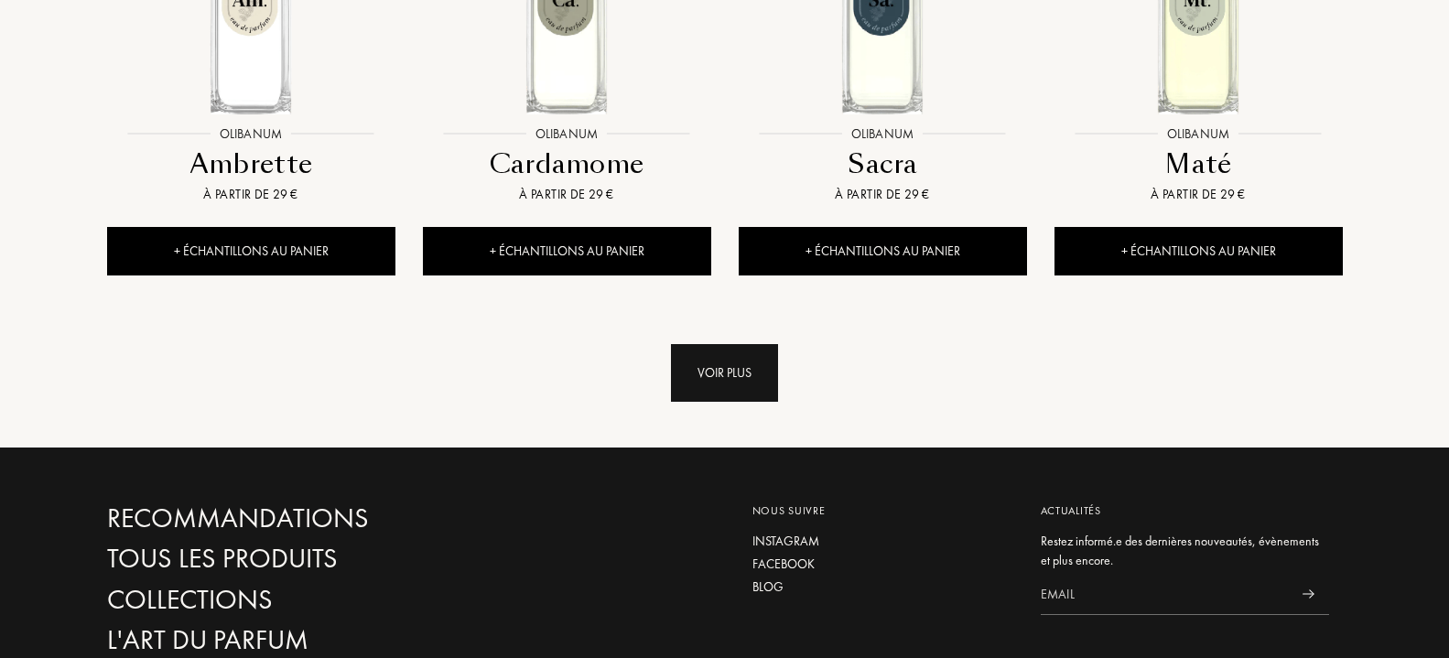
click at [720, 344] on div "Voir plus" at bounding box center [724, 373] width 107 height 58
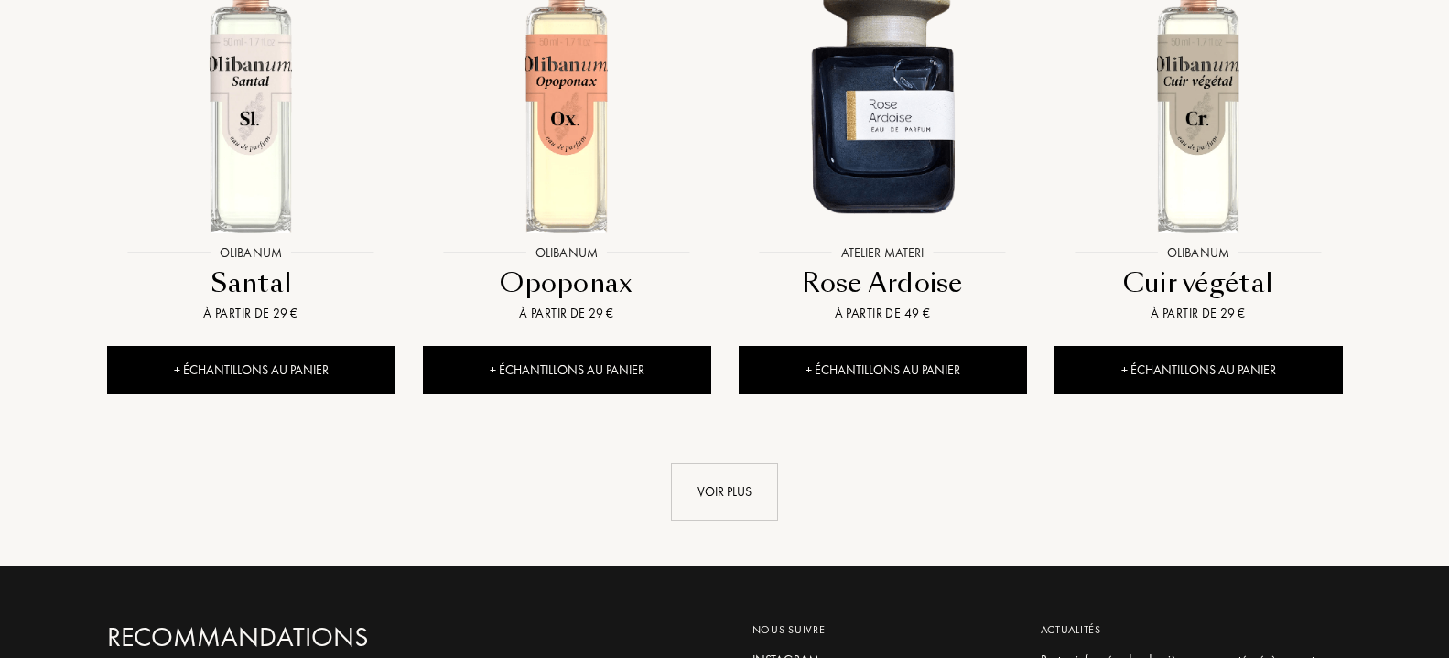
scroll to position [8215, 0]
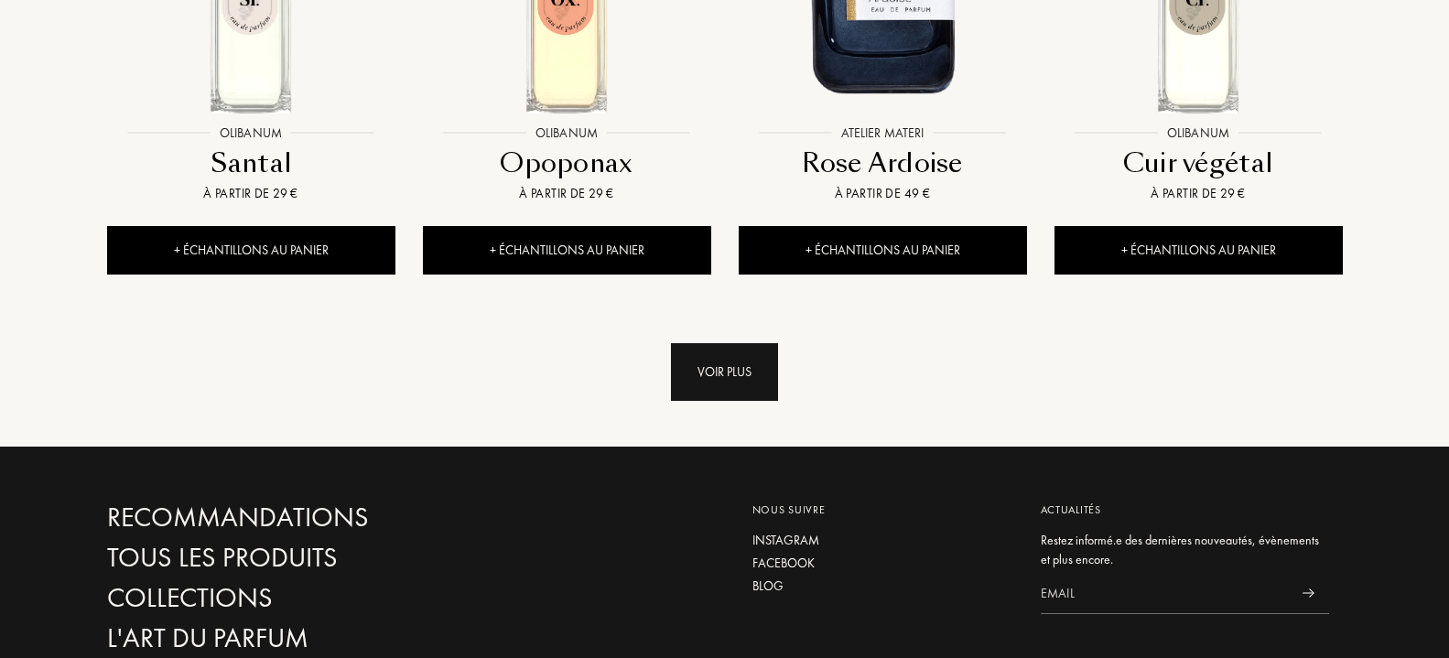
click at [672, 343] on div "Voir plus" at bounding box center [724, 372] width 107 height 58
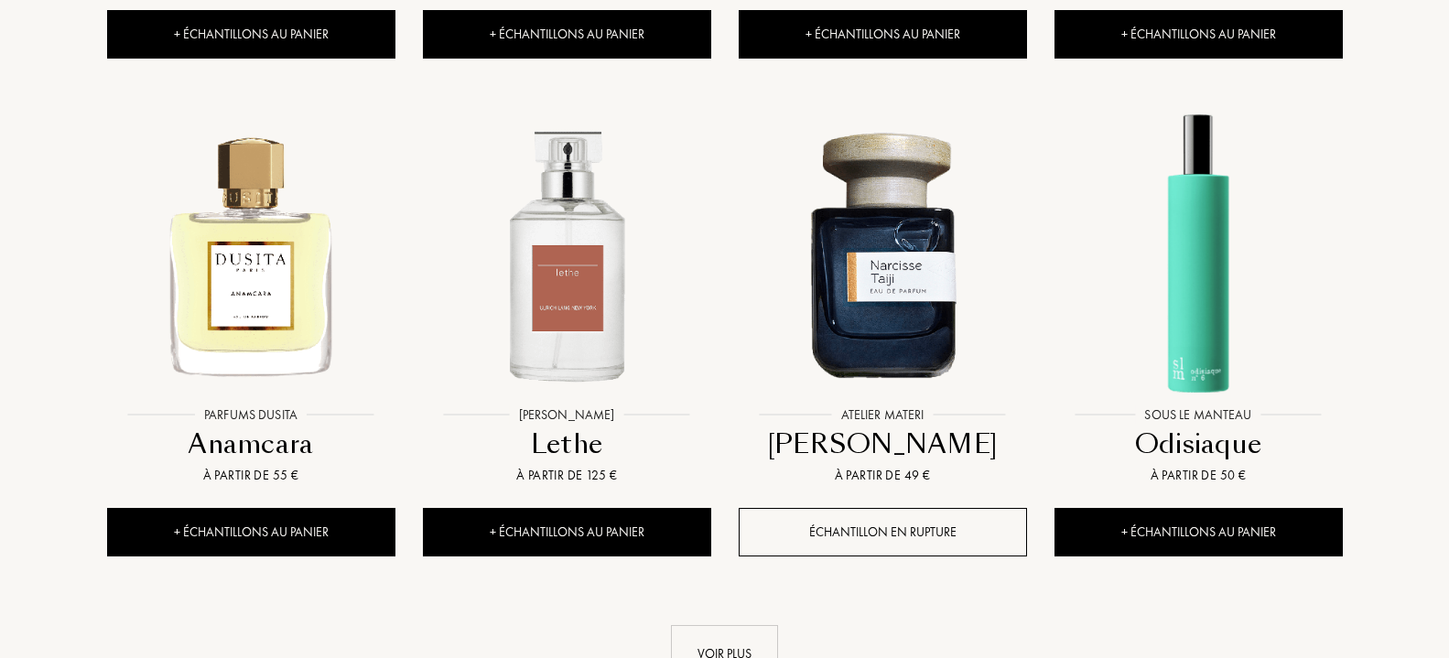
scroll to position [9429, 0]
